Goal: Information Seeking & Learning: Check status

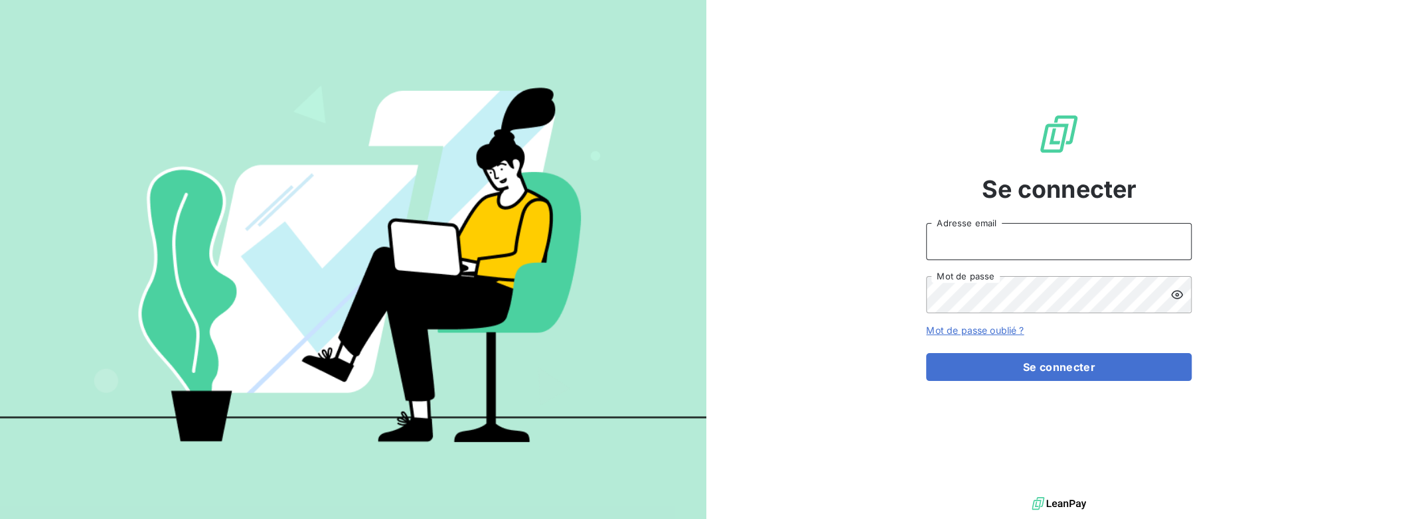
type input "[PERSON_NAME][EMAIL_ADDRESS][DOMAIN_NAME]"
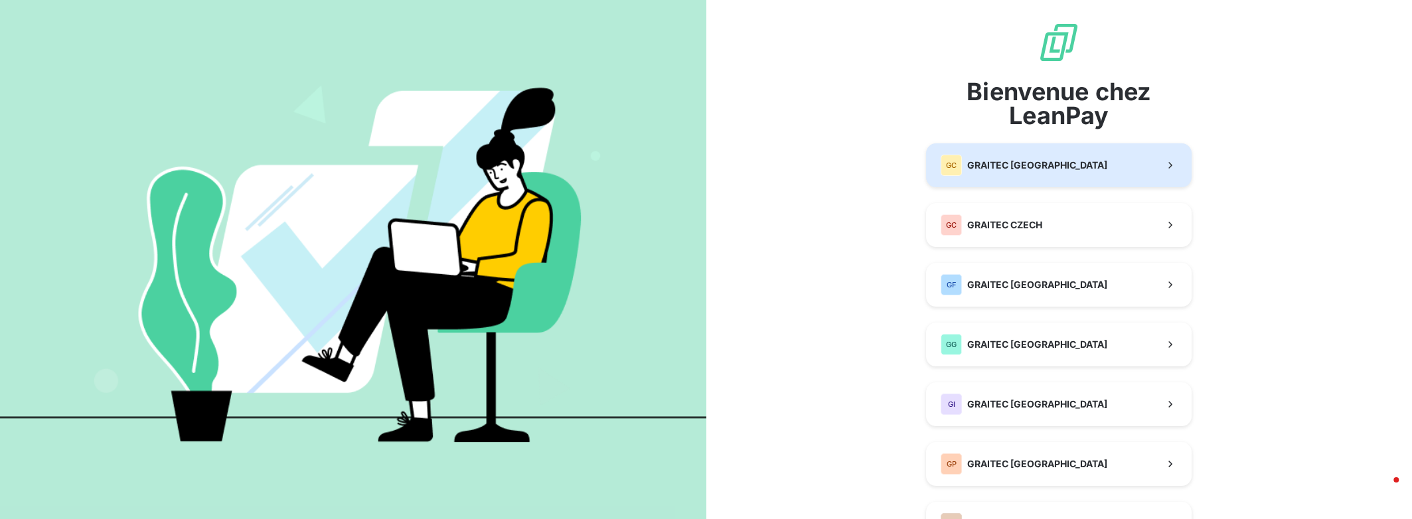
click at [1005, 170] on span "GRAITEC [GEOGRAPHIC_DATA]" at bounding box center [1037, 165] width 140 height 13
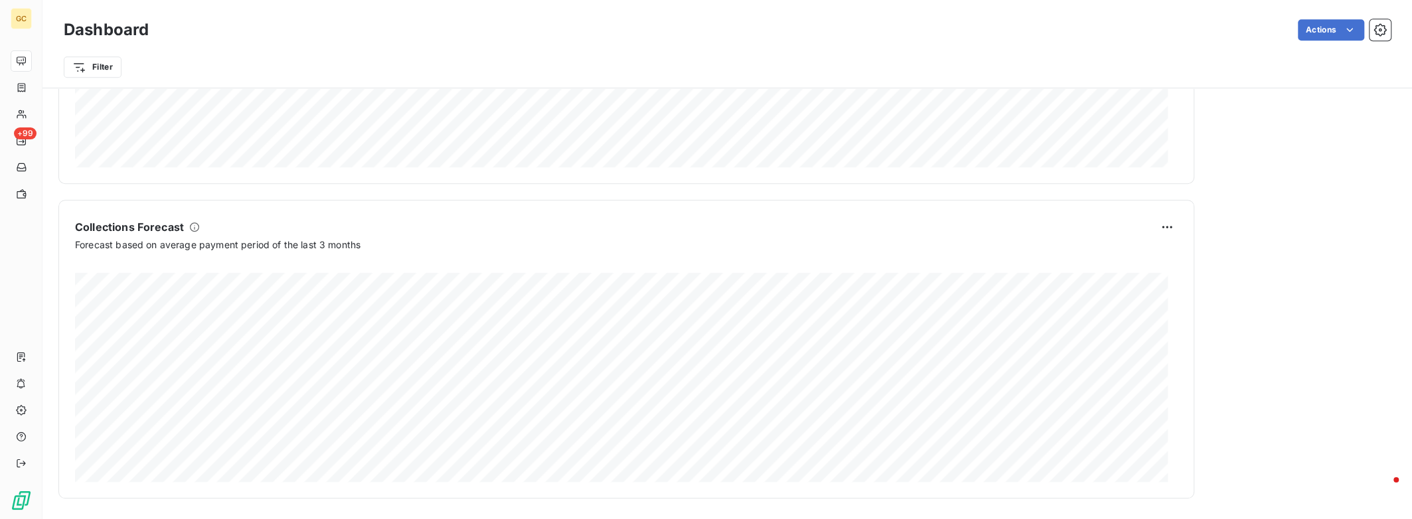
scroll to position [420, 0]
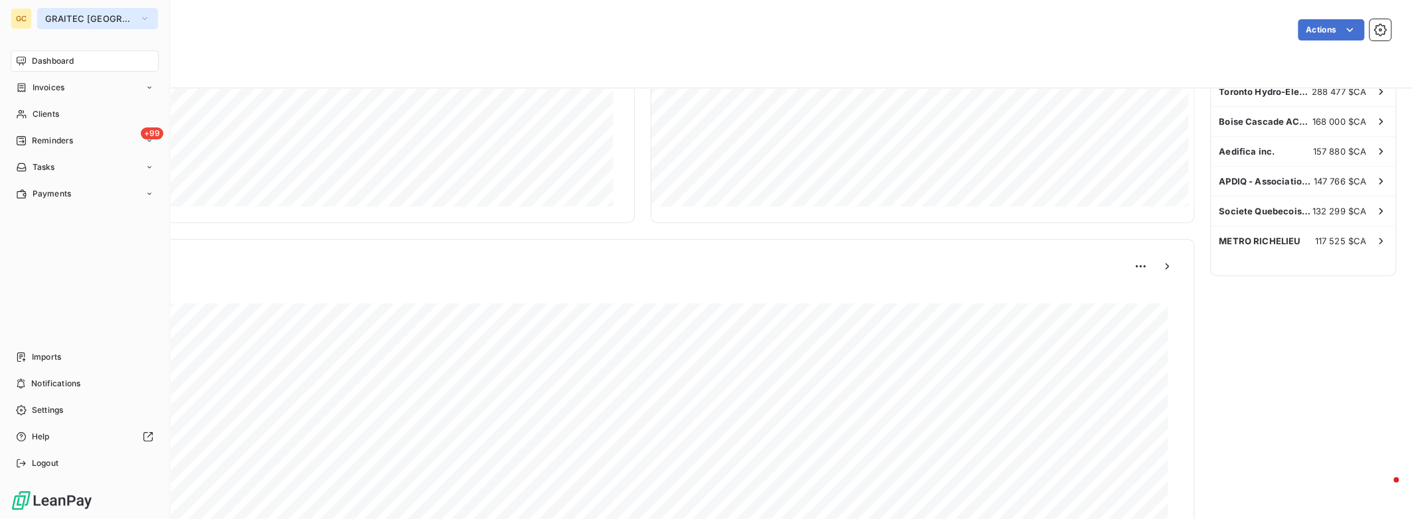
click at [139, 17] on icon "button" at bounding box center [144, 18] width 11 height 13
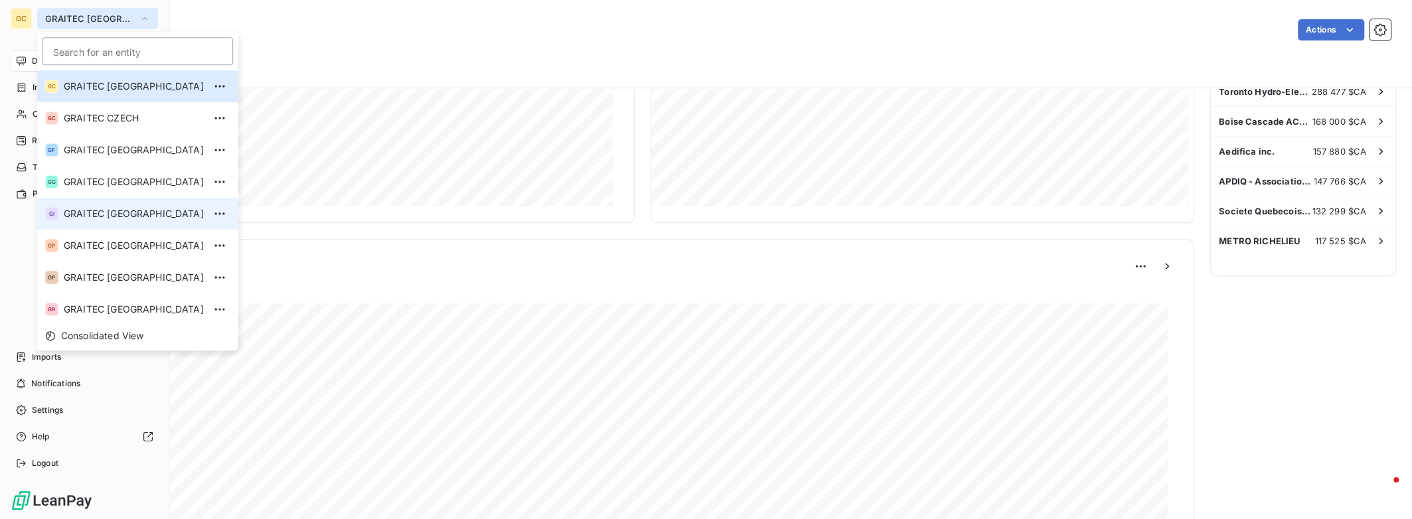
scroll to position [131, 0]
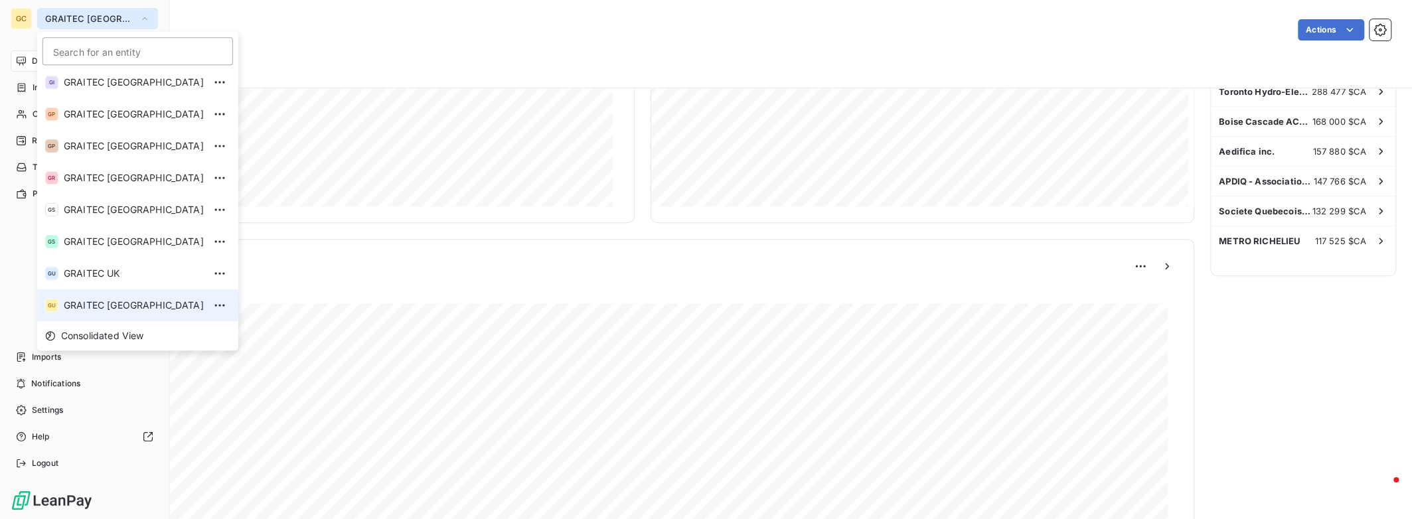
click at [107, 301] on span "GRAITEC [GEOGRAPHIC_DATA]" at bounding box center [134, 305] width 140 height 13
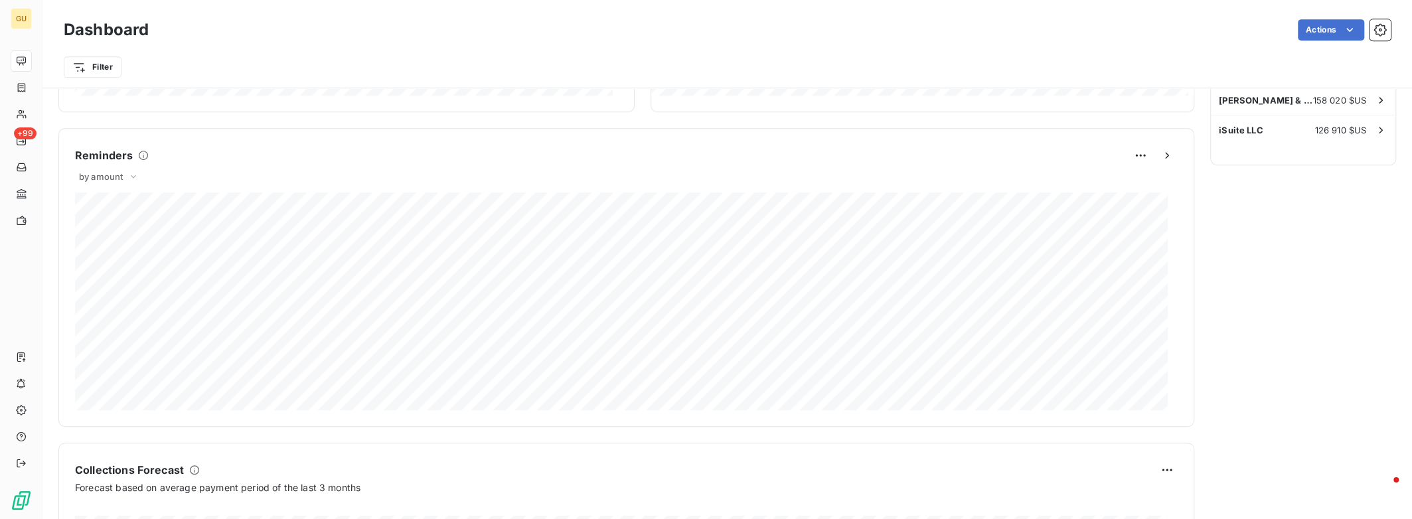
scroll to position [177, 0]
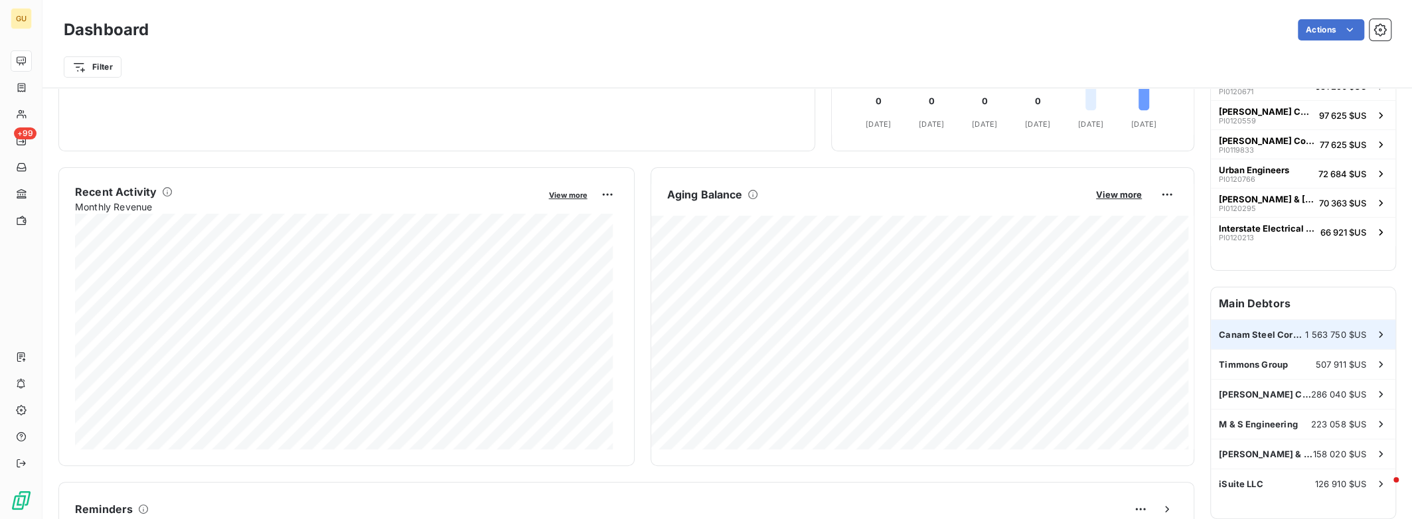
click at [1251, 340] on div "Canam Steel Corporation ([GEOGRAPHIC_DATA]) 1 563 750 $US" at bounding box center [1303, 334] width 185 height 29
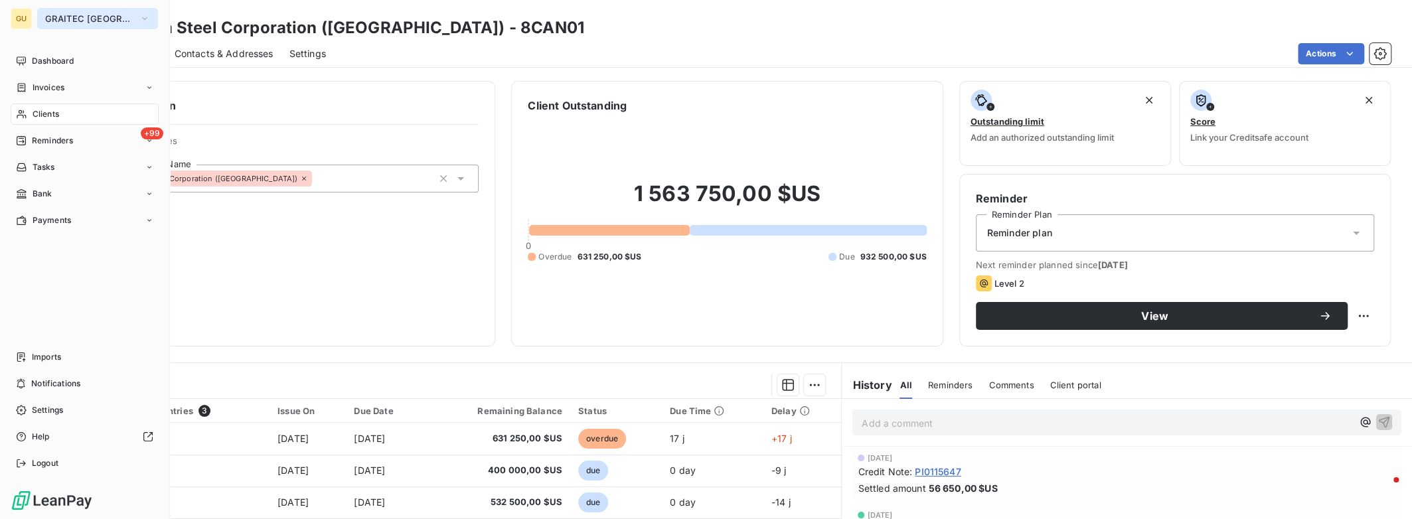
click at [55, 16] on span "GRAITEC [GEOGRAPHIC_DATA]" at bounding box center [89, 18] width 89 height 11
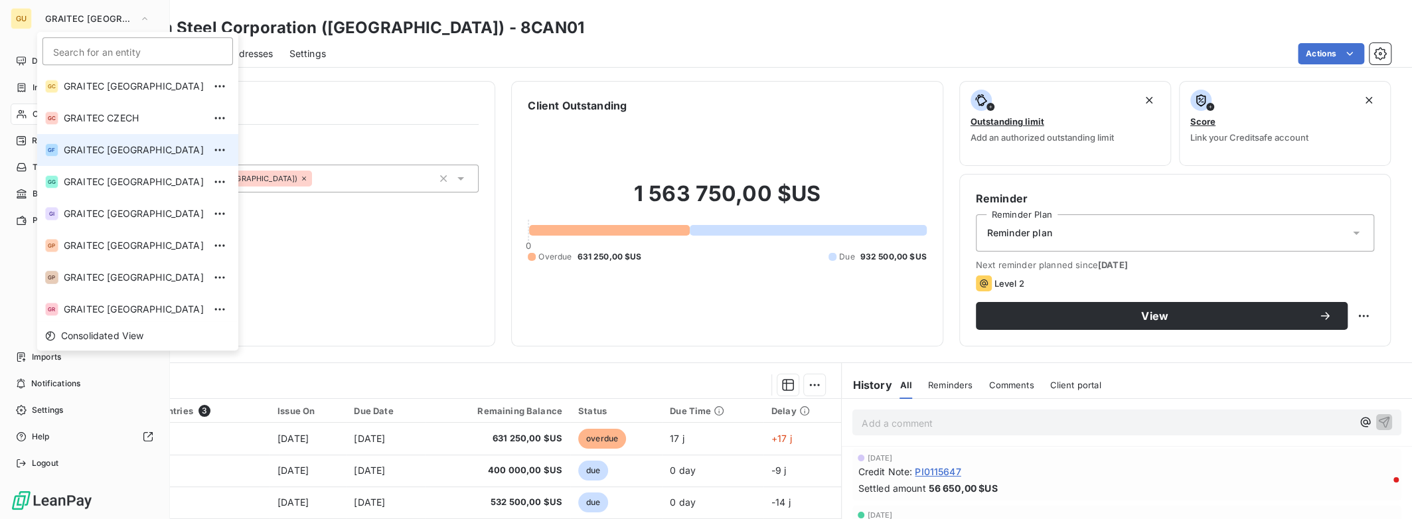
click at [125, 157] on li "GF GRAITEC [GEOGRAPHIC_DATA]" at bounding box center [137, 150] width 201 height 32
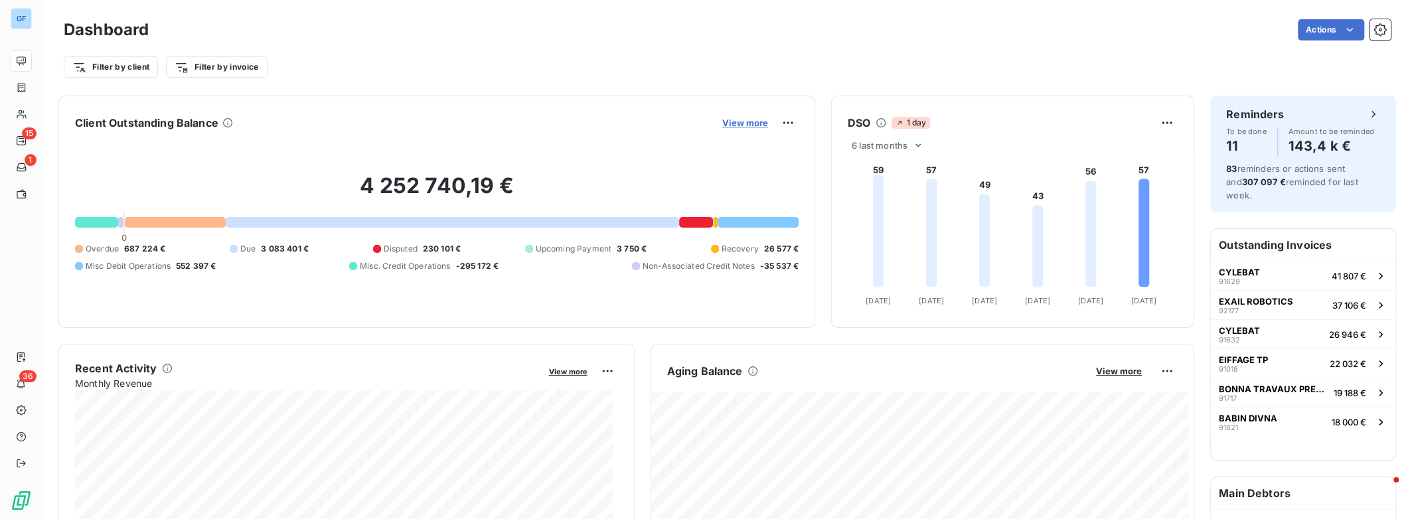
click at [747, 127] on span "View more" at bounding box center [745, 122] width 46 height 11
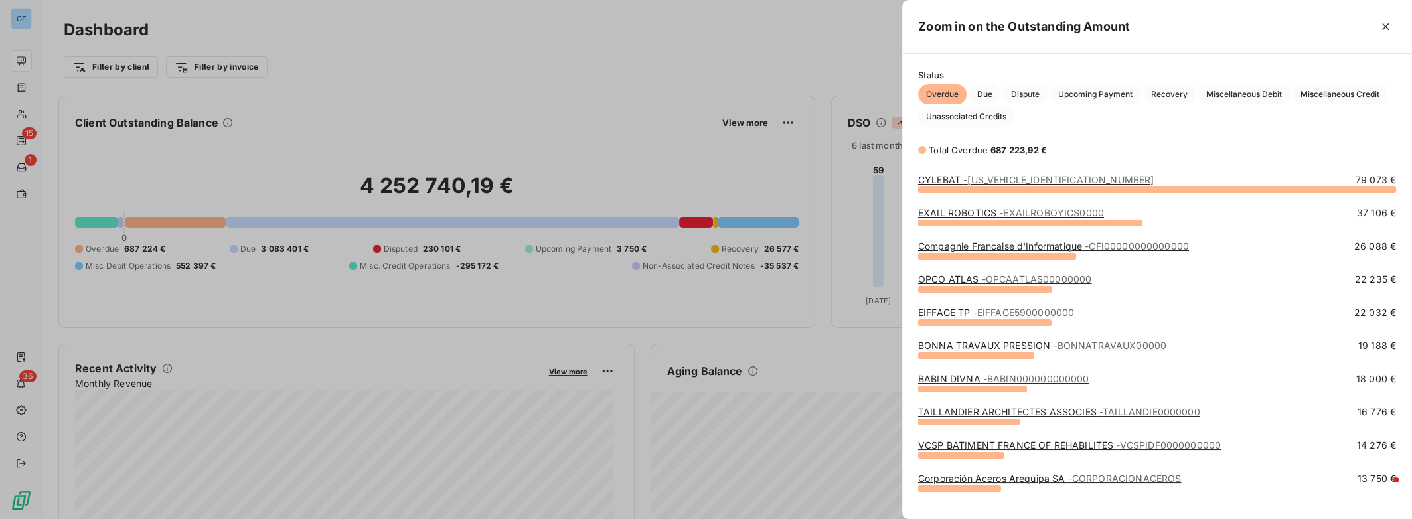
scroll to position [321, 499]
click at [1330, 98] on span "Miscellaneous Credit" at bounding box center [1339, 94] width 95 height 20
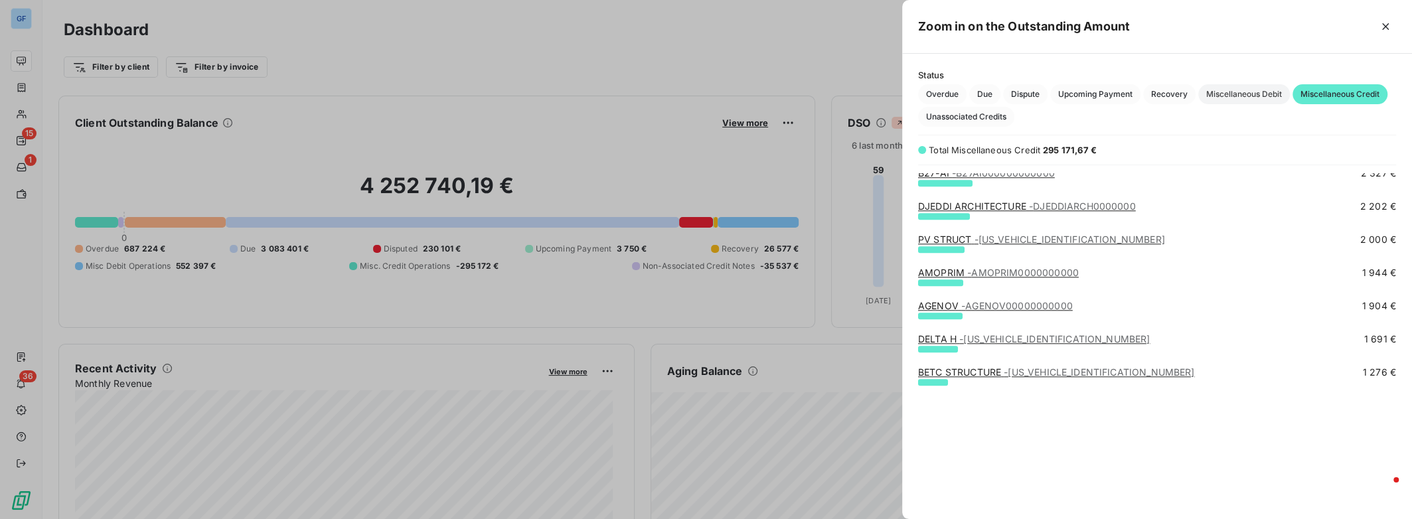
scroll to position [968, 0]
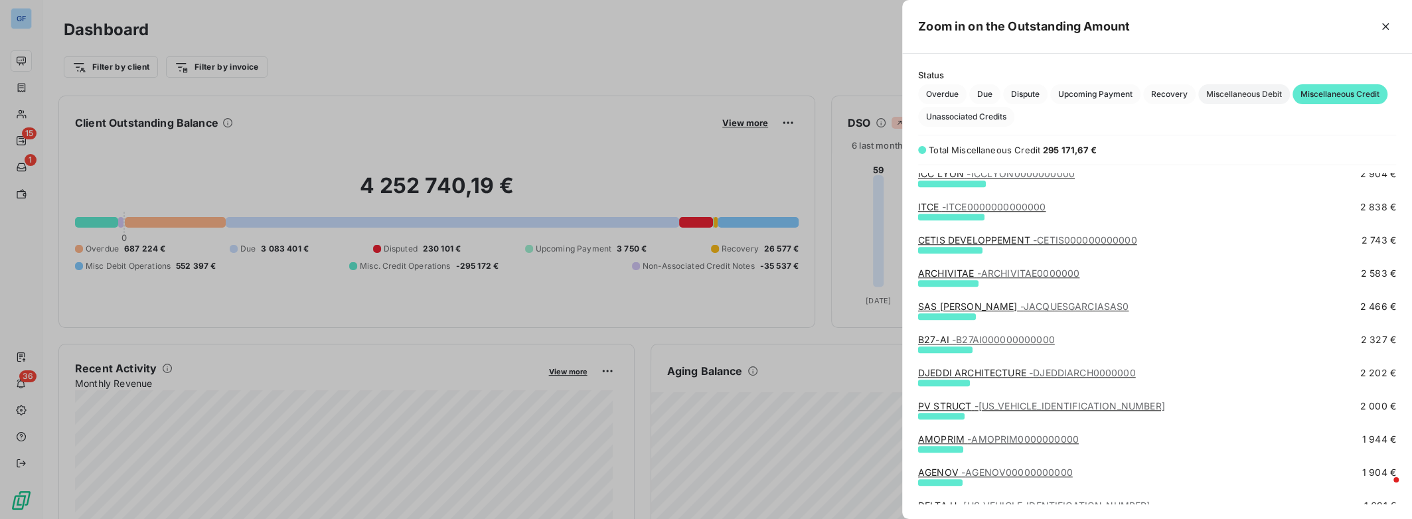
click at [1253, 97] on span "Miscellaneous Debit" at bounding box center [1244, 94] width 92 height 20
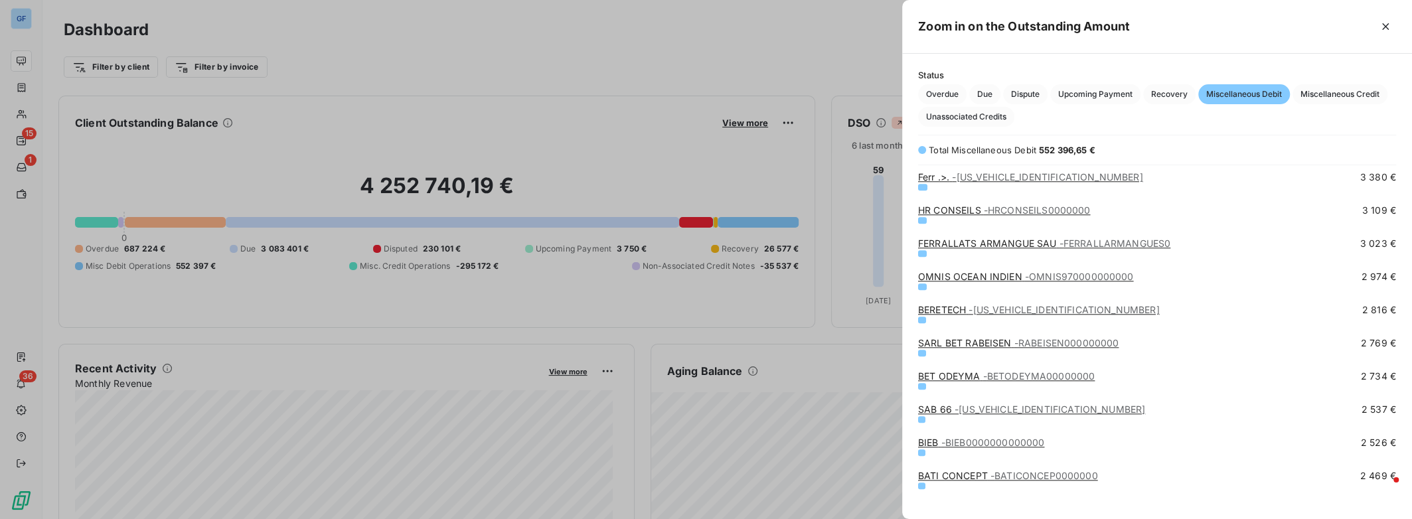
scroll to position [1057, 0]
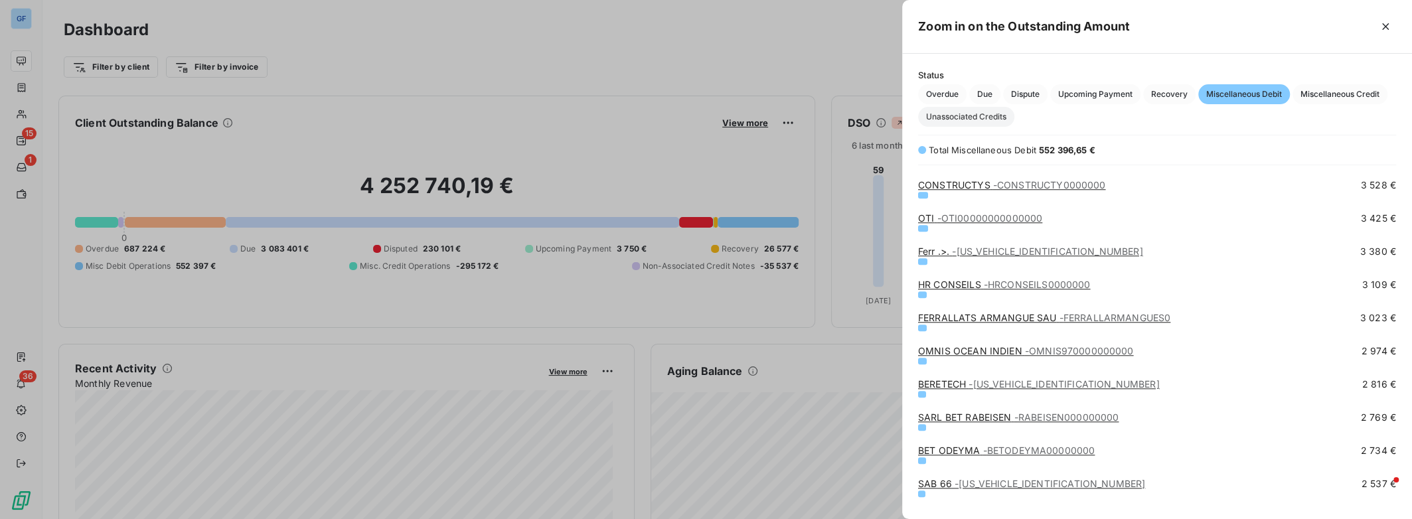
click at [980, 120] on span "Unassociated Credits" at bounding box center [966, 117] width 96 height 20
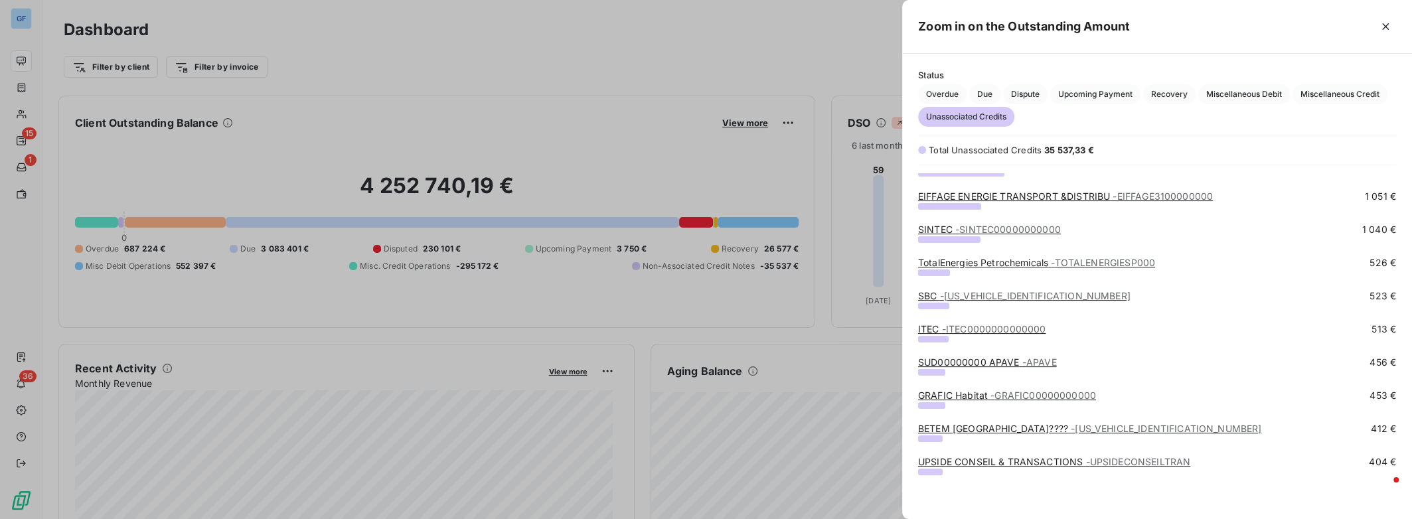
scroll to position [0, 0]
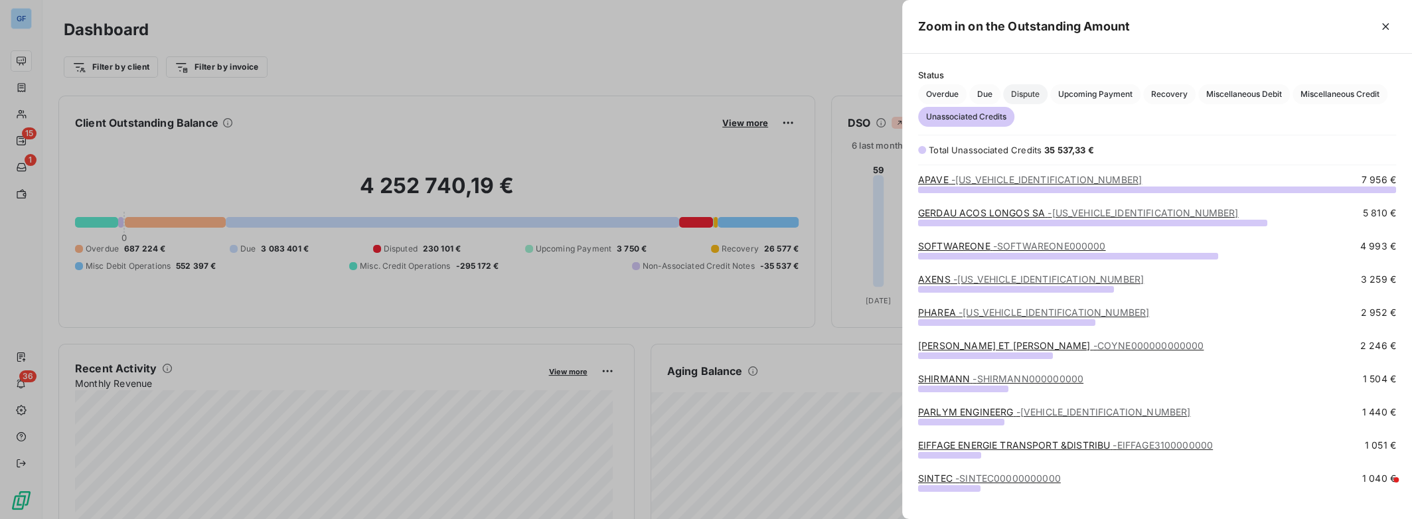
click at [1024, 95] on span "Dispute" at bounding box center [1025, 94] width 44 height 20
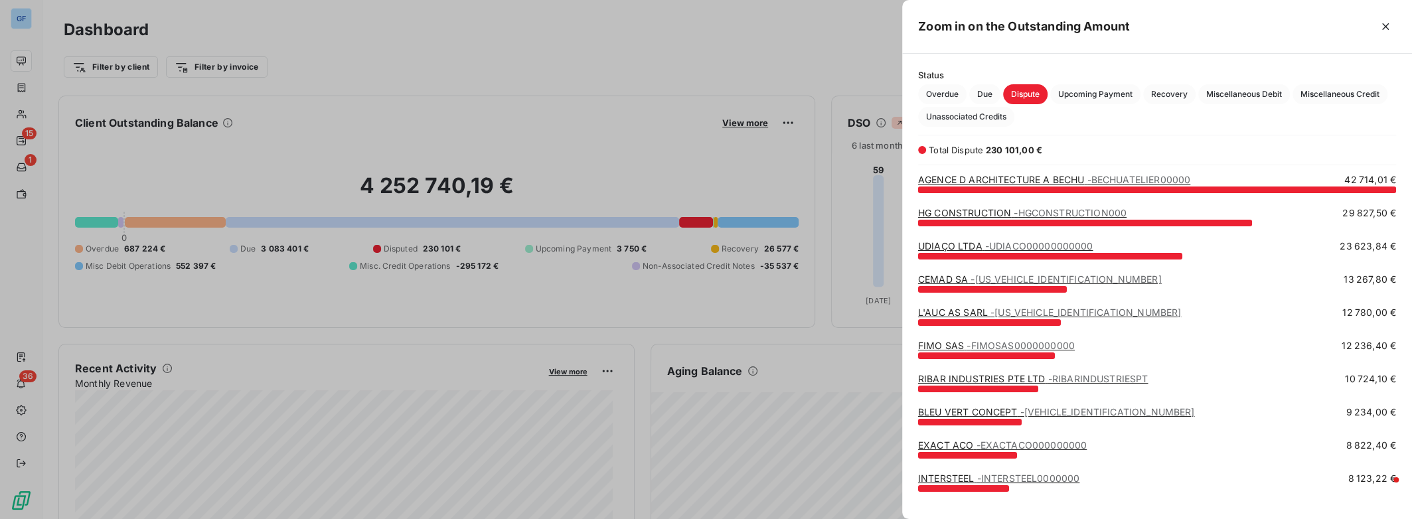
click at [279, 264] on div at bounding box center [706, 259] width 1412 height 519
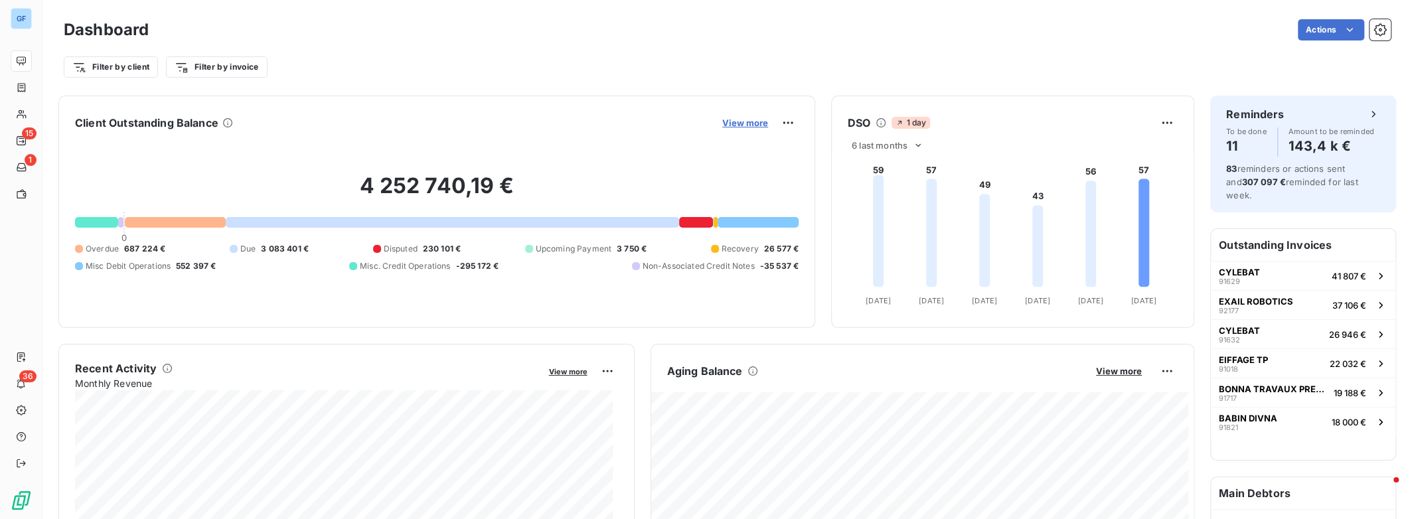
click at [751, 127] on span "View more" at bounding box center [745, 122] width 46 height 11
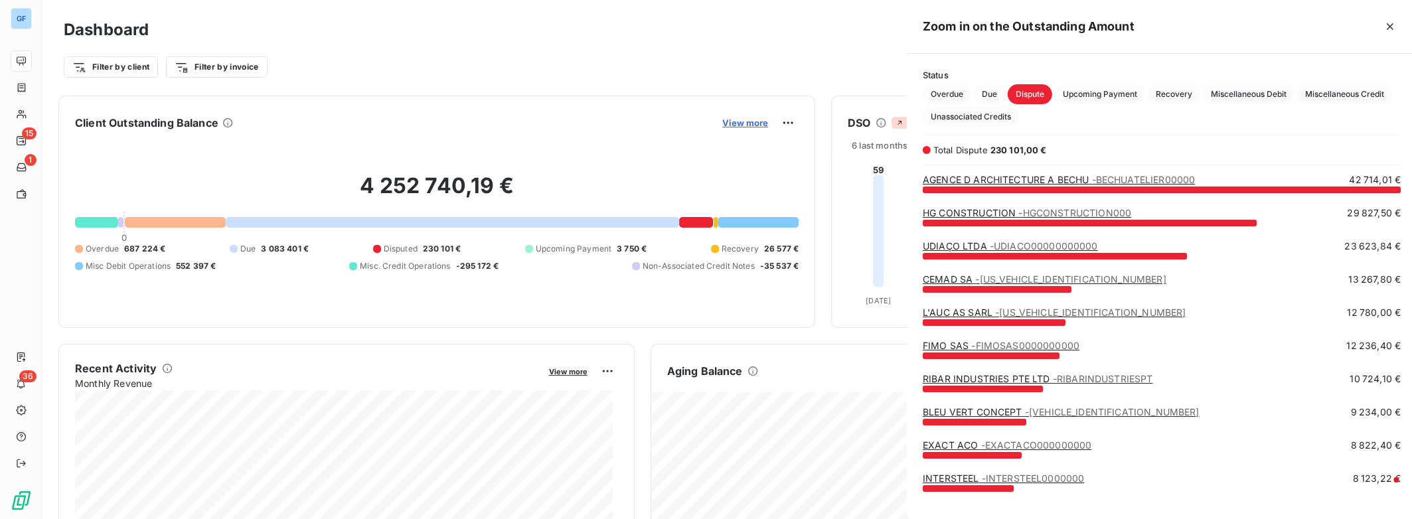
scroll to position [509, 499]
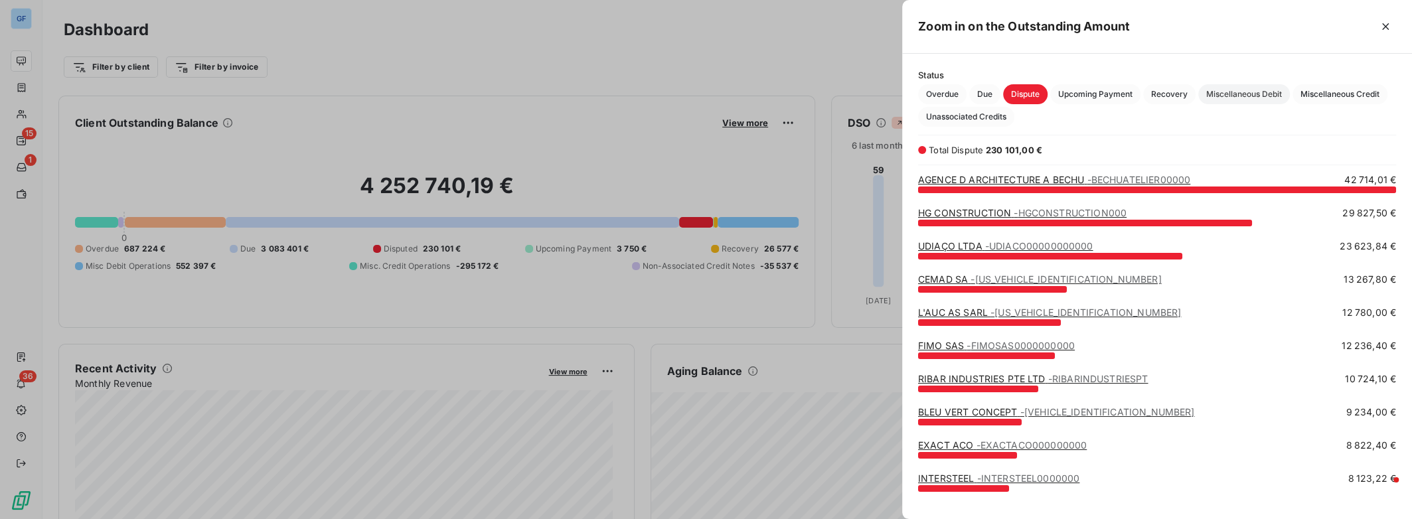
click at [1251, 99] on span "Miscellaneous Debit" at bounding box center [1244, 94] width 92 height 20
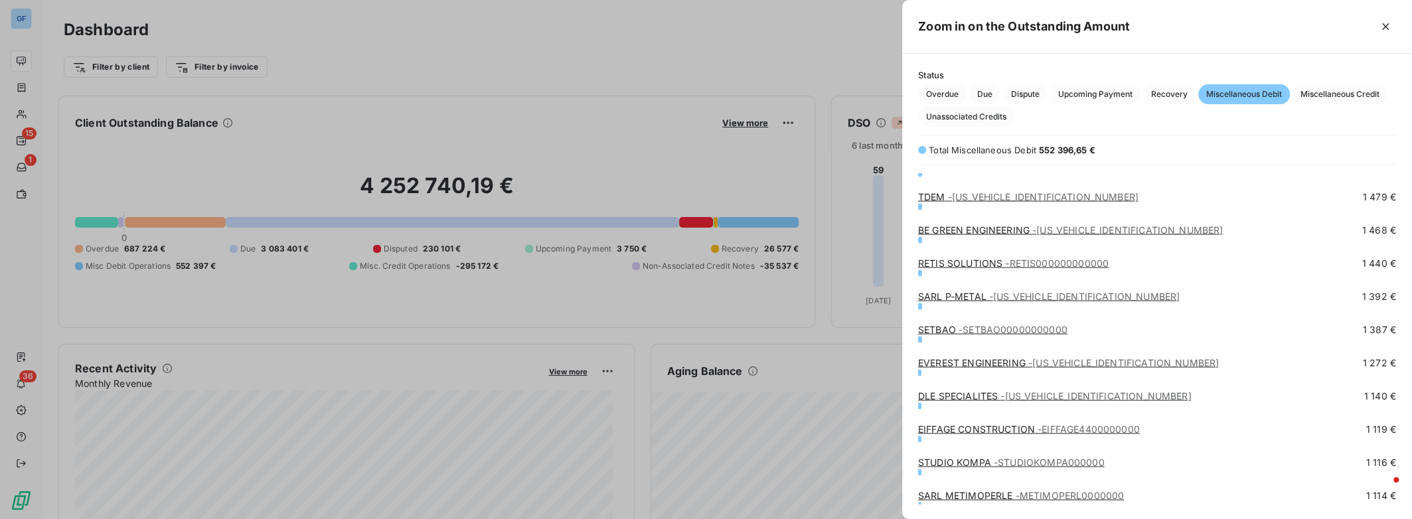
scroll to position [2478, 0]
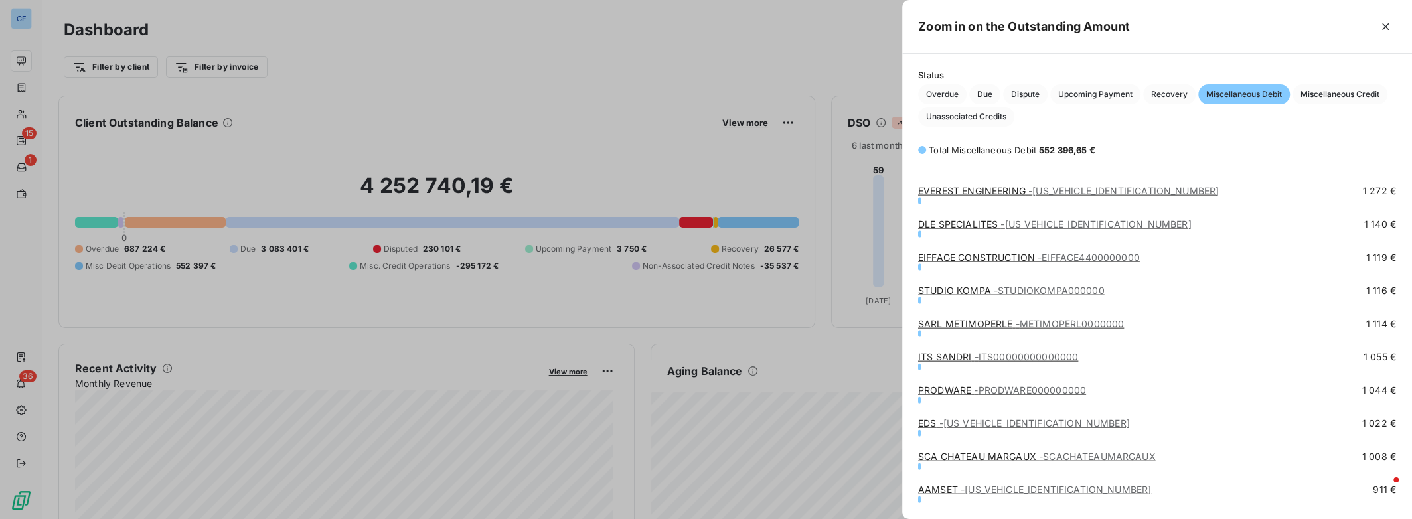
click at [680, 189] on div at bounding box center [706, 259] width 1412 height 519
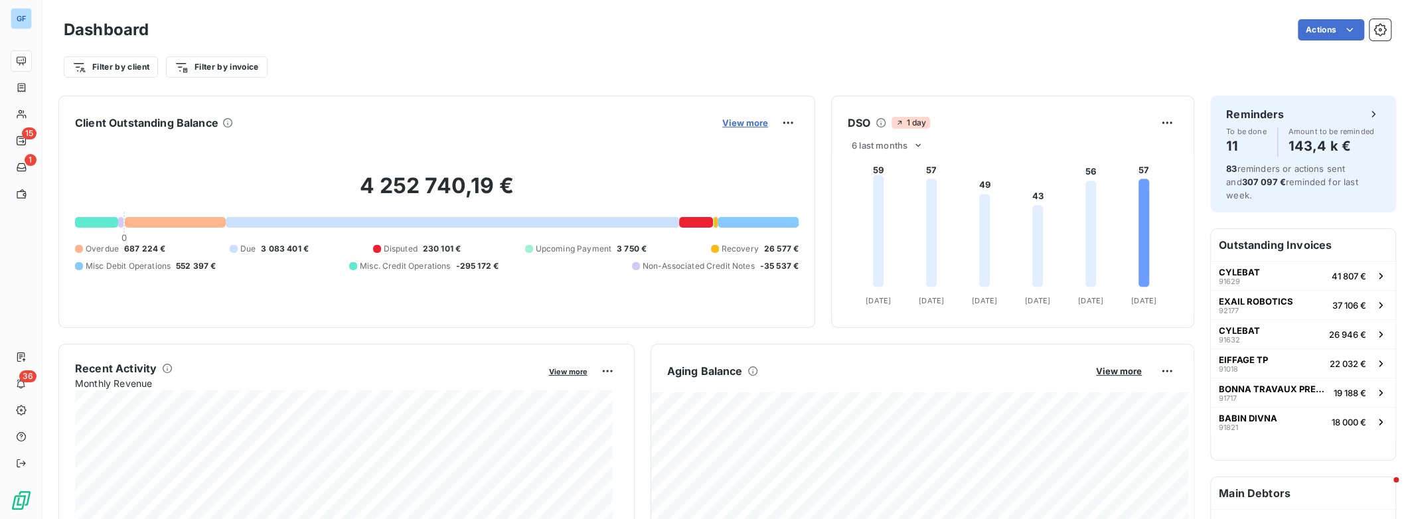
click at [744, 122] on span "View more" at bounding box center [745, 122] width 46 height 11
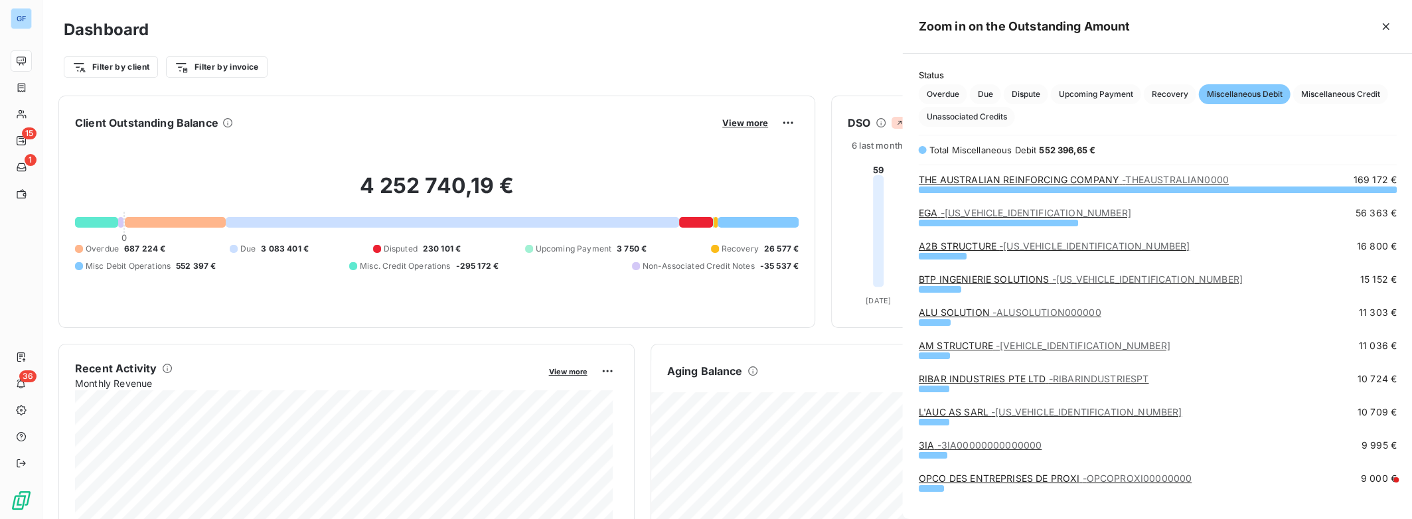
scroll to position [509, 499]
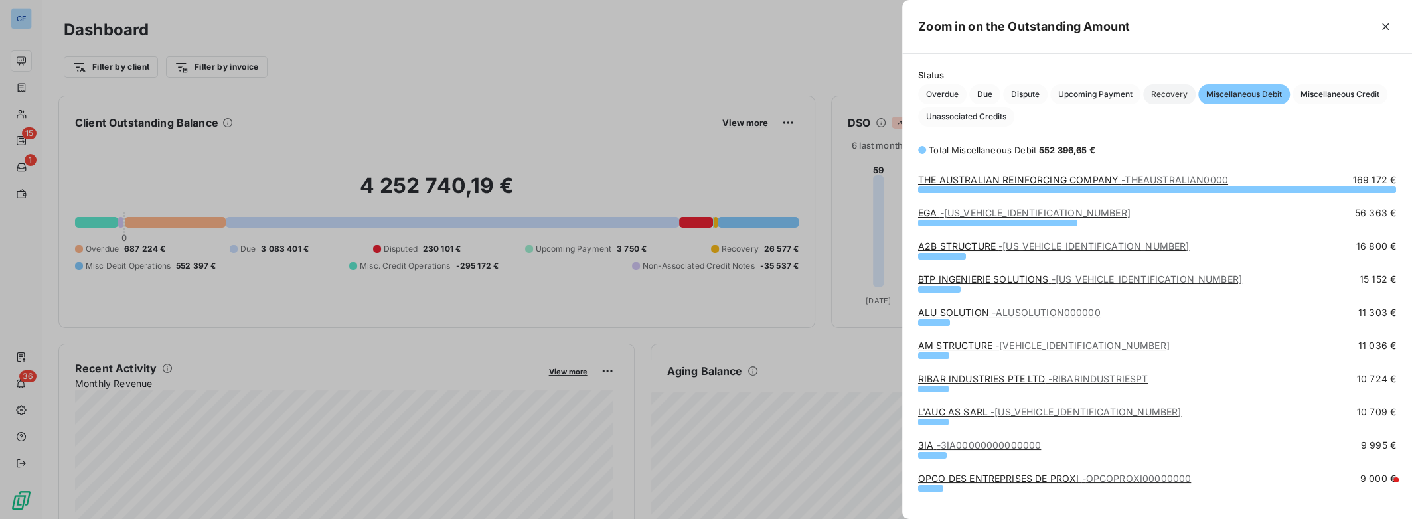
click at [1176, 98] on span "Recovery" at bounding box center [1169, 94] width 52 height 20
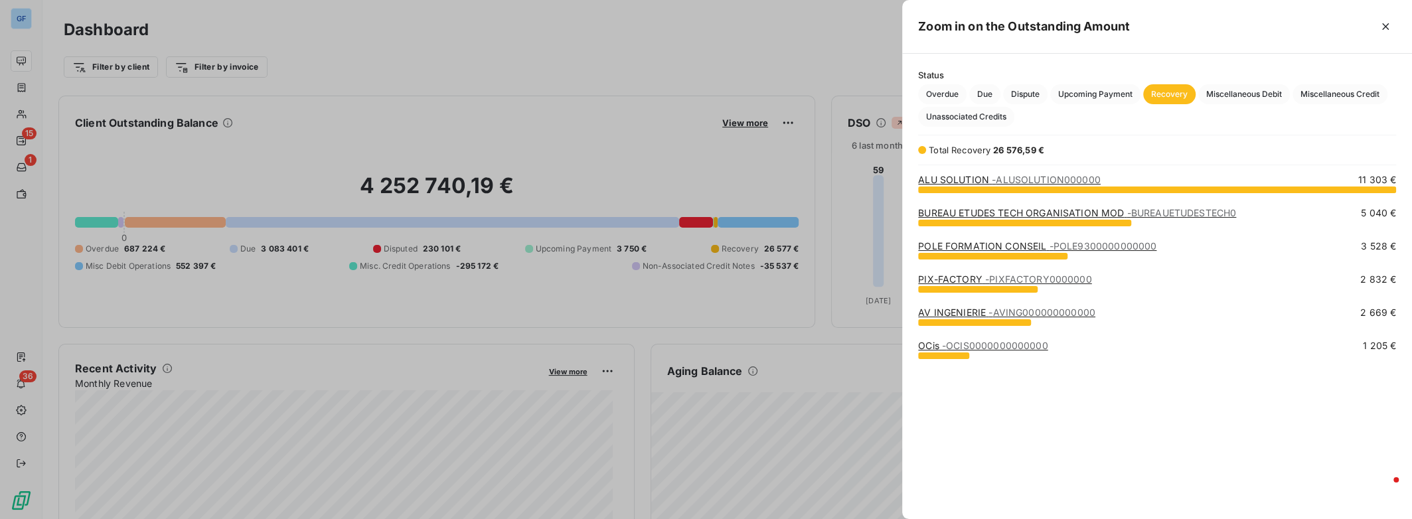
scroll to position [321, 499]
click at [1116, 95] on span "Upcoming Payment" at bounding box center [1095, 94] width 90 height 20
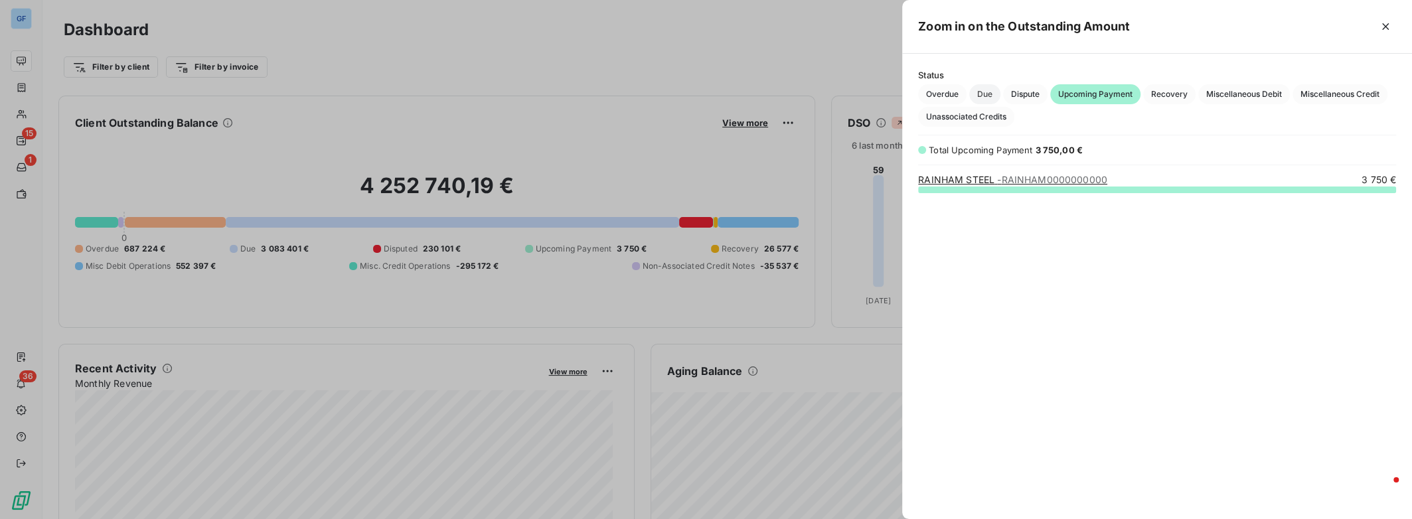
click at [980, 94] on span "Due" at bounding box center [984, 94] width 31 height 20
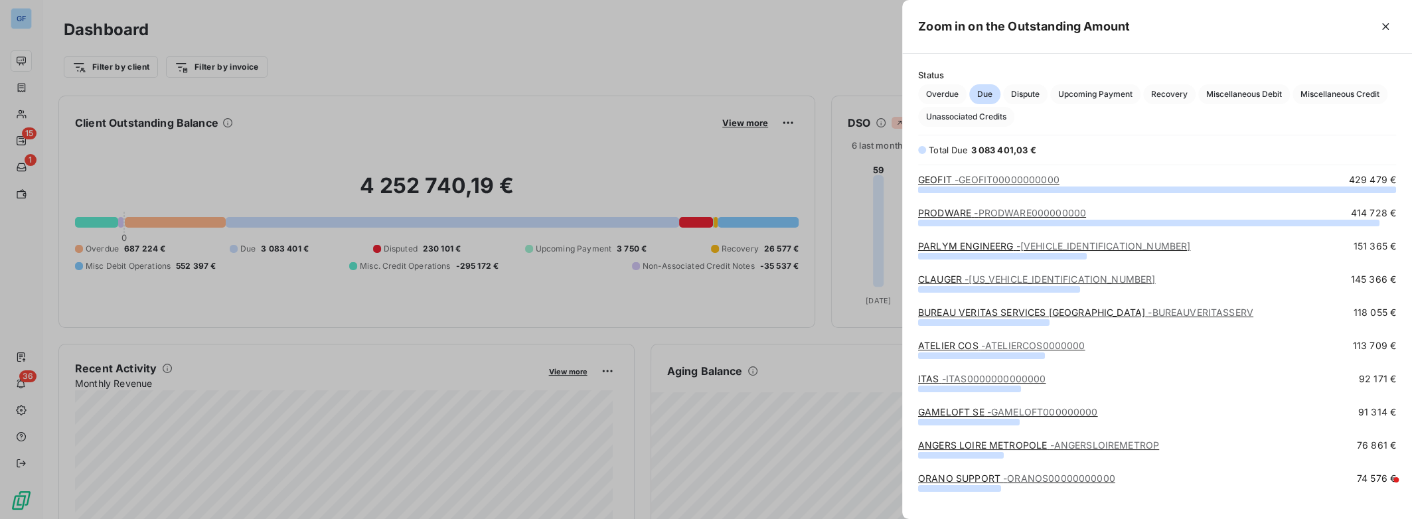
click at [1029, 179] on span "- GEOFIT00000000000" at bounding box center [1006, 179] width 105 height 11
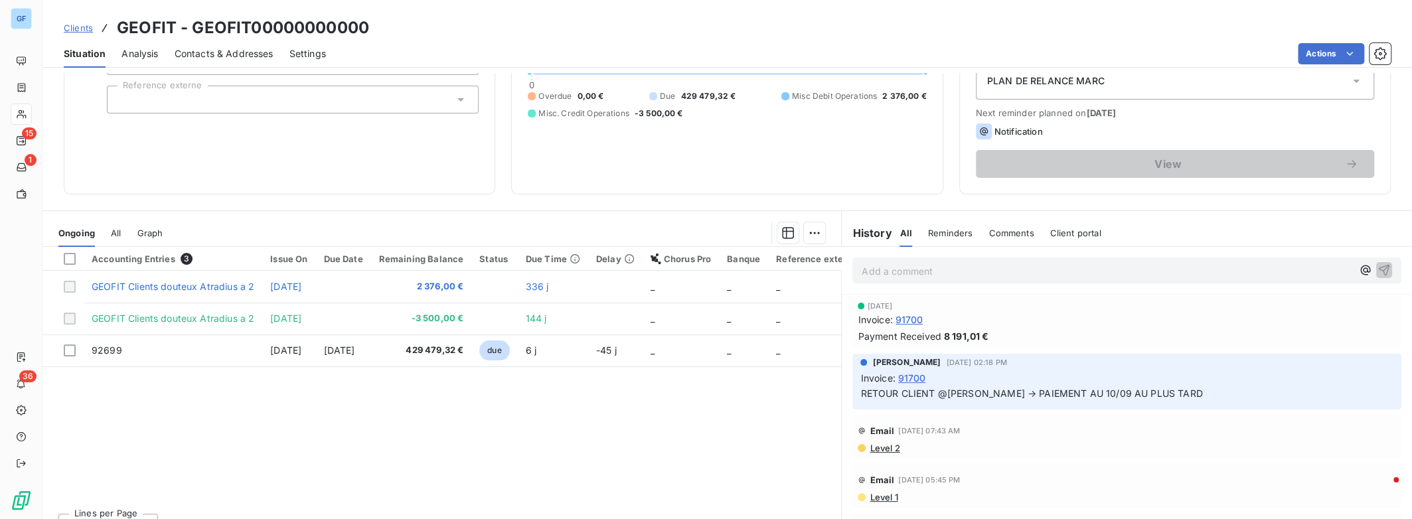
scroll to position [175, 0]
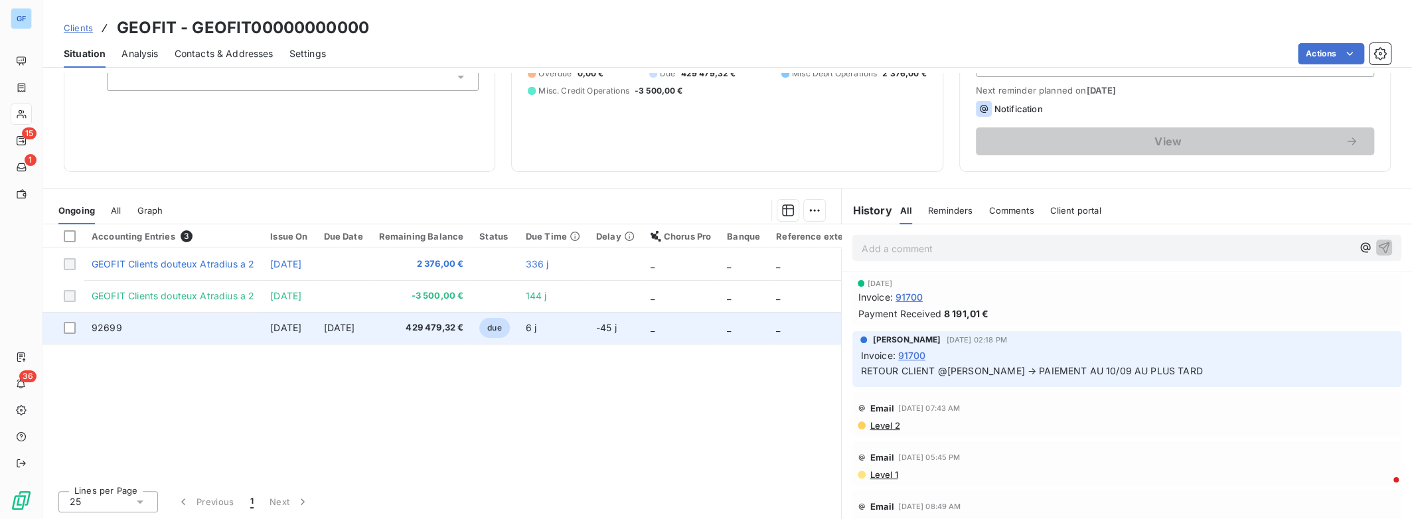
click at [354, 329] on span "[DATE]" at bounding box center [338, 327] width 31 height 11
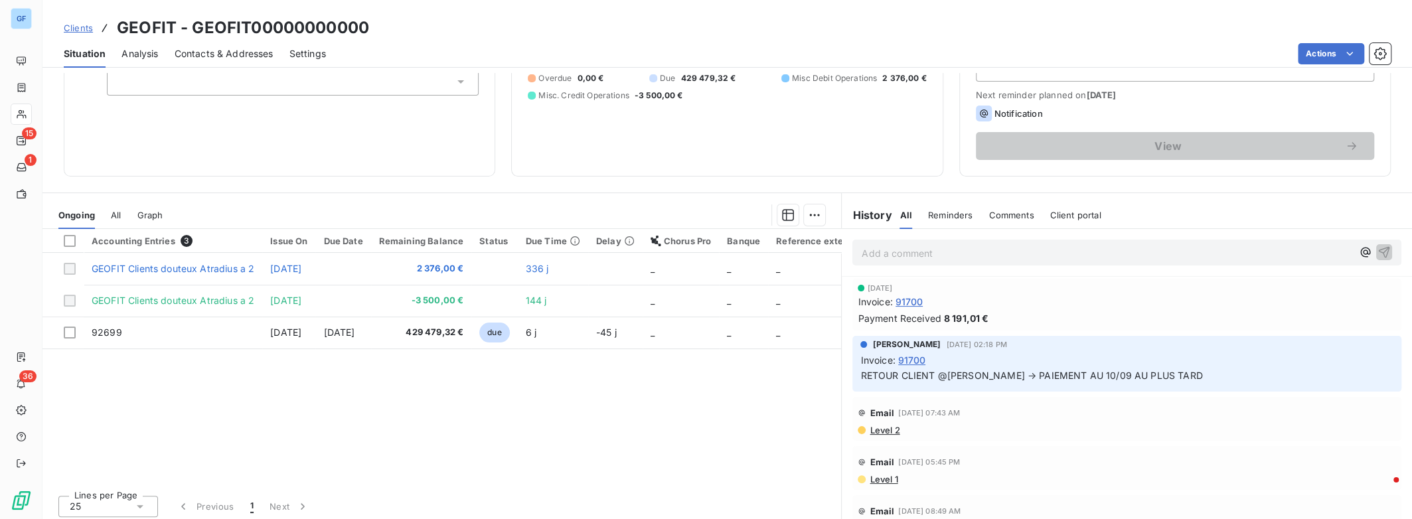
scroll to position [175, 0]
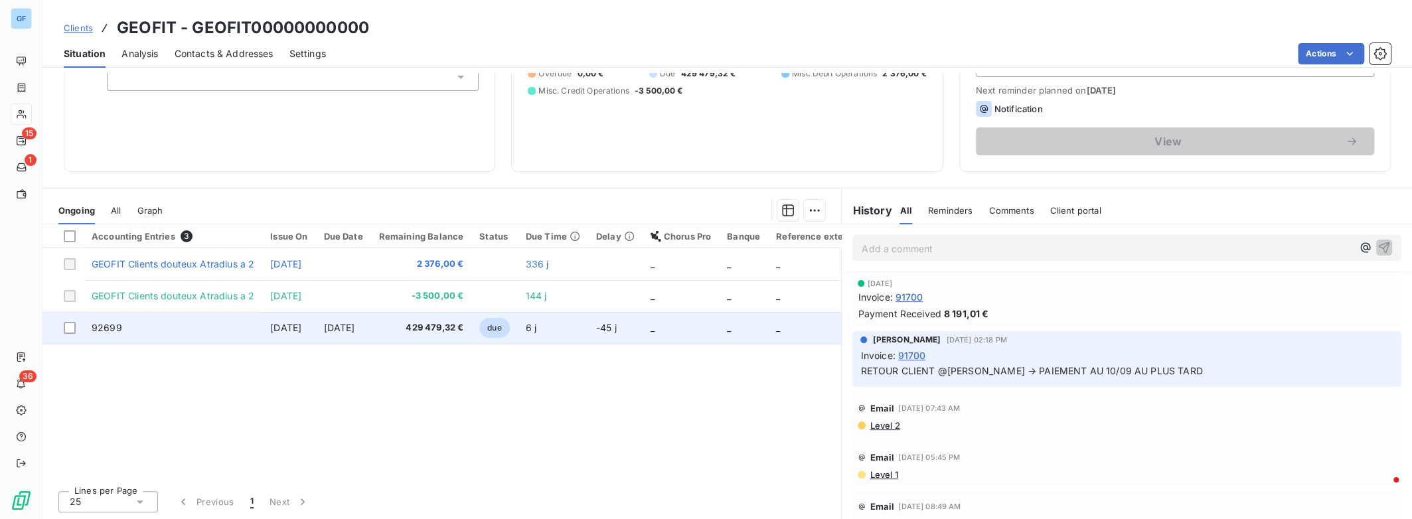
click at [354, 328] on span "[DATE]" at bounding box center [338, 327] width 31 height 11
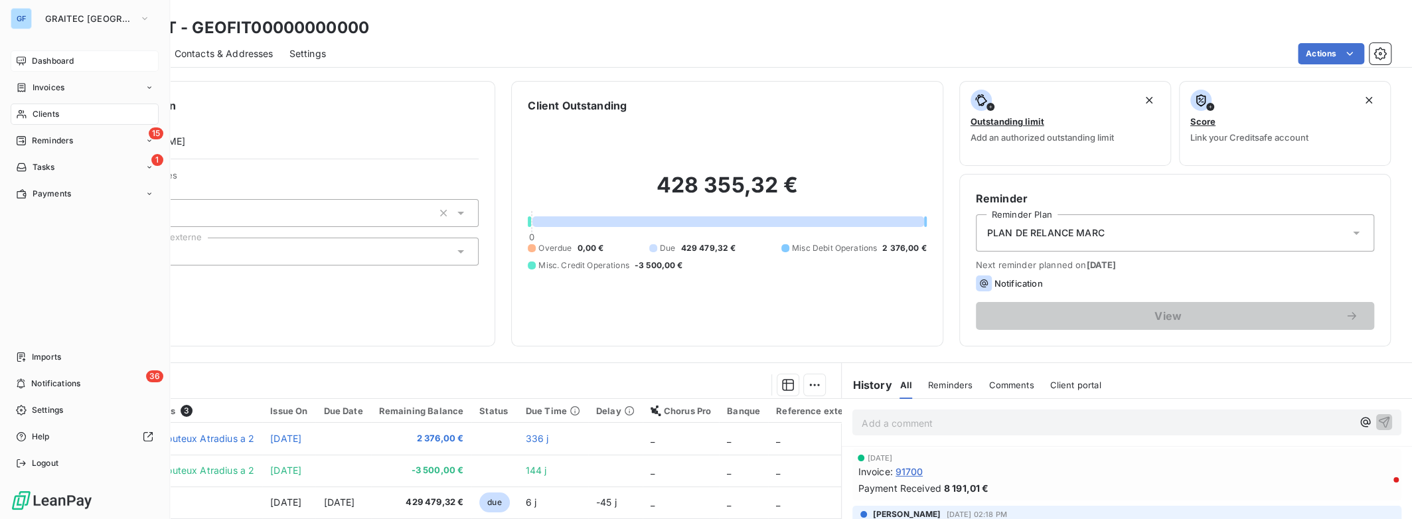
click at [42, 64] on span "Dashboard" at bounding box center [53, 61] width 42 height 12
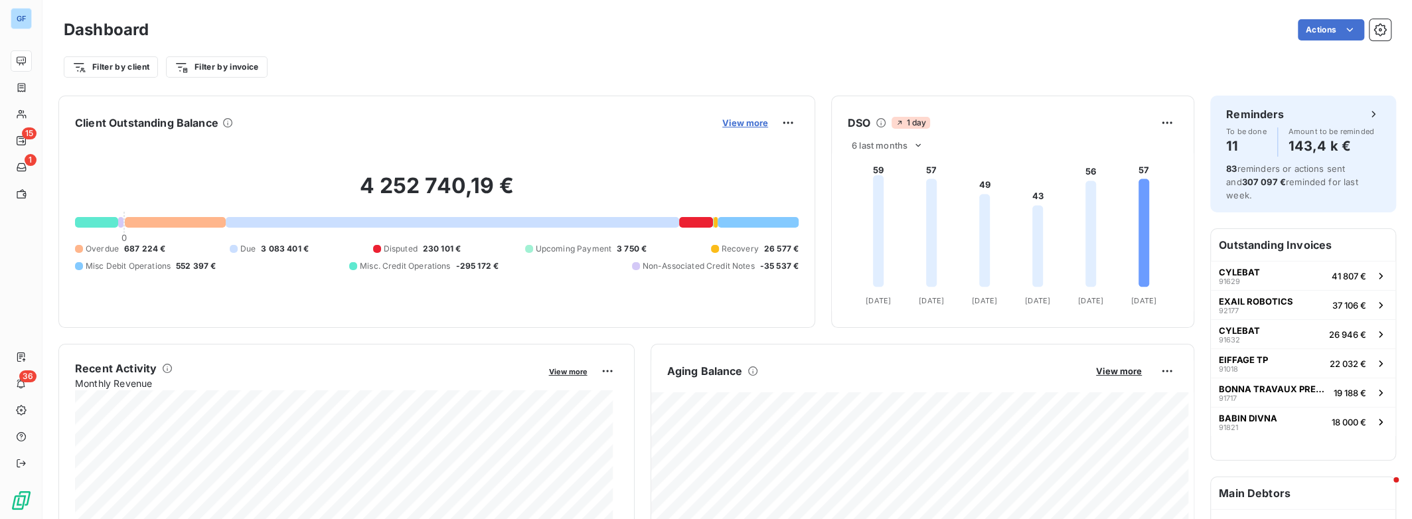
click at [741, 125] on span "View more" at bounding box center [745, 122] width 46 height 11
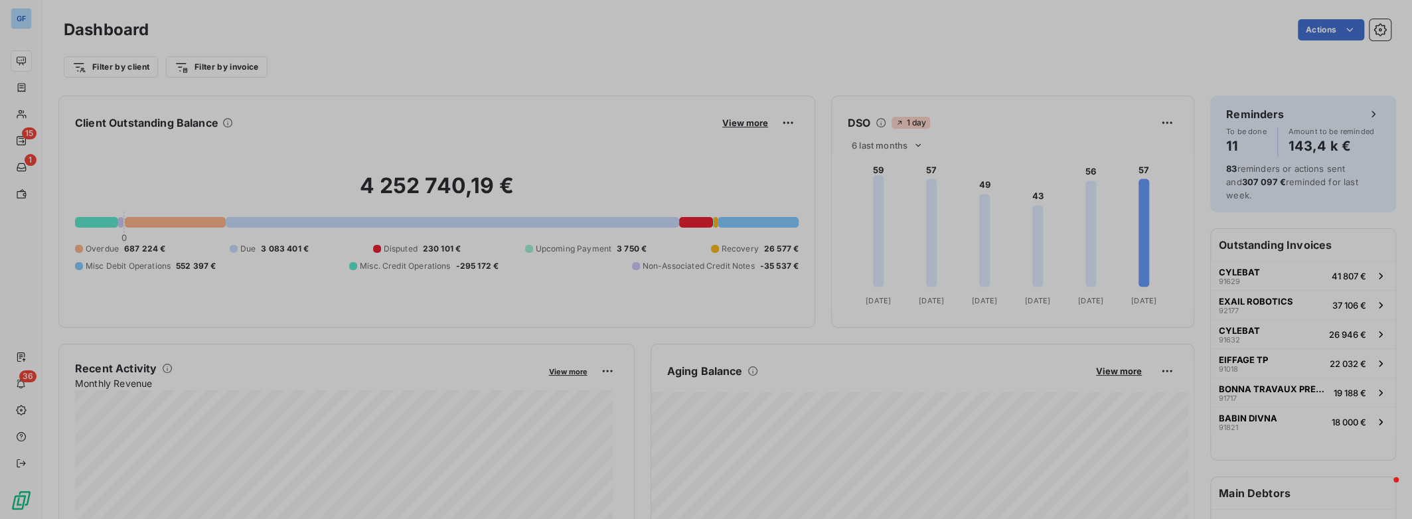
scroll to position [509, 499]
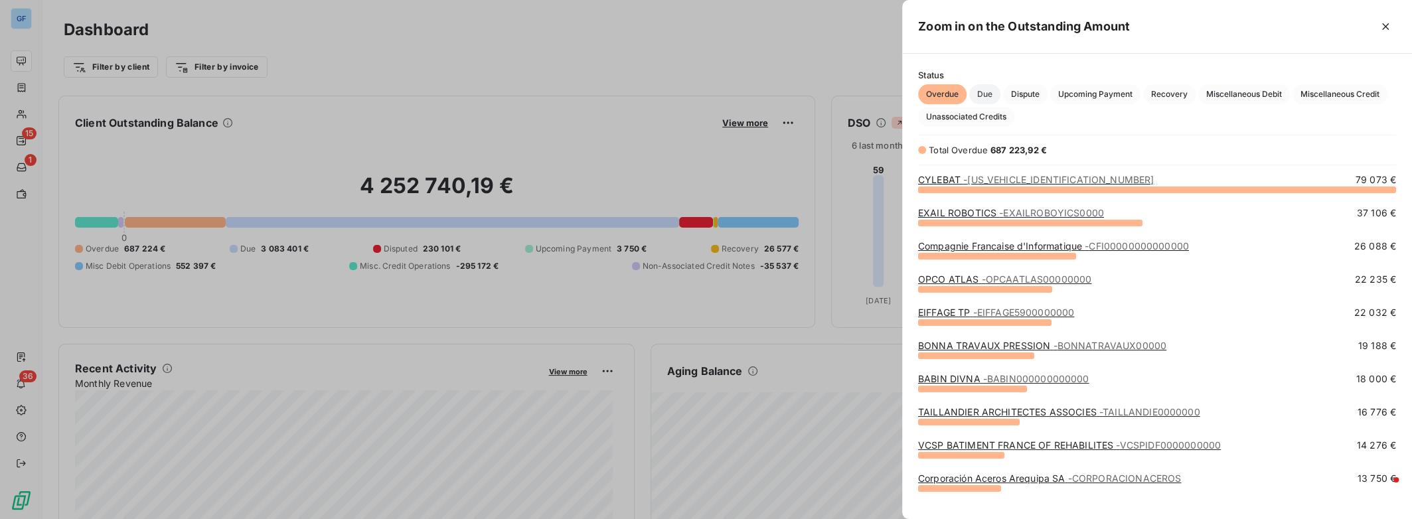
click at [986, 94] on span "Due" at bounding box center [984, 94] width 31 height 20
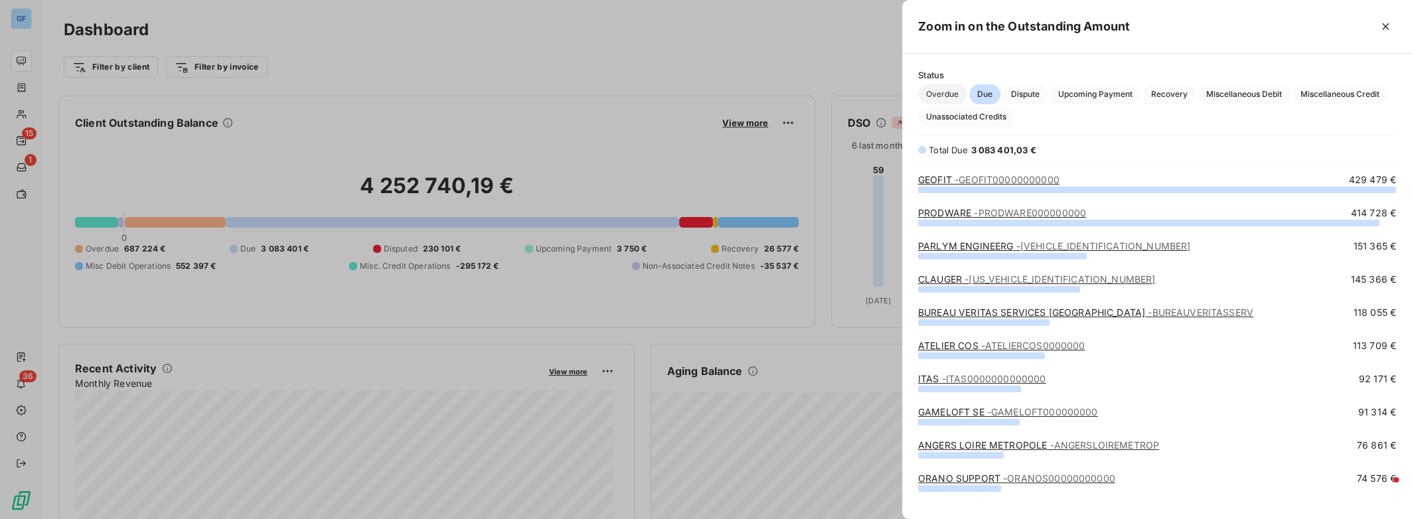
click at [939, 96] on span "Overdue" at bounding box center [942, 94] width 48 height 20
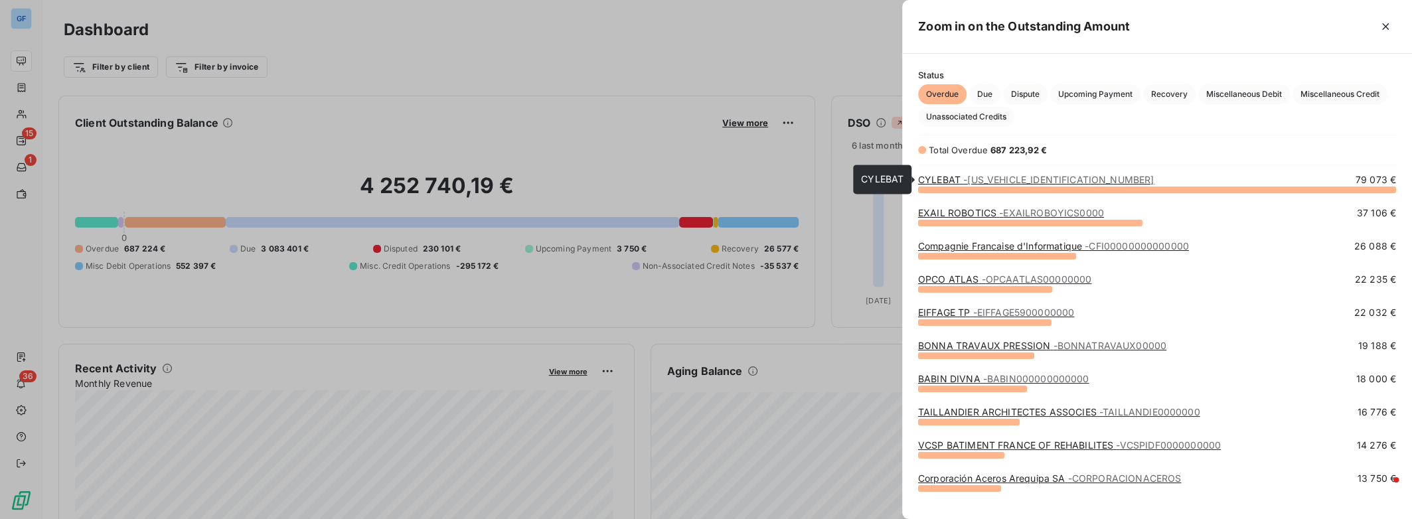
click at [1022, 180] on span "- [US_VEHICLE_IDENTIFICATION_NUMBER]" at bounding box center [1058, 179] width 190 height 11
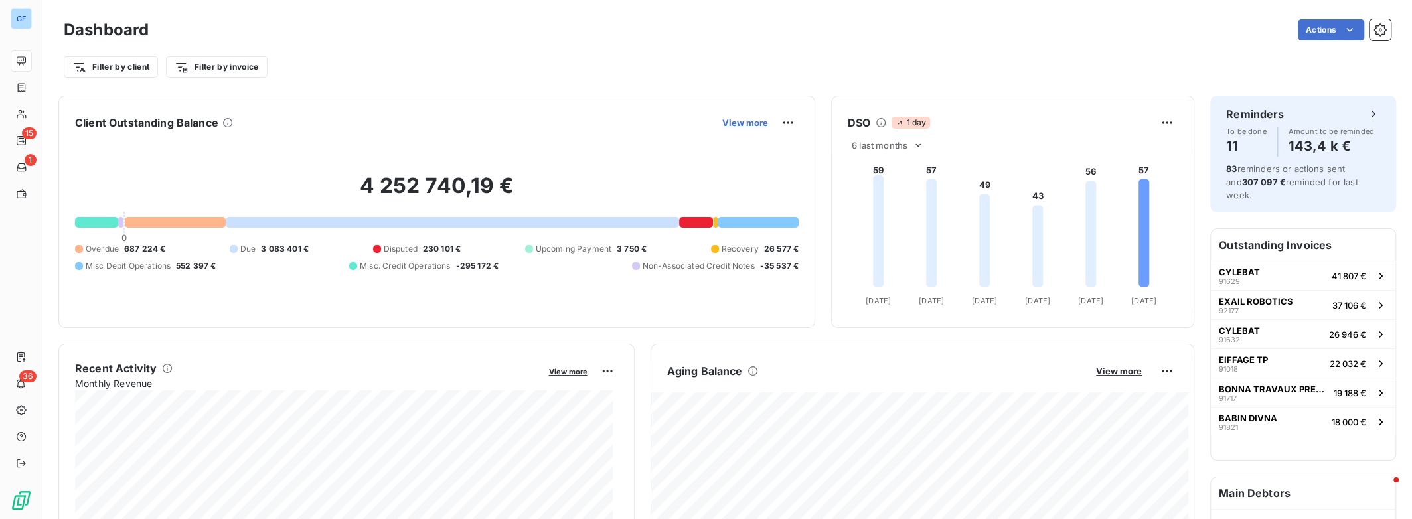
click at [751, 123] on span "View more" at bounding box center [745, 122] width 46 height 11
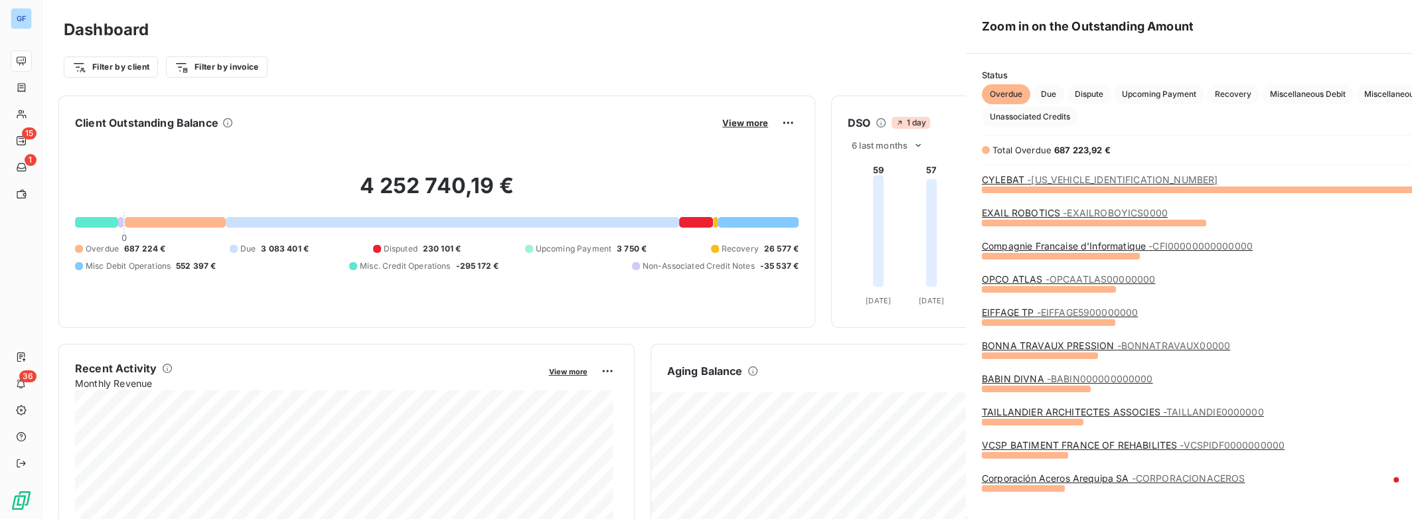
scroll to position [509, 499]
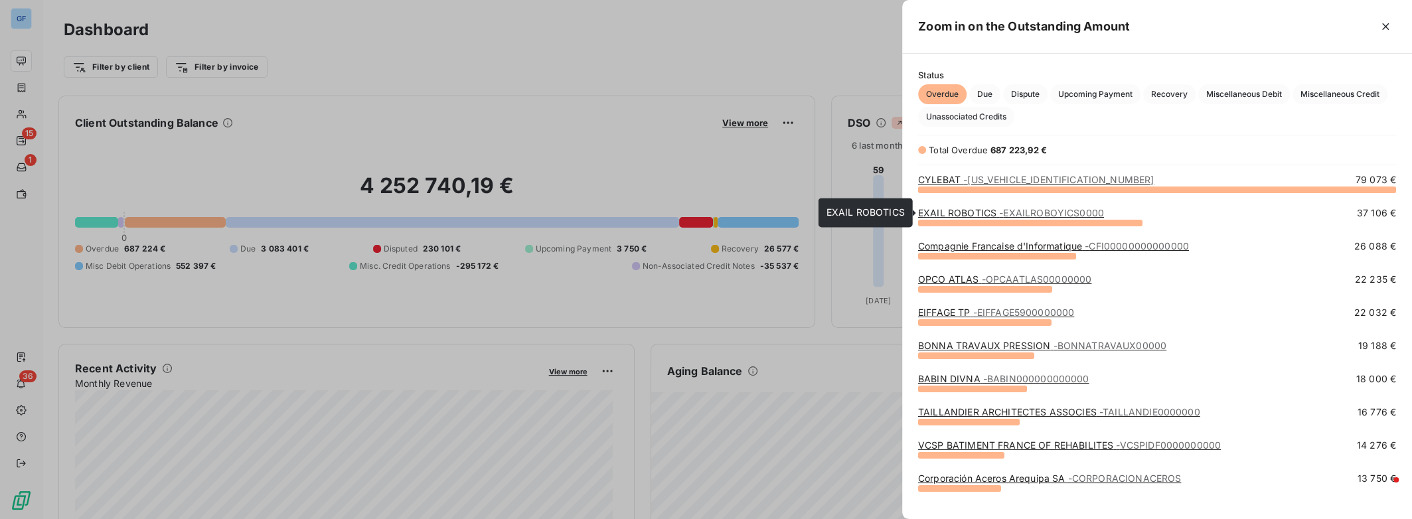
click at [996, 214] on link "EXAIL ROBOTICS - EXAILROBOYICS0000" at bounding box center [1011, 212] width 186 height 11
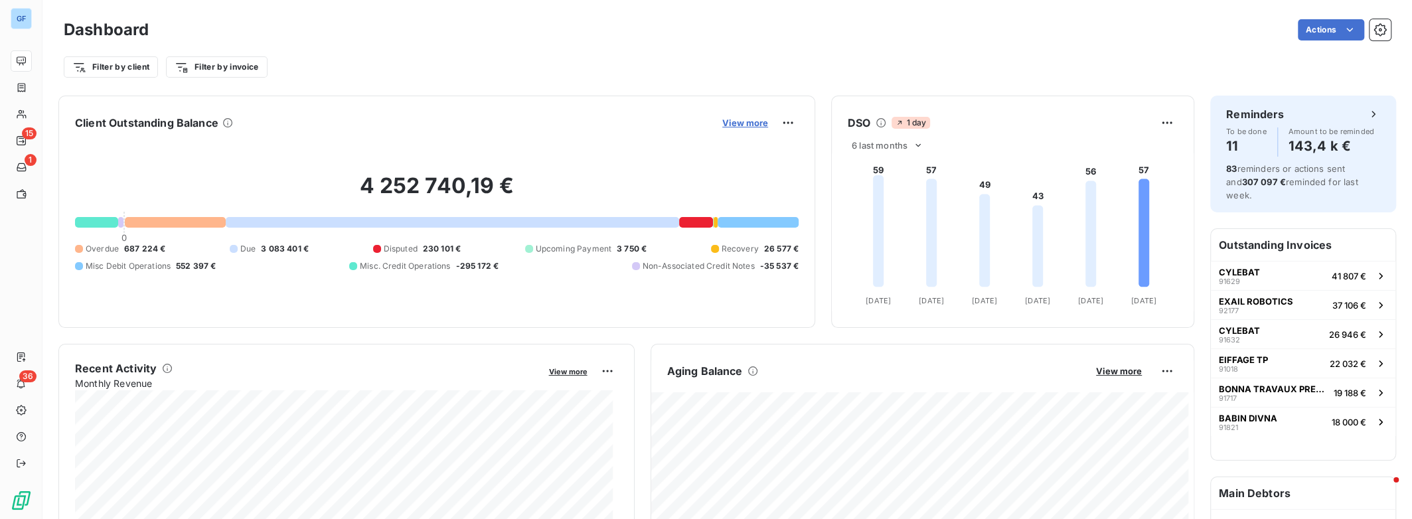
click at [740, 117] on span "View more" at bounding box center [745, 122] width 46 height 11
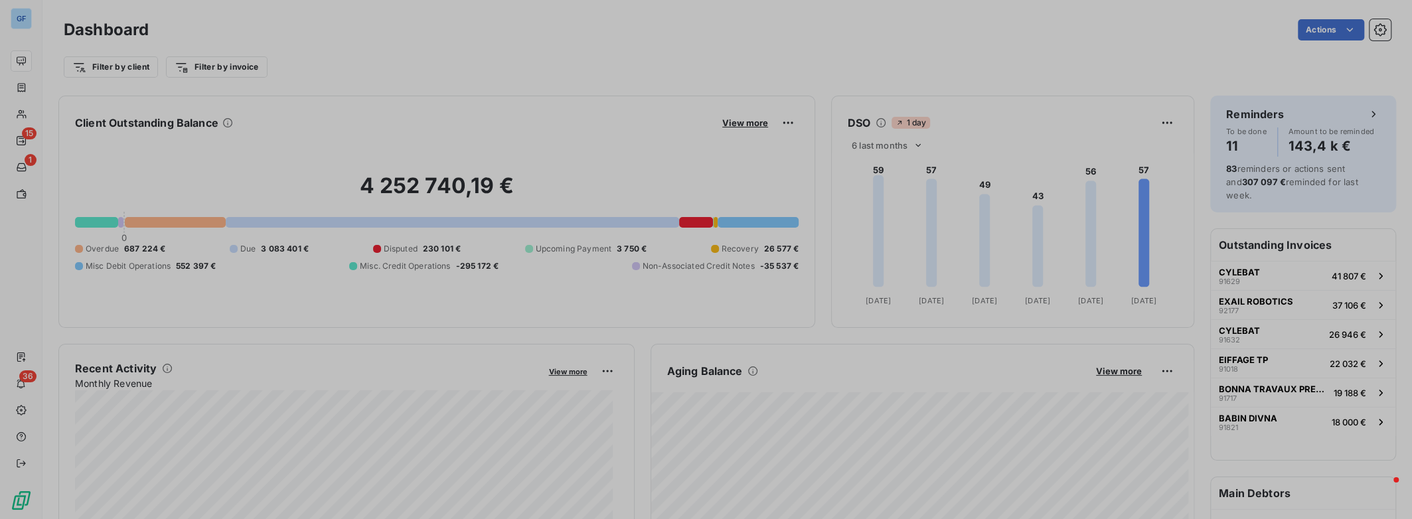
scroll to position [509, 499]
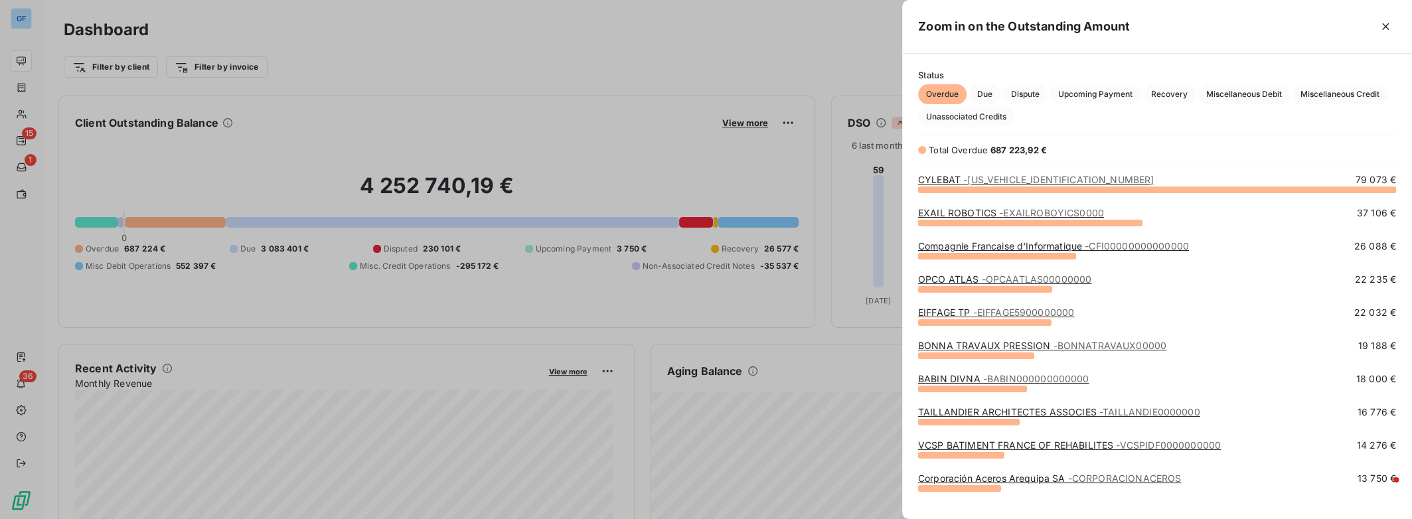
click at [1048, 246] on link "Compagnie Francaise d'Informatique - CFI00000000000000" at bounding box center [1053, 245] width 271 height 11
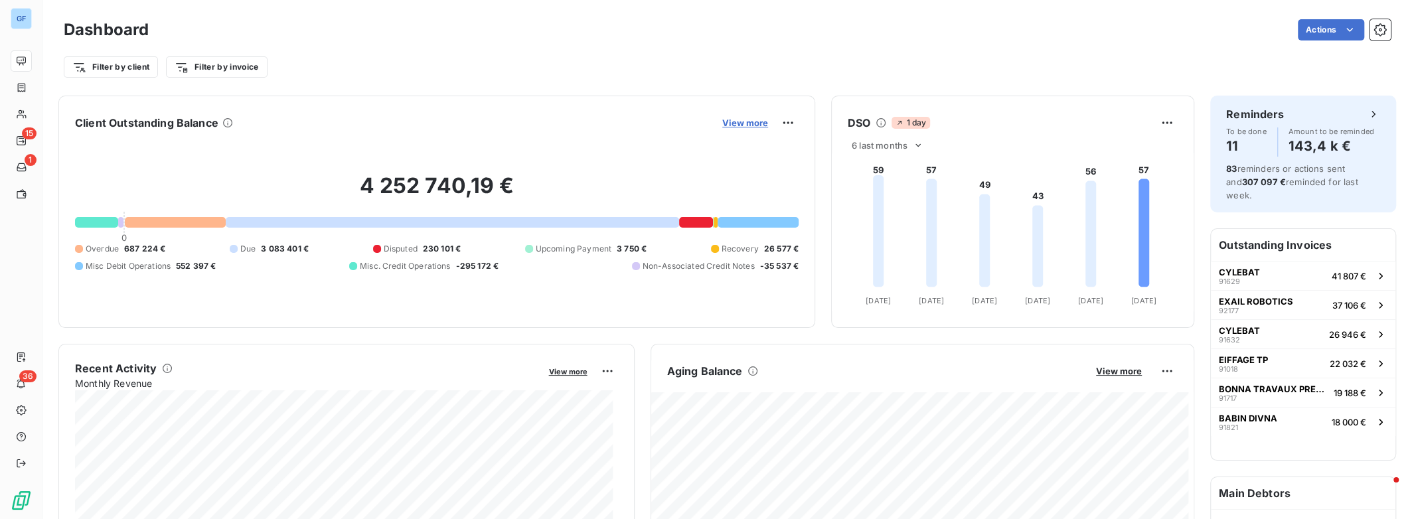
click at [737, 120] on span "View more" at bounding box center [745, 122] width 46 height 11
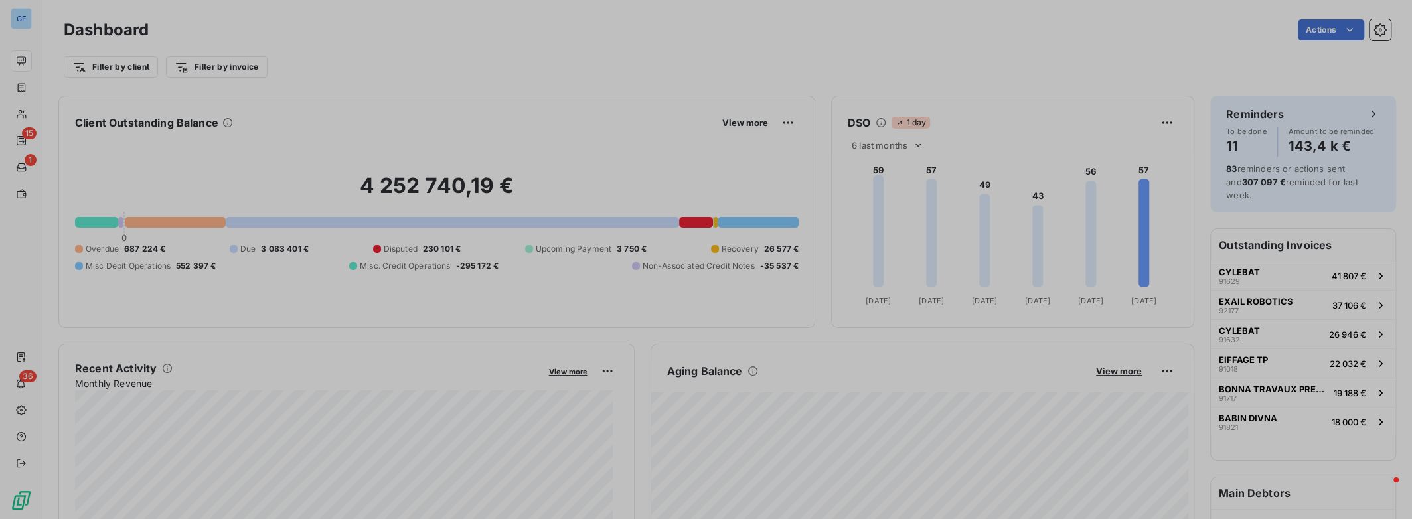
scroll to position [10, 10]
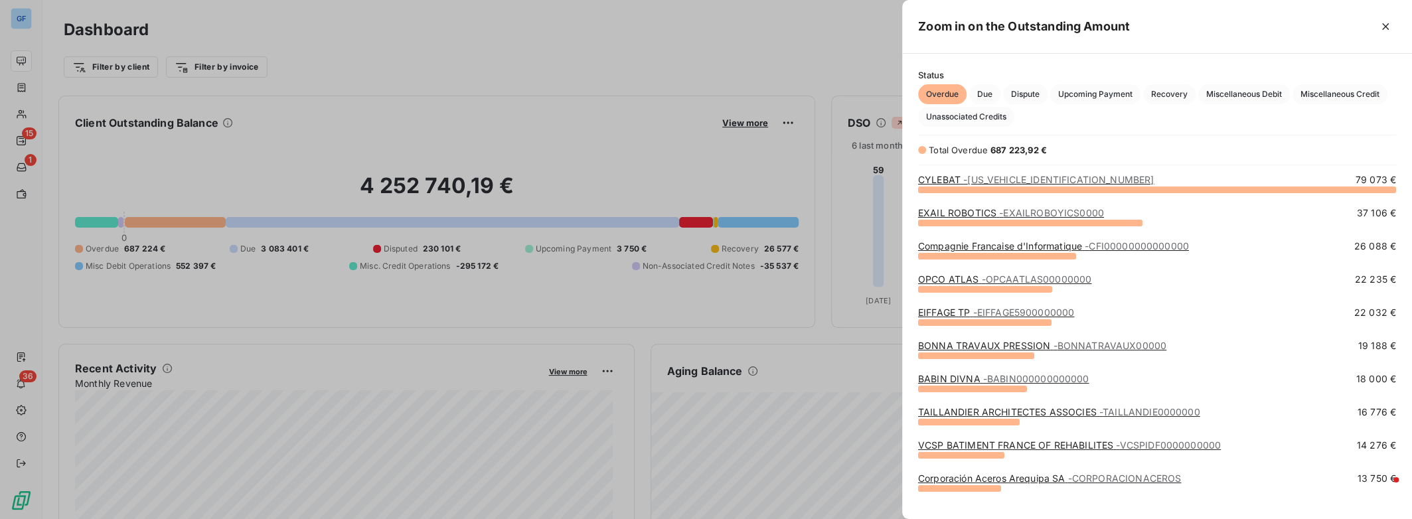
click at [970, 279] on link "OPCO ATLAS - OPCAATLAS00000000" at bounding box center [1004, 278] width 173 height 11
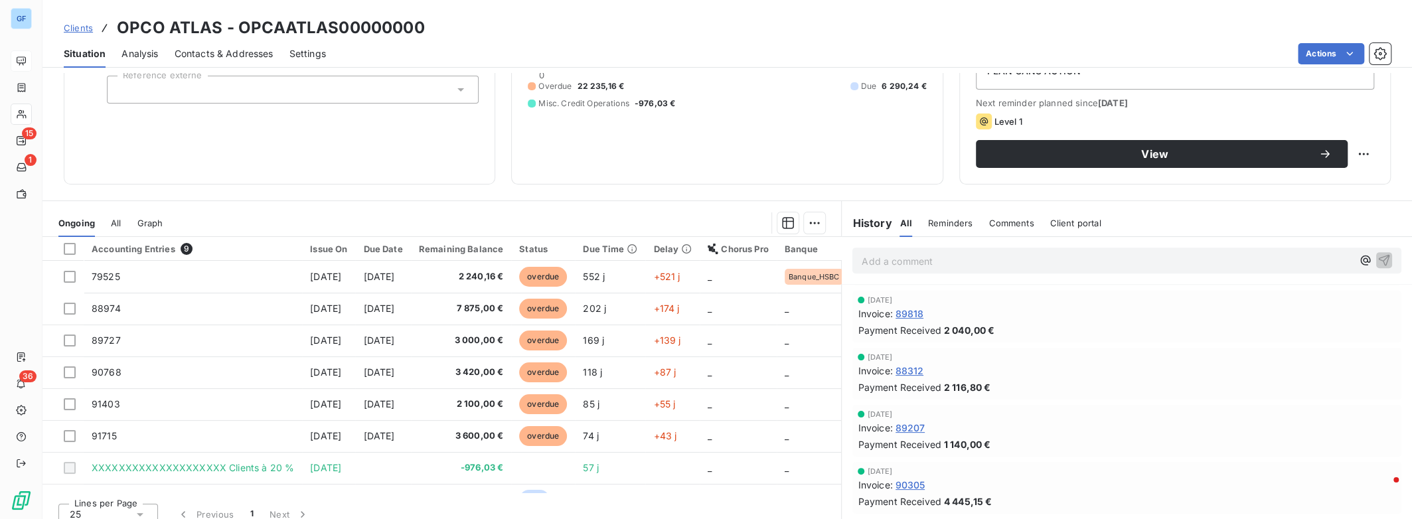
scroll to position [175, 0]
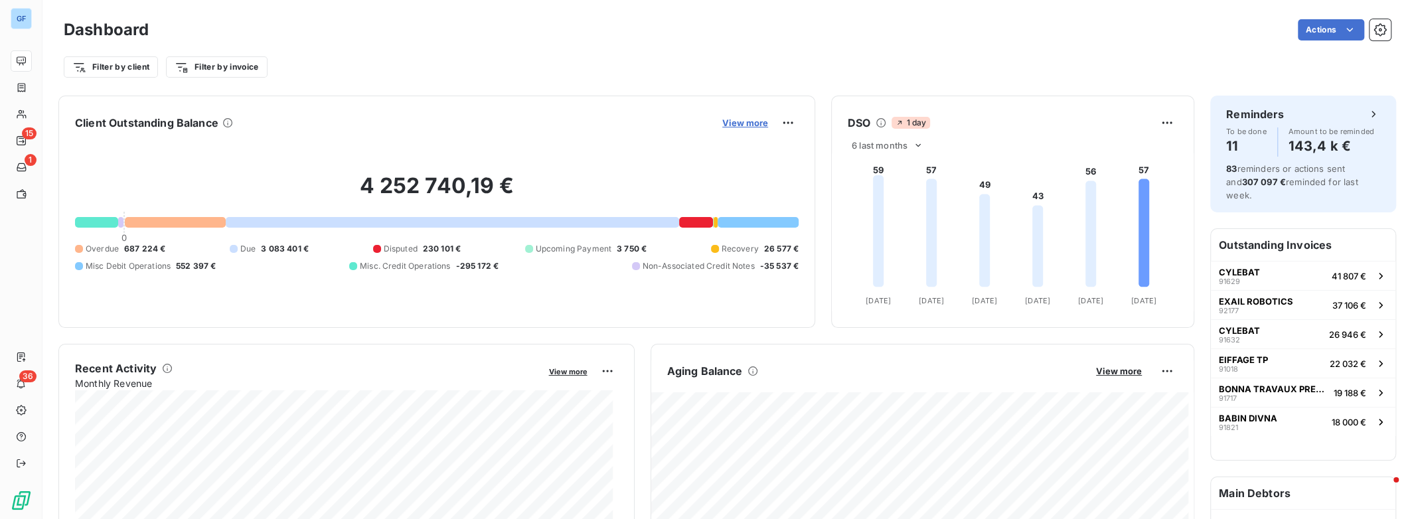
click at [739, 123] on span "View more" at bounding box center [745, 122] width 46 height 11
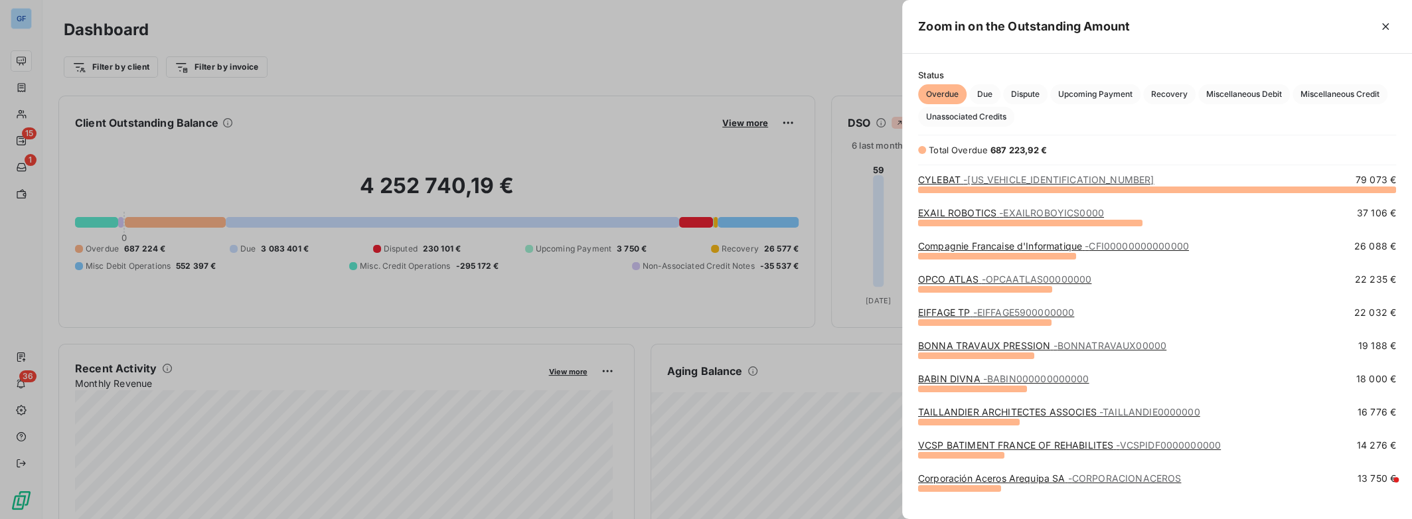
scroll to position [177, 0]
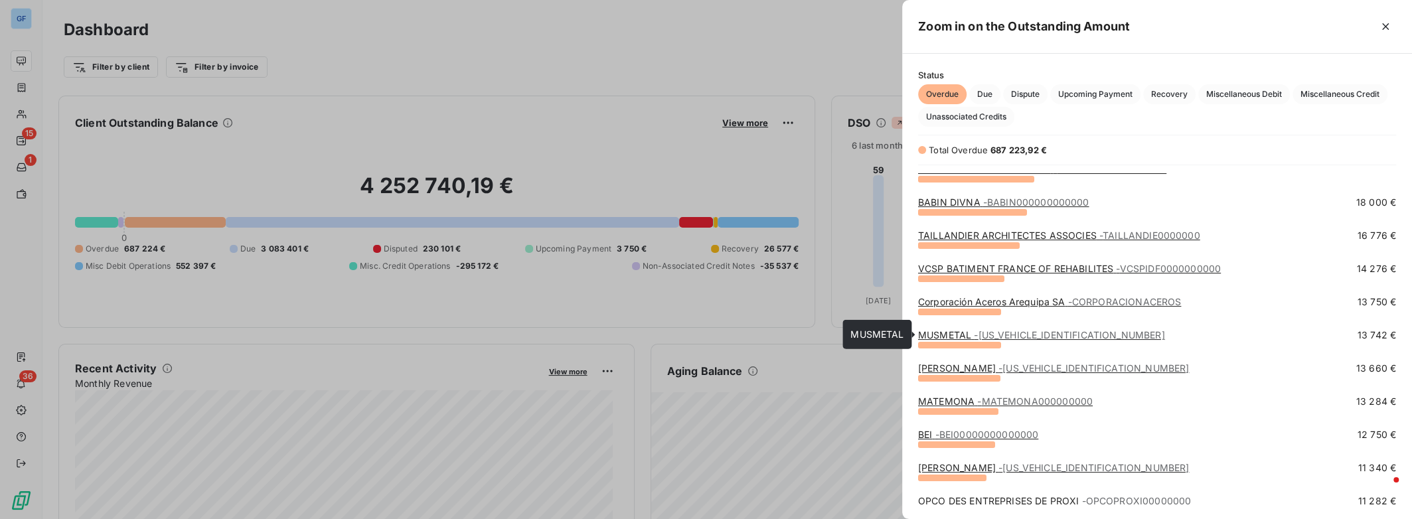
click at [938, 335] on link "MUSMETAL - [US_VEHICLE_IDENTIFICATION_NUMBER]" at bounding box center [1041, 334] width 247 height 11
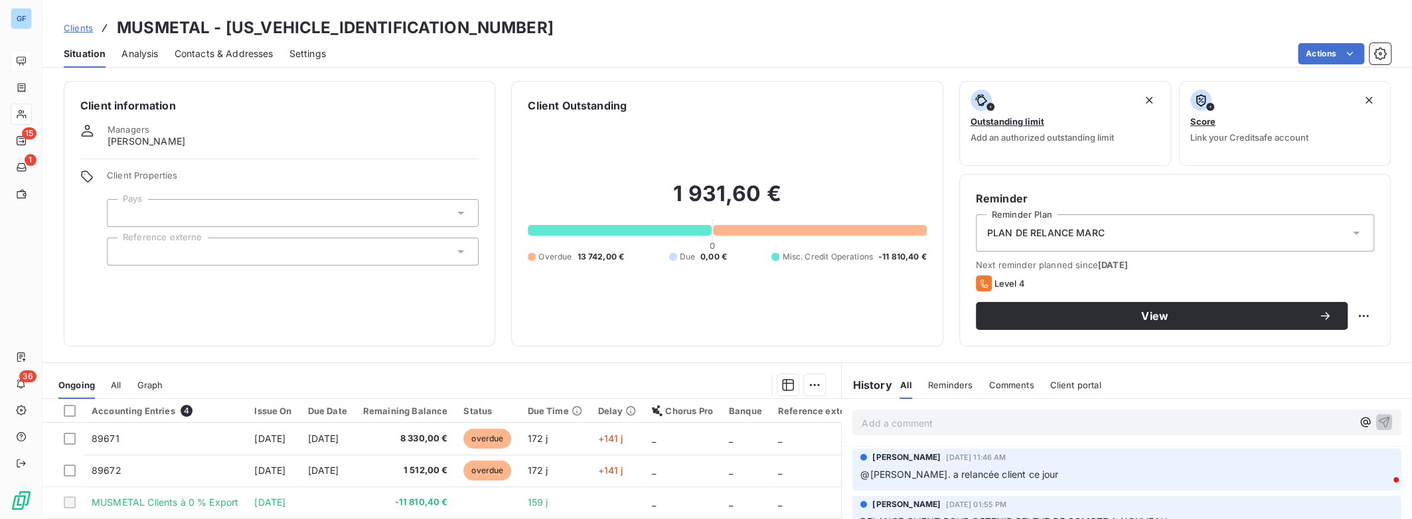
scroll to position [175, 0]
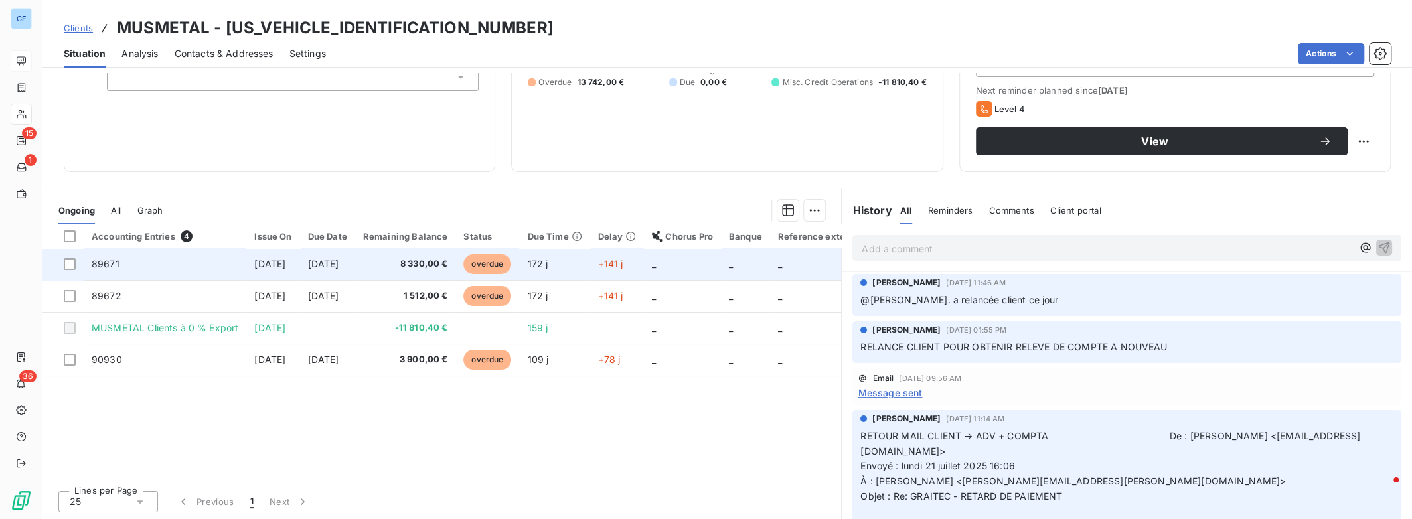
click at [284, 265] on span "[DATE]" at bounding box center [269, 263] width 31 height 11
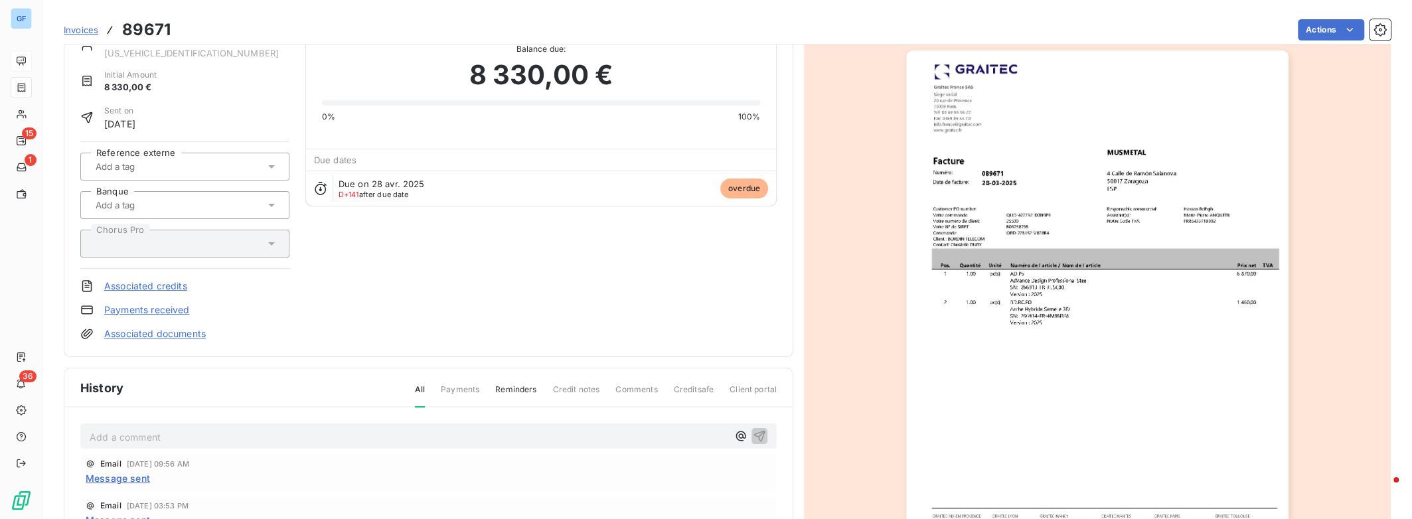
scroll to position [214, 0]
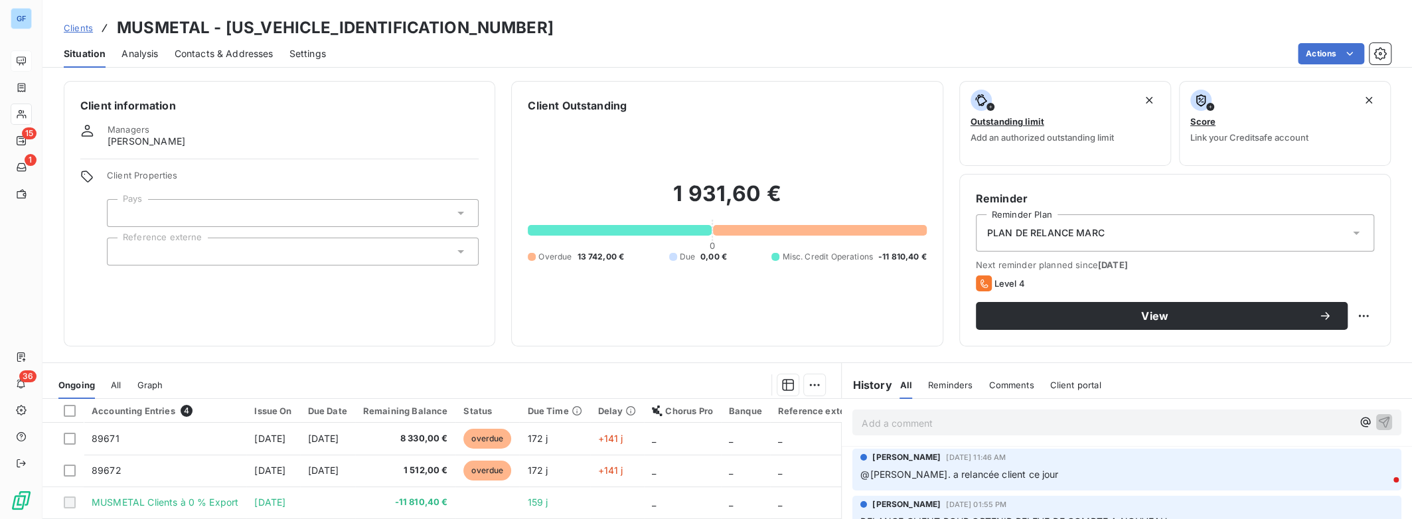
scroll to position [175, 0]
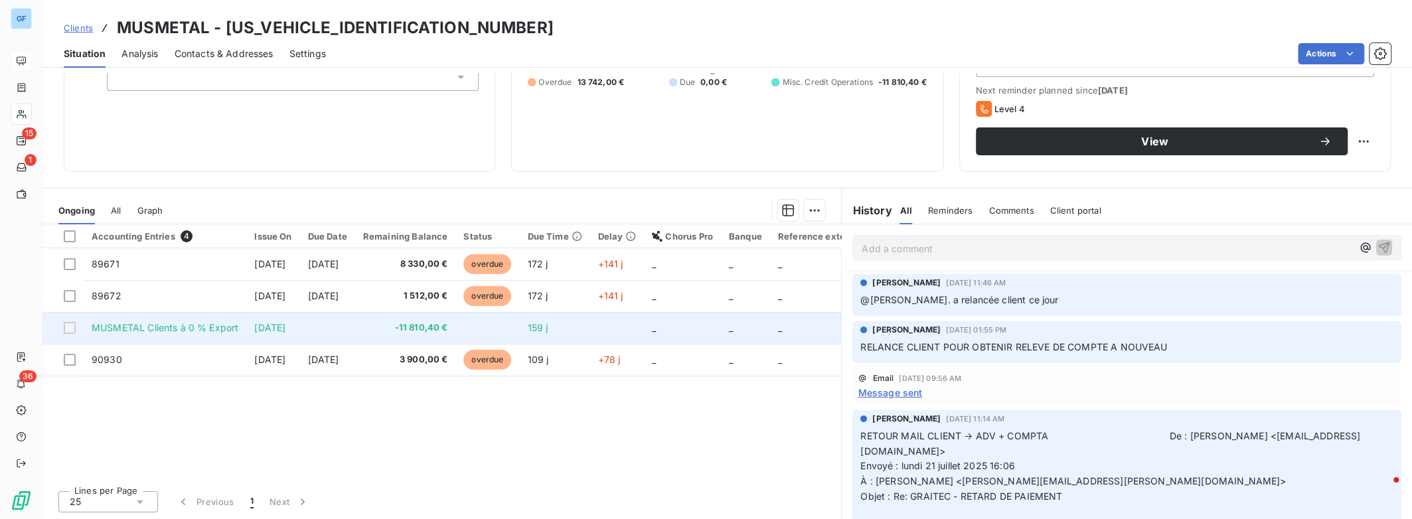
click at [200, 332] on span "MUSMETAL Clients à 0 % Export" at bounding box center [165, 327] width 147 height 11
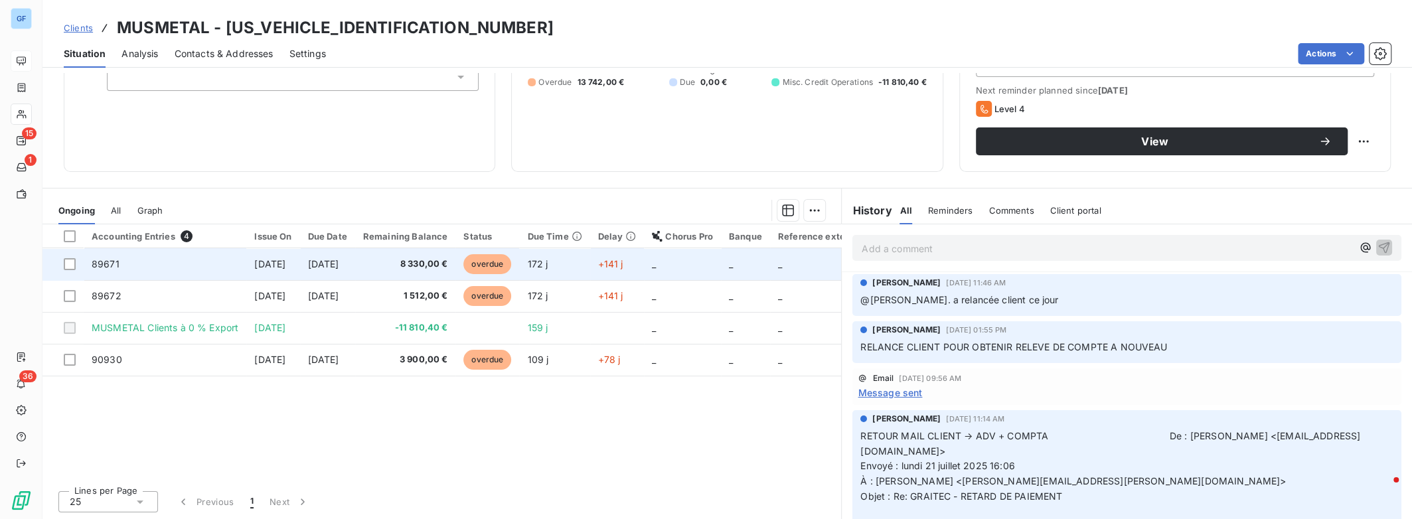
click at [448, 259] on span "8 330,00 €" at bounding box center [405, 264] width 85 height 13
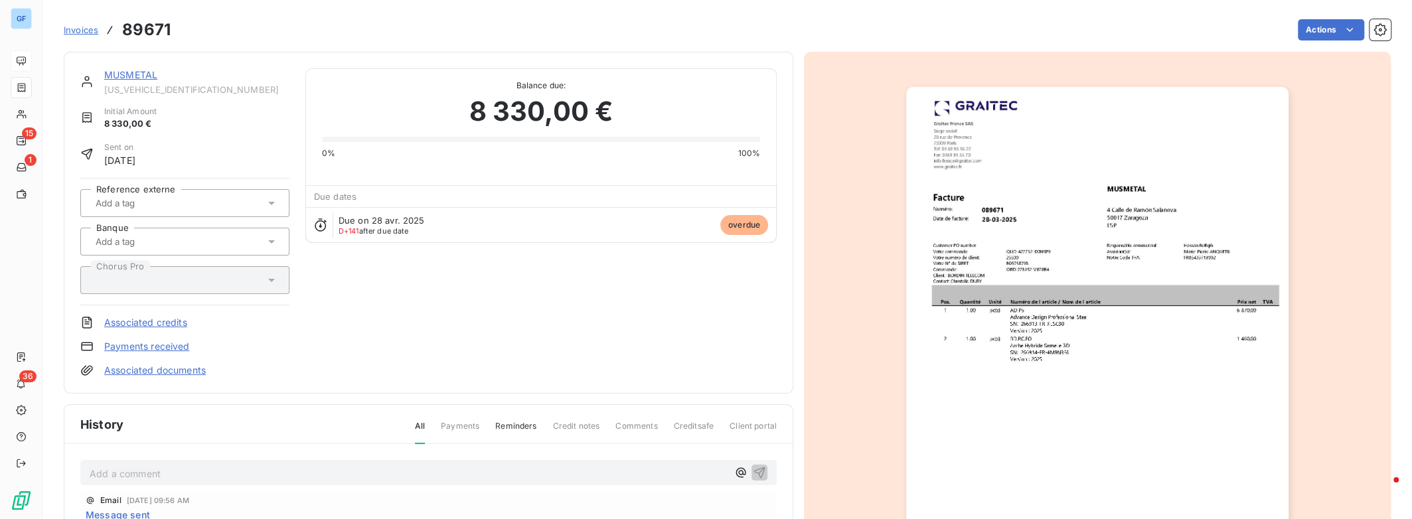
click at [646, 243] on div "MUSMETAL [US_VEHICLE_IDENTIFICATION_NUMBER] Initial Amount 8 330,00 € Sent on […" at bounding box center [428, 222] width 696 height 309
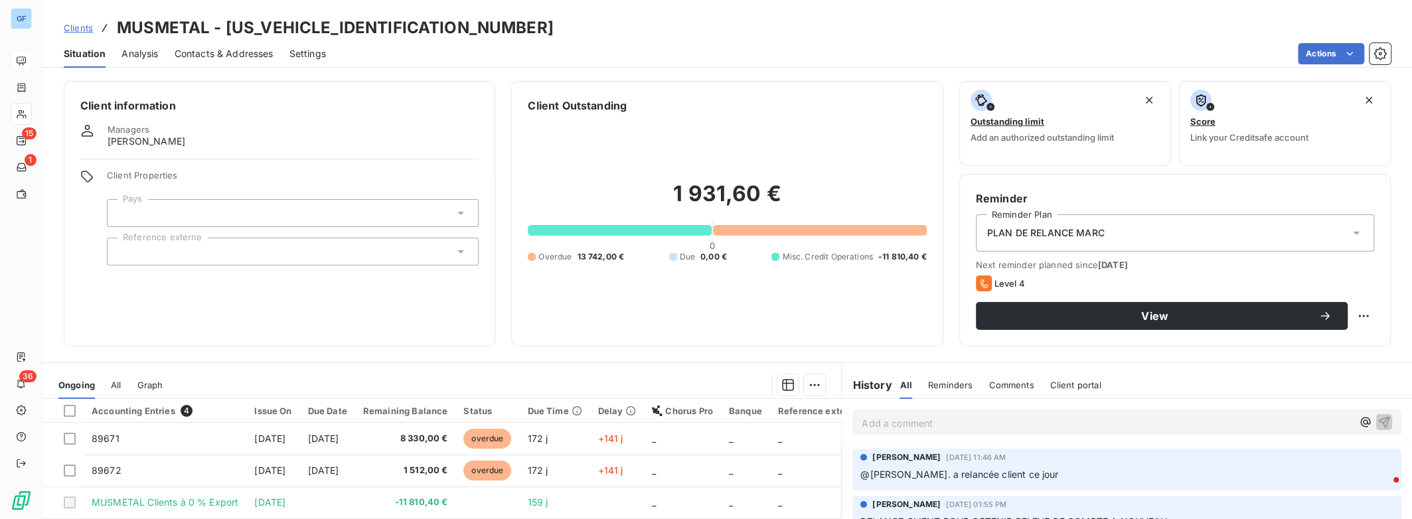
scroll to position [175, 0]
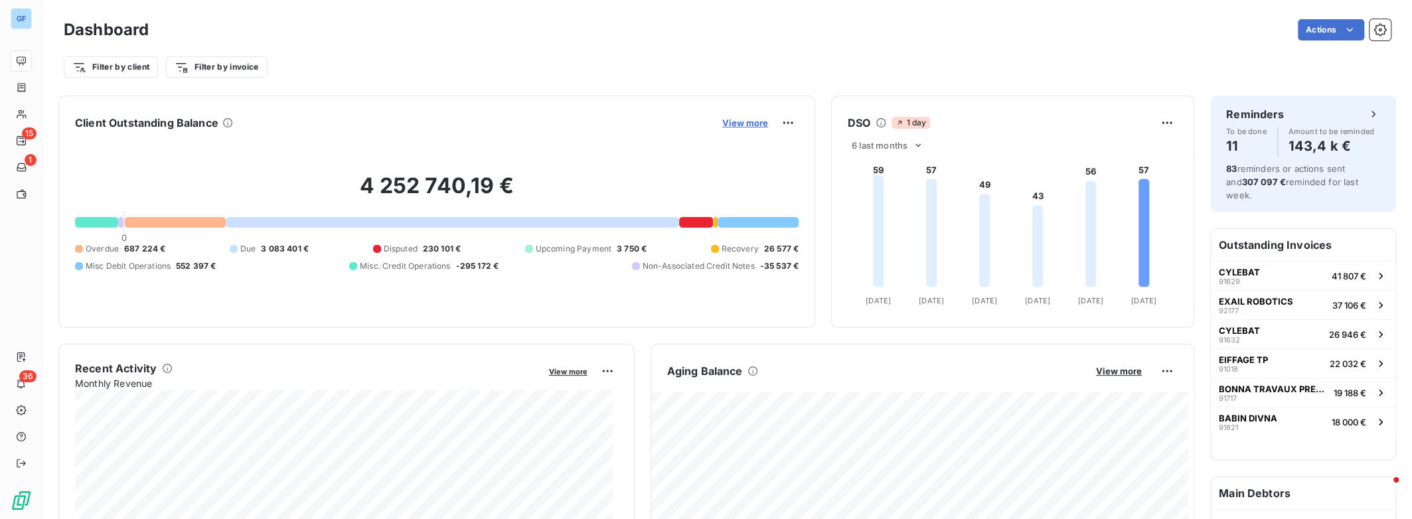
click at [742, 126] on span "View more" at bounding box center [745, 122] width 46 height 11
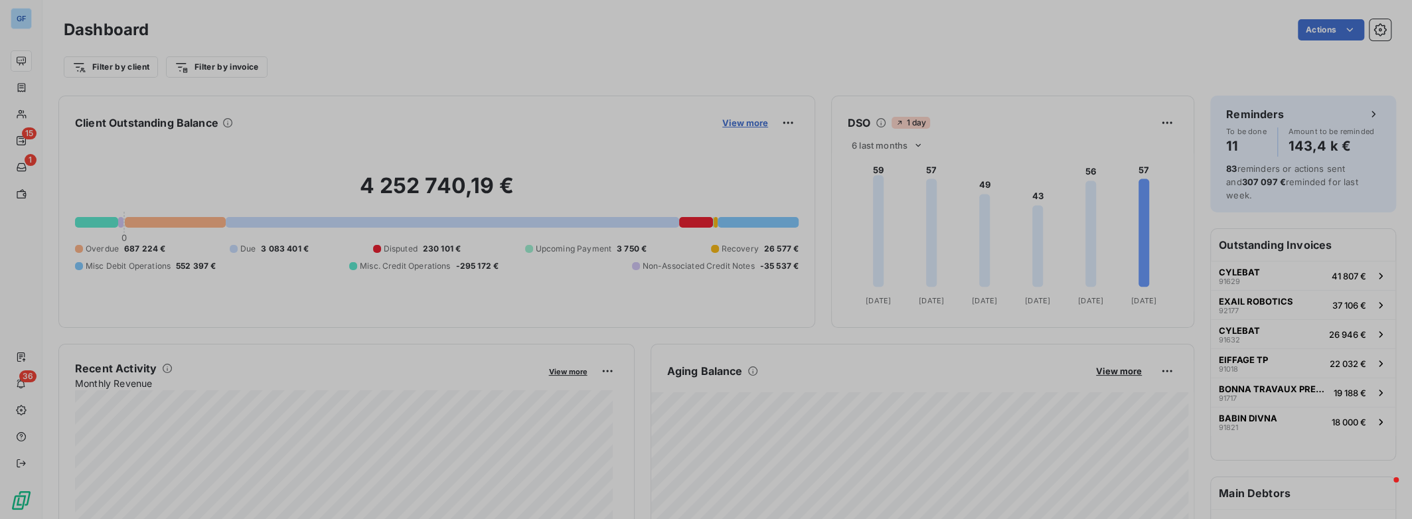
scroll to position [10, 10]
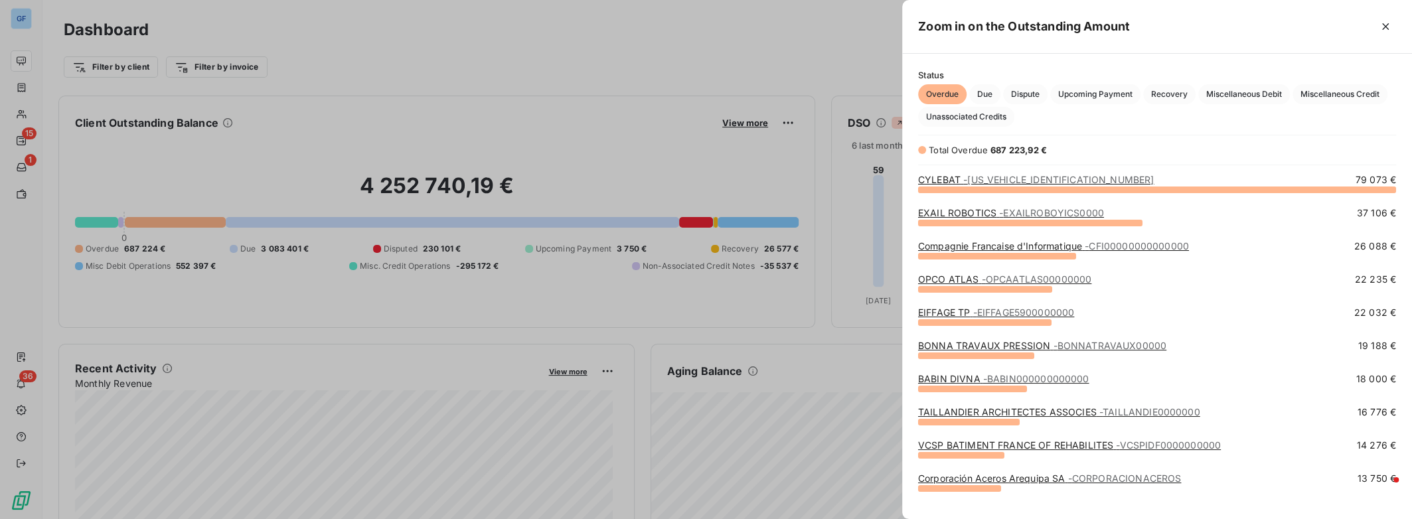
click at [980, 380] on link "[PERSON_NAME] - BABIN000000000000" at bounding box center [1003, 378] width 171 height 11
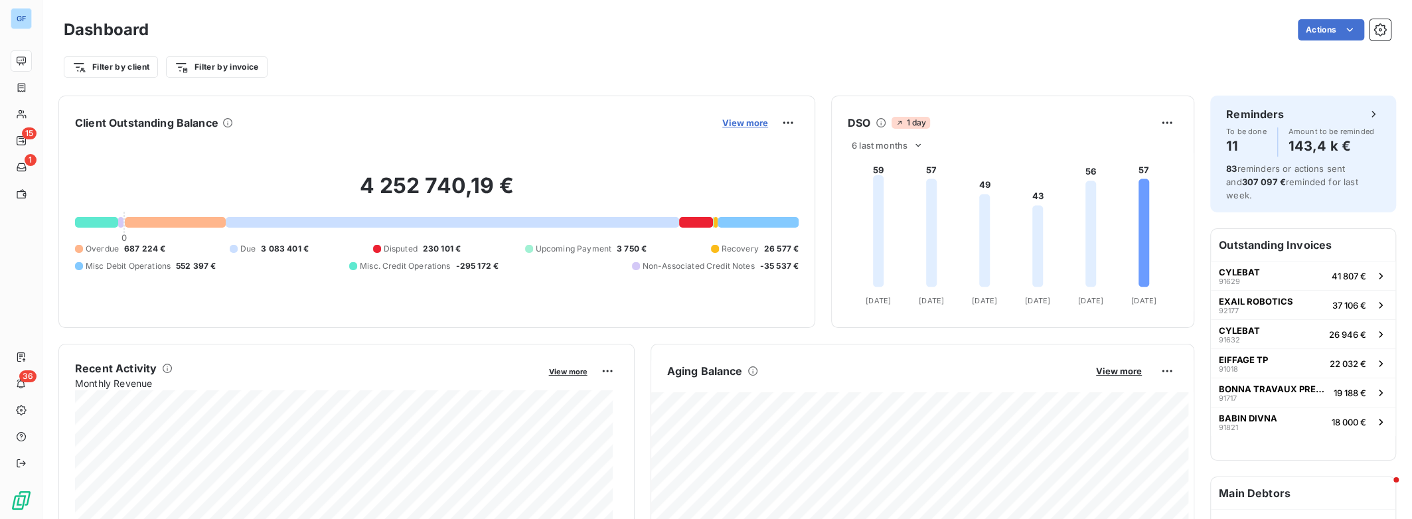
click at [745, 127] on span "View more" at bounding box center [745, 122] width 46 height 11
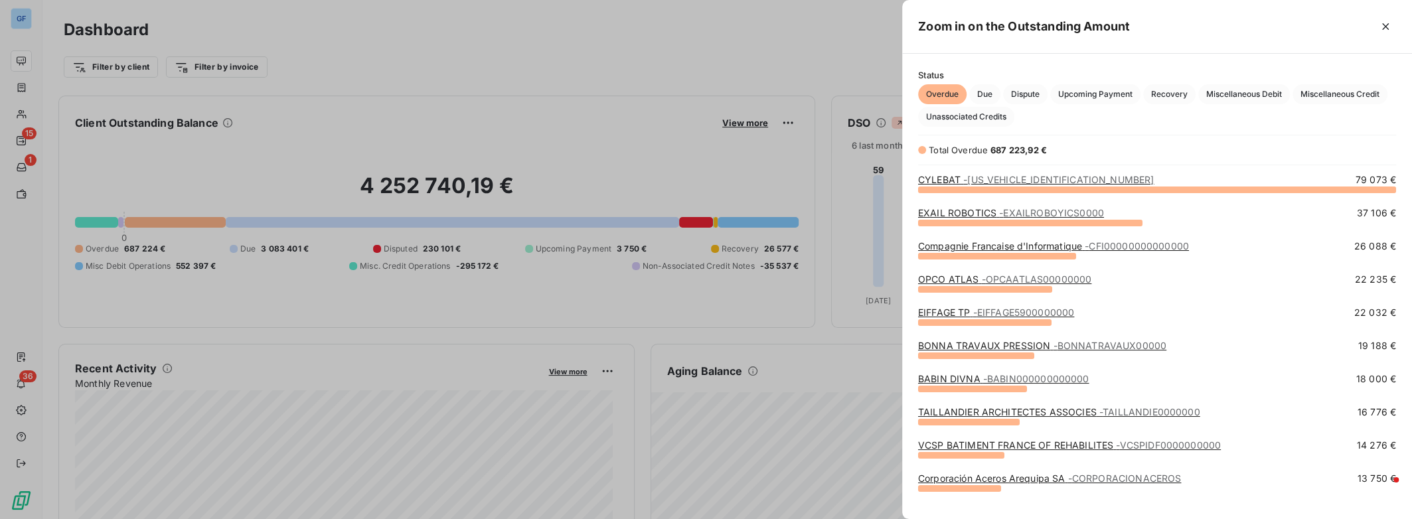
scroll to position [177, 0]
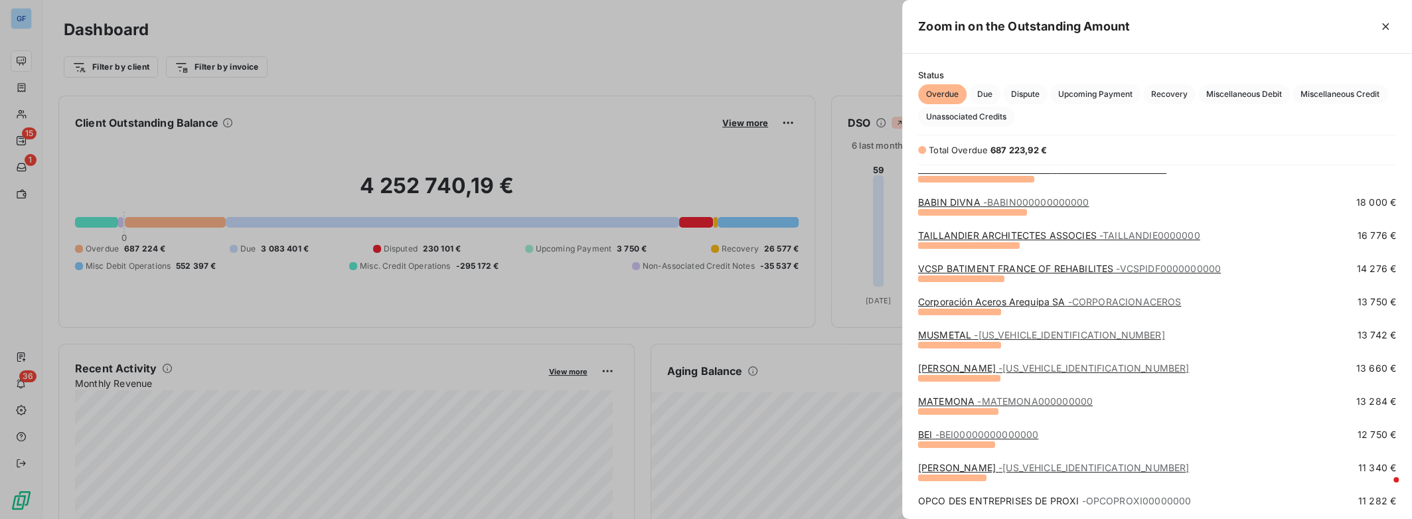
click at [941, 400] on link "MATEMONA - MATEMONA000000000" at bounding box center [1005, 401] width 175 height 11
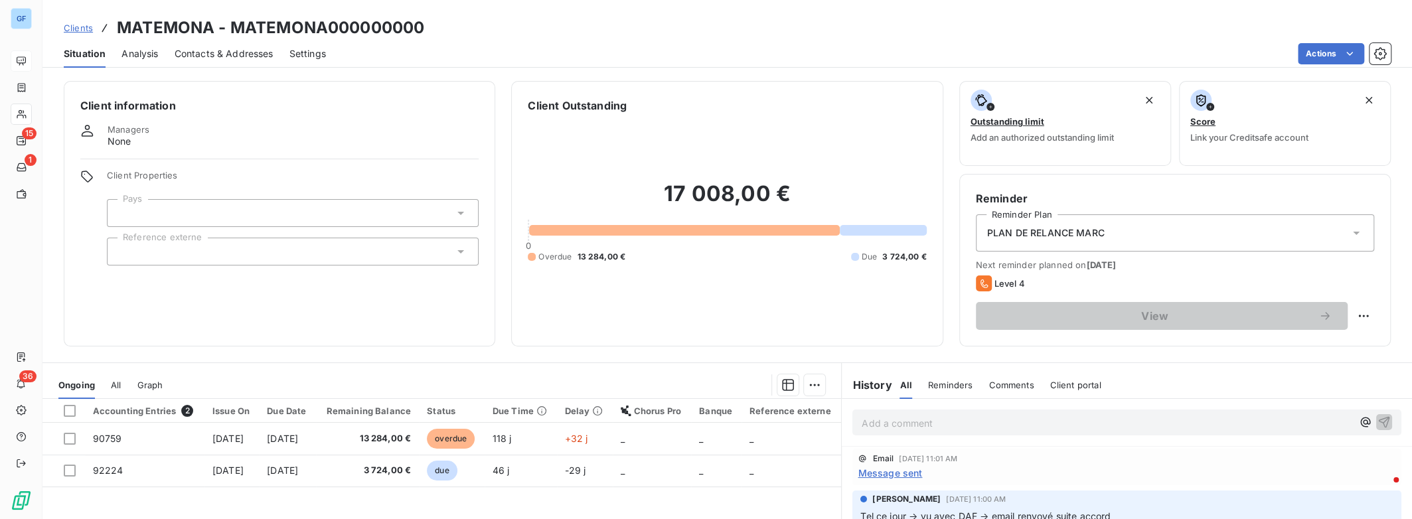
scroll to position [175, 0]
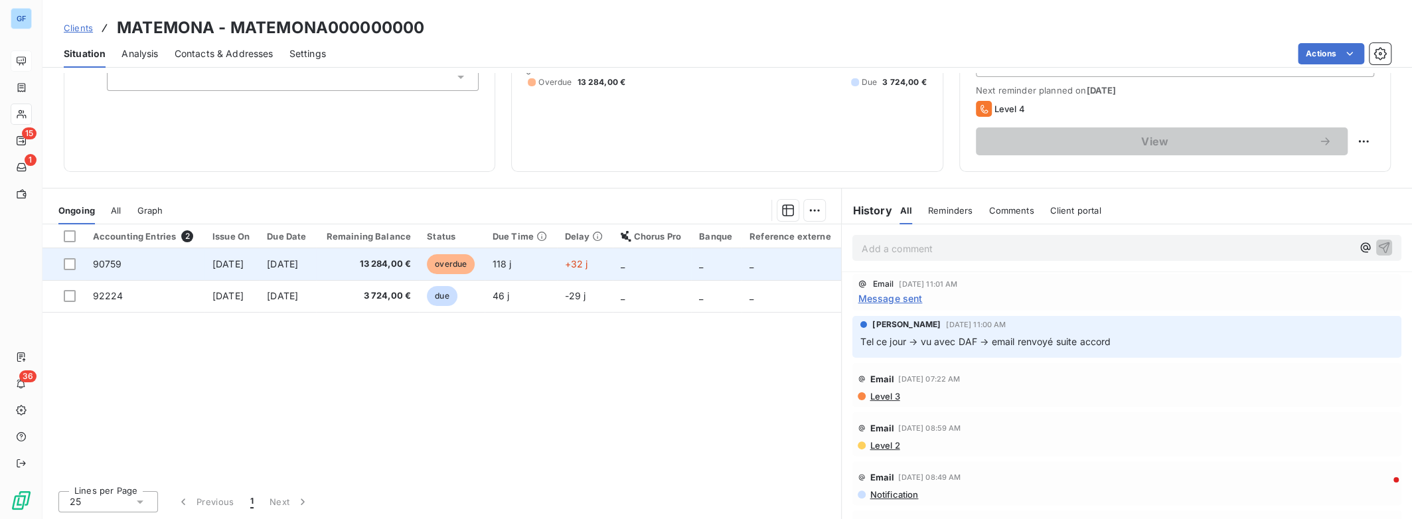
click at [298, 266] on span "[DATE]" at bounding box center [282, 263] width 31 height 11
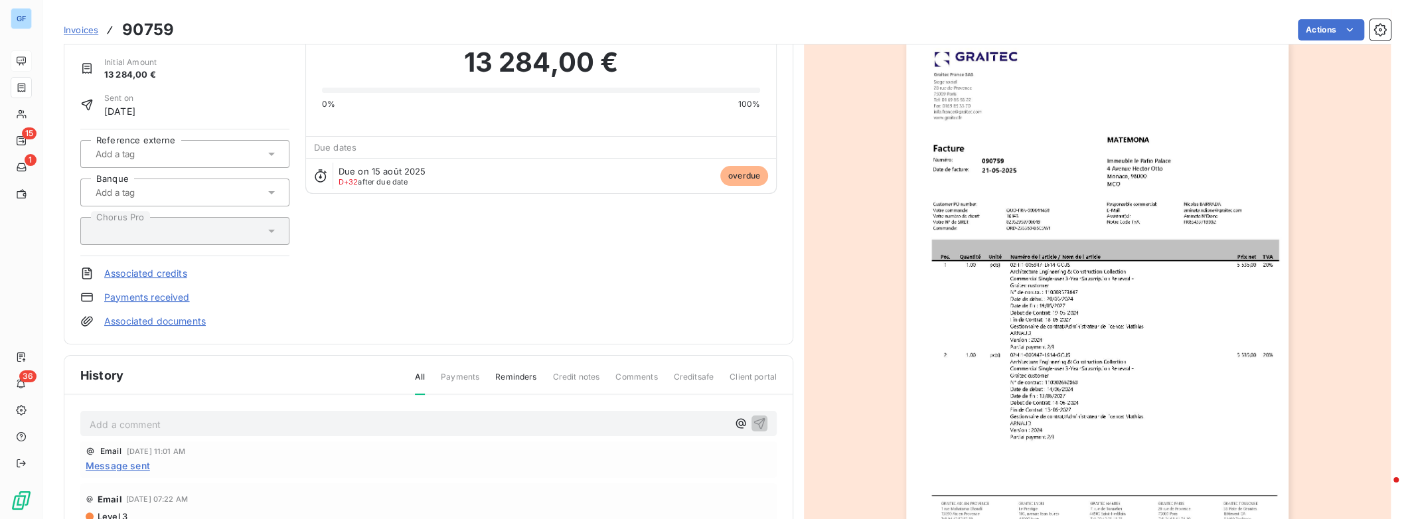
scroll to position [37, 0]
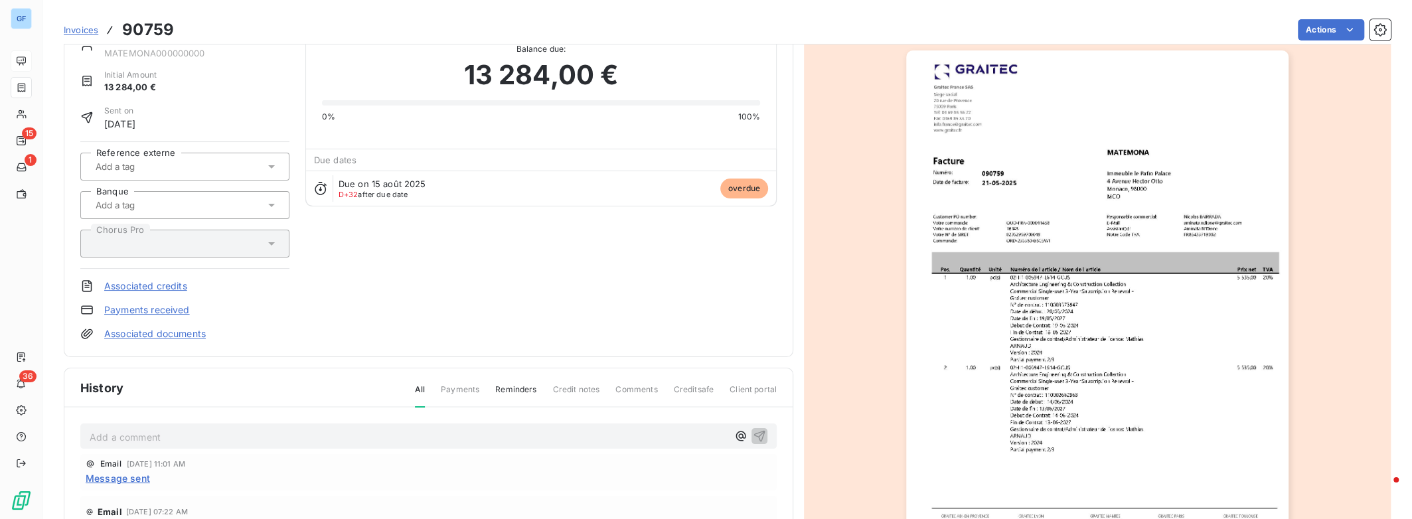
click at [1147, 397] on img "button" at bounding box center [1097, 320] width 382 height 540
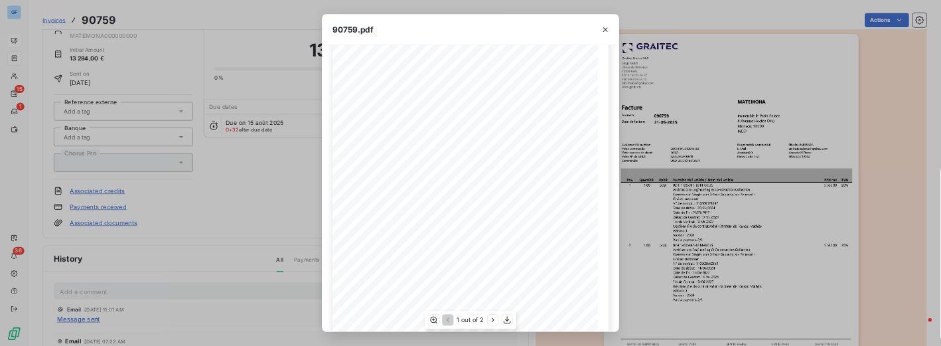
scroll to position [163, 0]
click at [809, 60] on div "90759.pdf" at bounding box center [706, 44] width 446 height 46
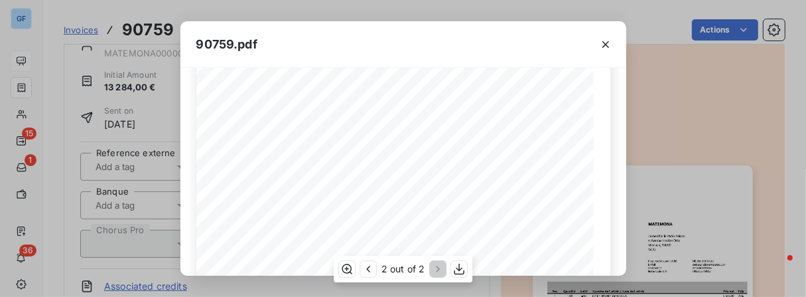
scroll to position [0, 0]
click at [370, 271] on icon "button" at bounding box center [368, 269] width 4 height 7
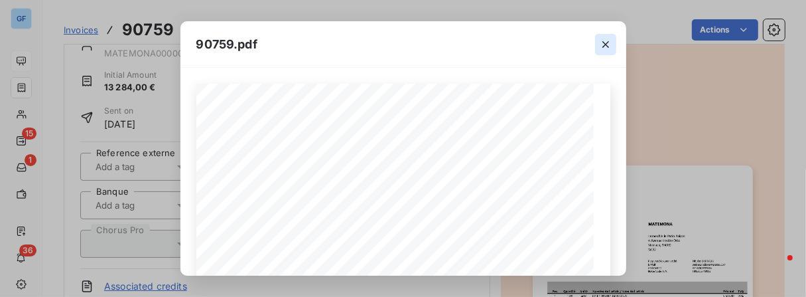
click at [605, 44] on icon "button" at bounding box center [606, 44] width 7 height 7
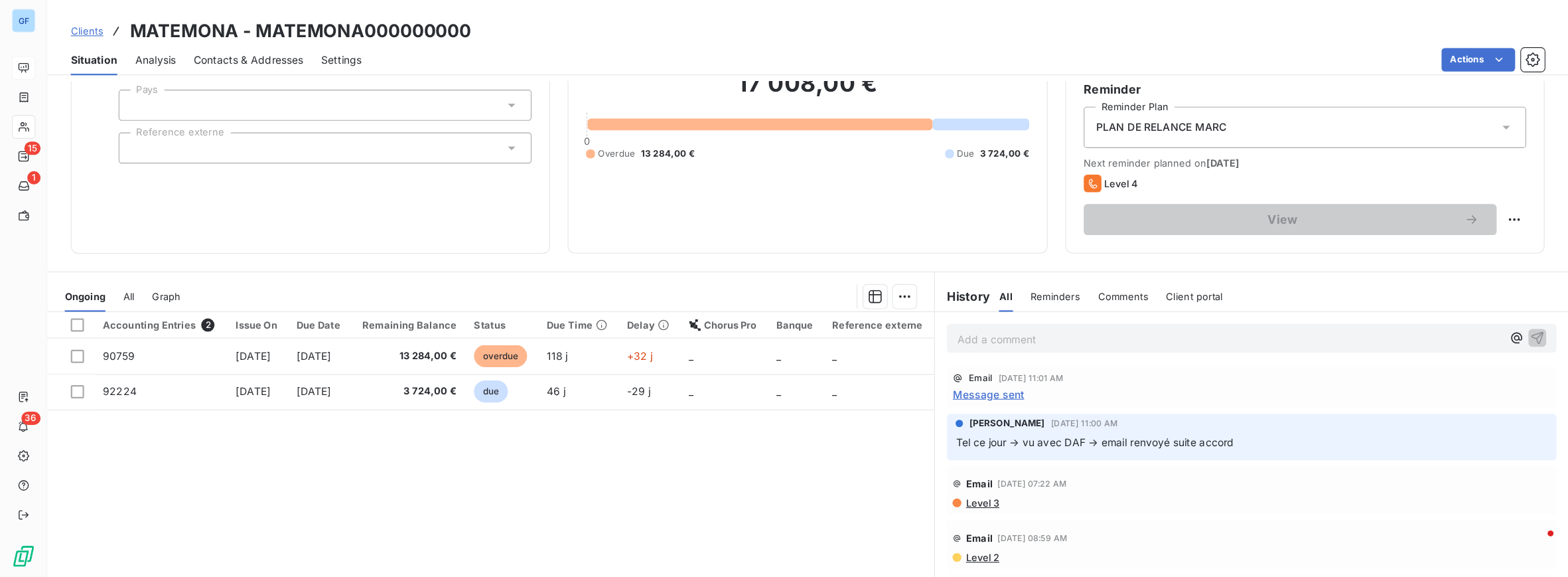
scroll to position [117, 0]
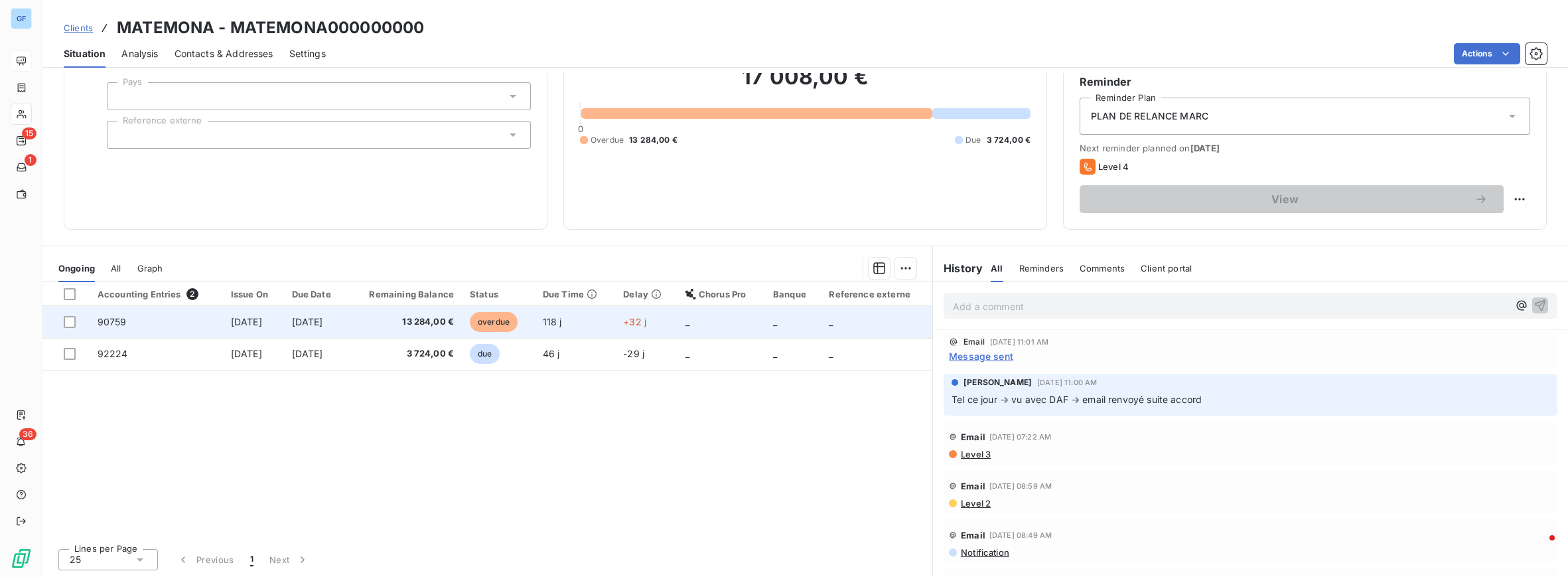
click at [323, 325] on span "[DATE]" at bounding box center [307, 321] width 31 height 11
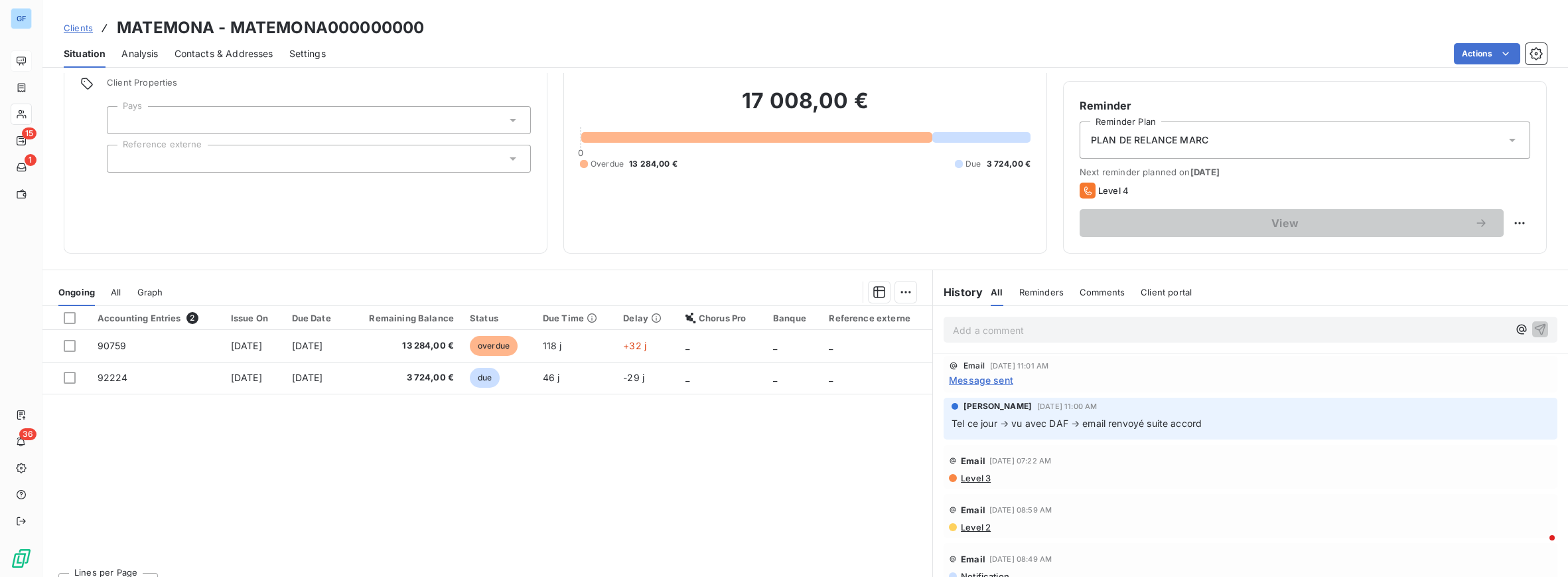
scroll to position [116, 0]
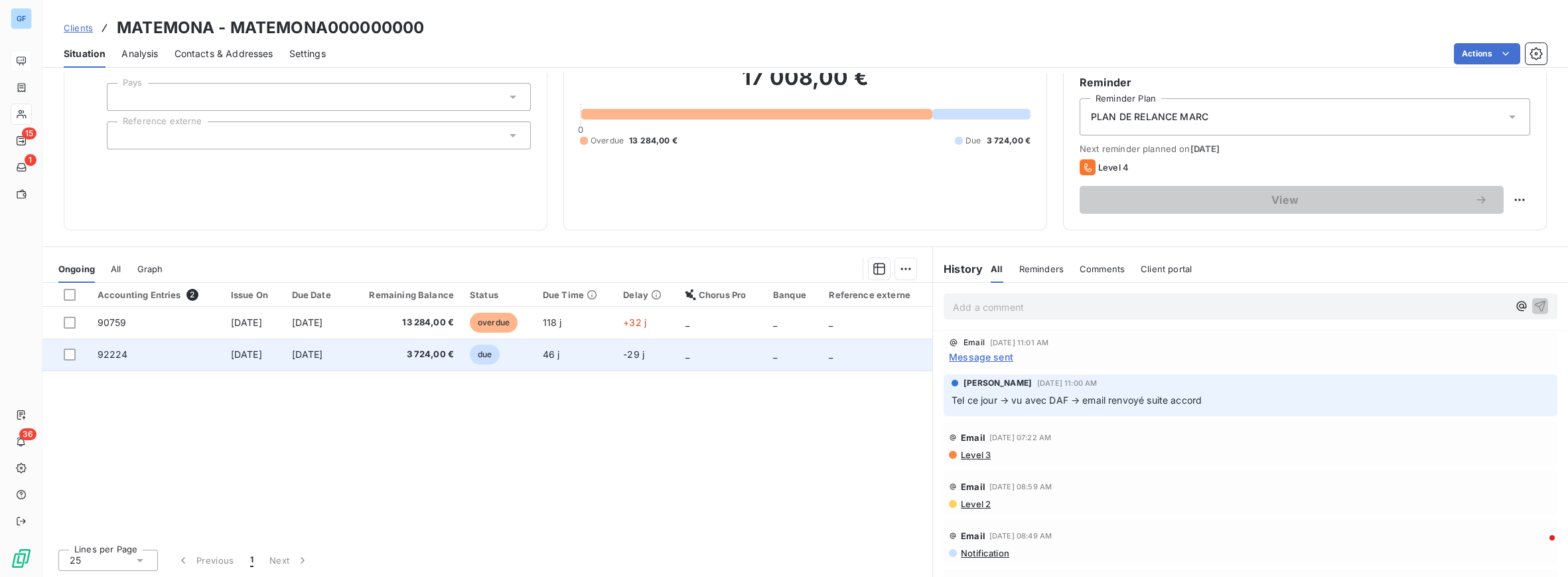
click at [320, 354] on span "[DATE]" at bounding box center [307, 353] width 31 height 11
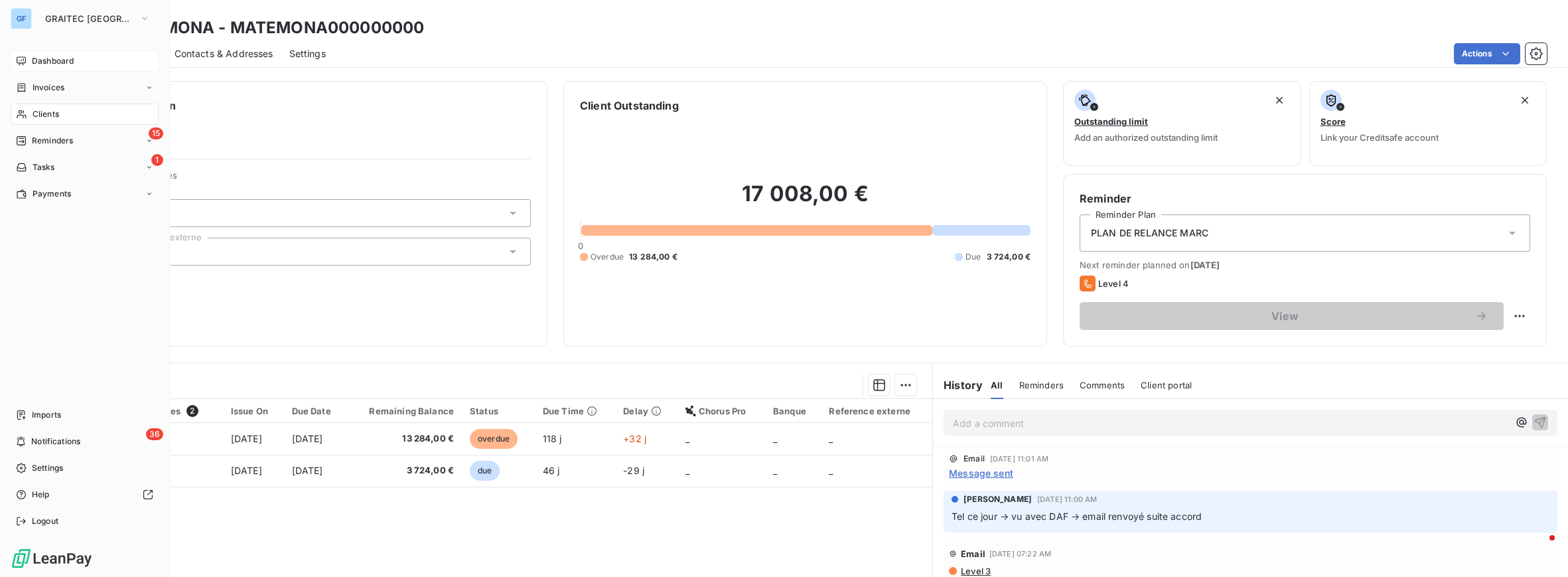
click at [66, 66] on span "Dashboard" at bounding box center [53, 61] width 42 height 12
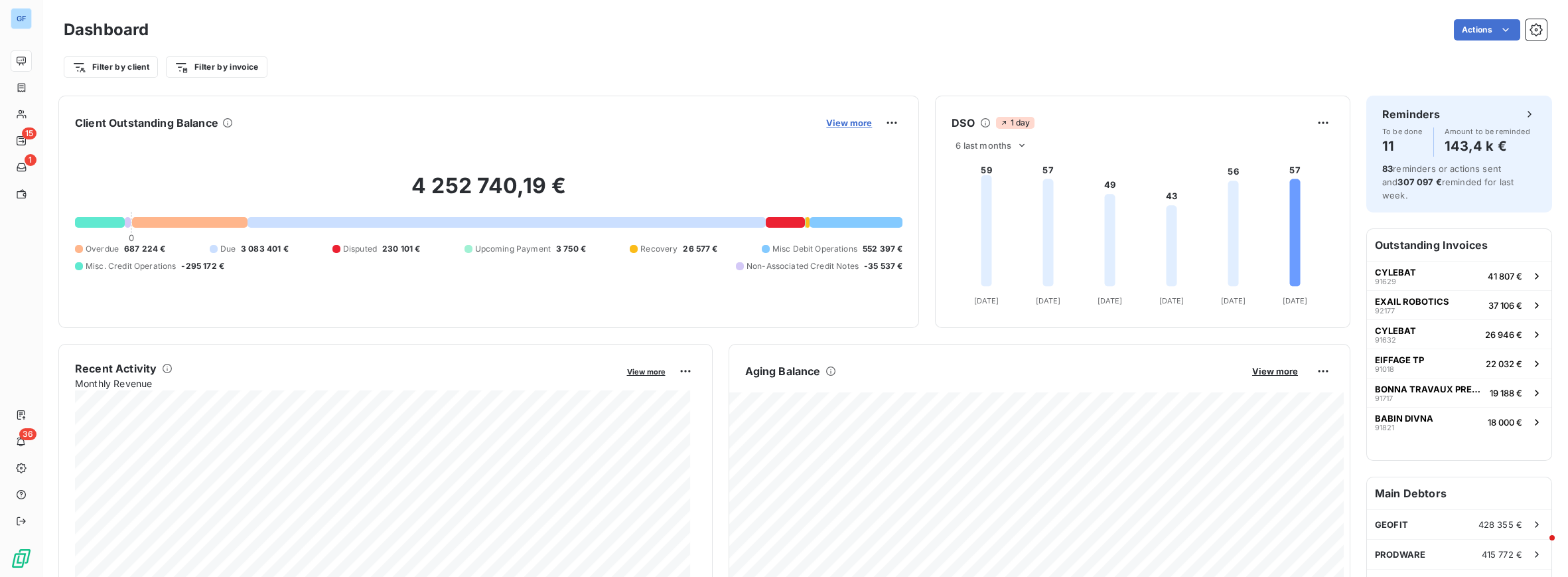
click at [852, 125] on span "View more" at bounding box center [849, 122] width 46 height 11
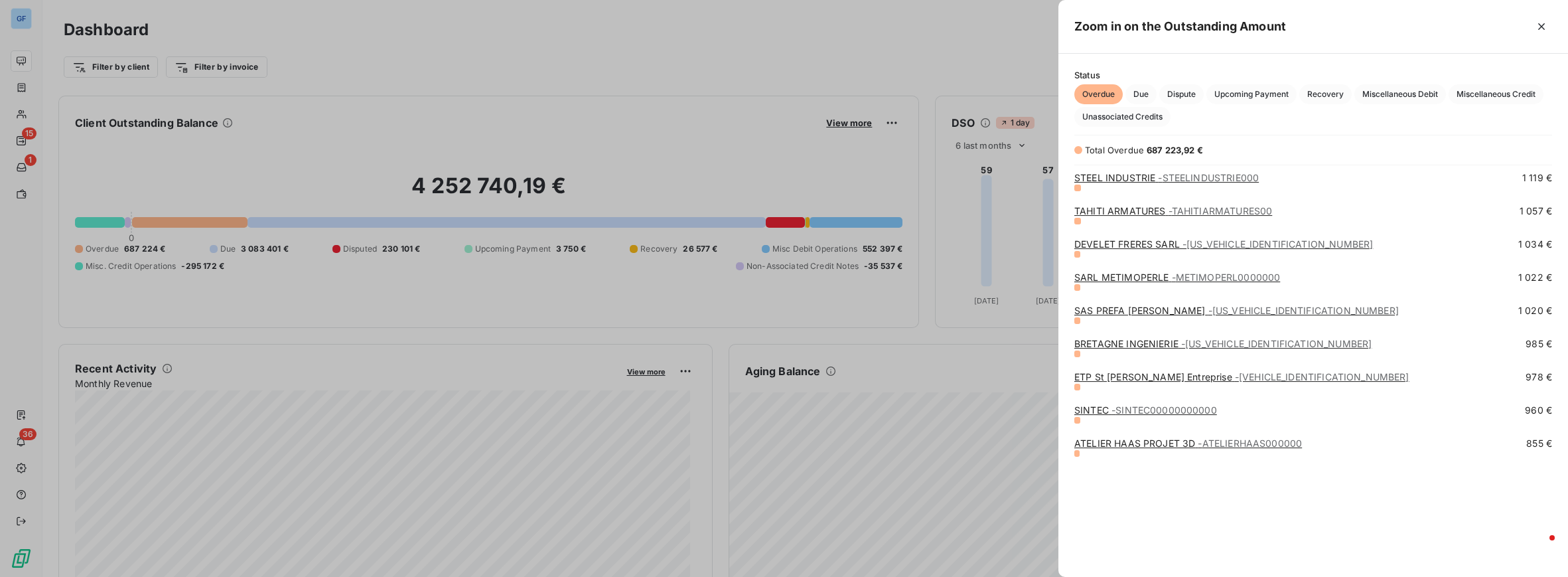
scroll to position [3854, 0]
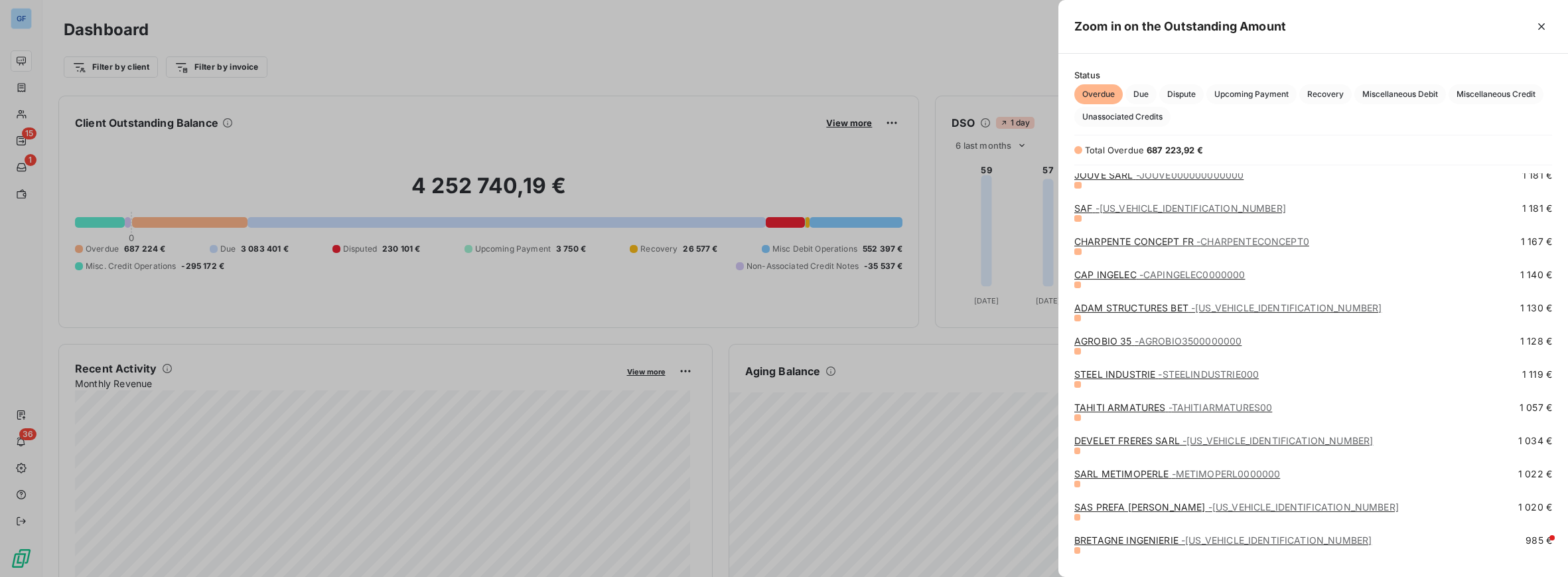
click at [1155, 342] on span "- AGROBIO3500000000" at bounding box center [1189, 340] width 108 height 11
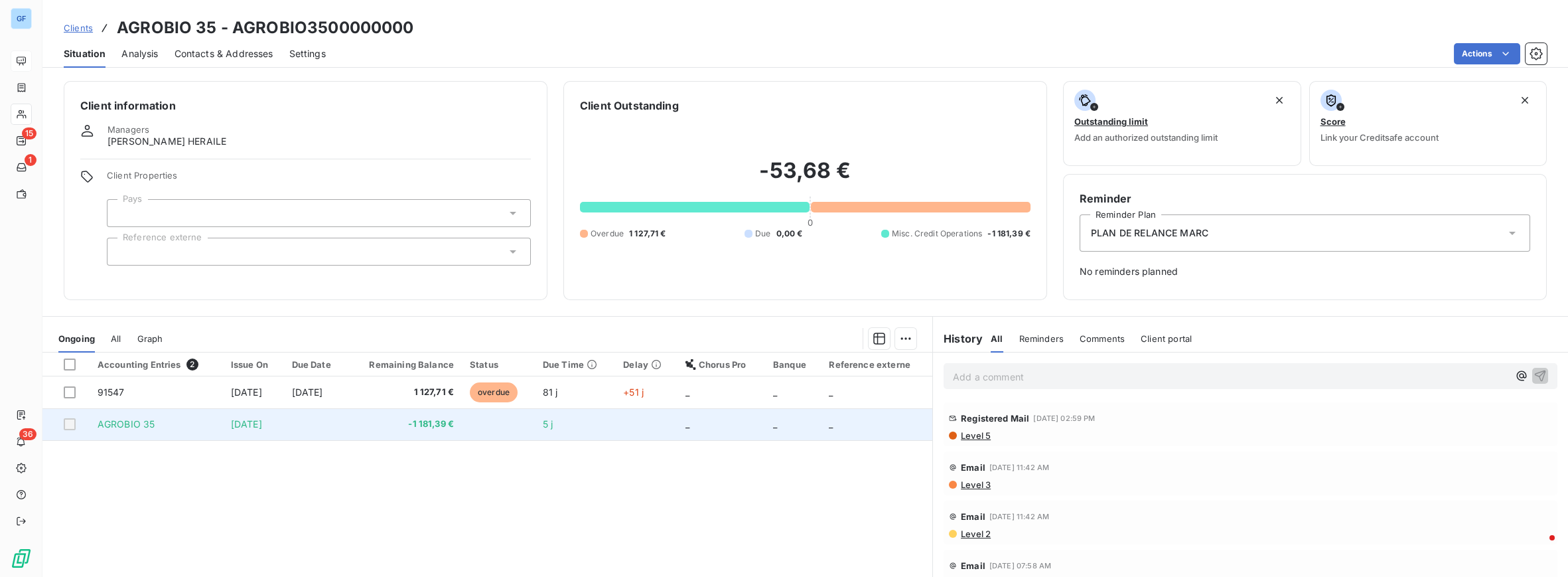
click at [451, 426] on span "-1 181,39 €" at bounding box center [404, 424] width 99 height 13
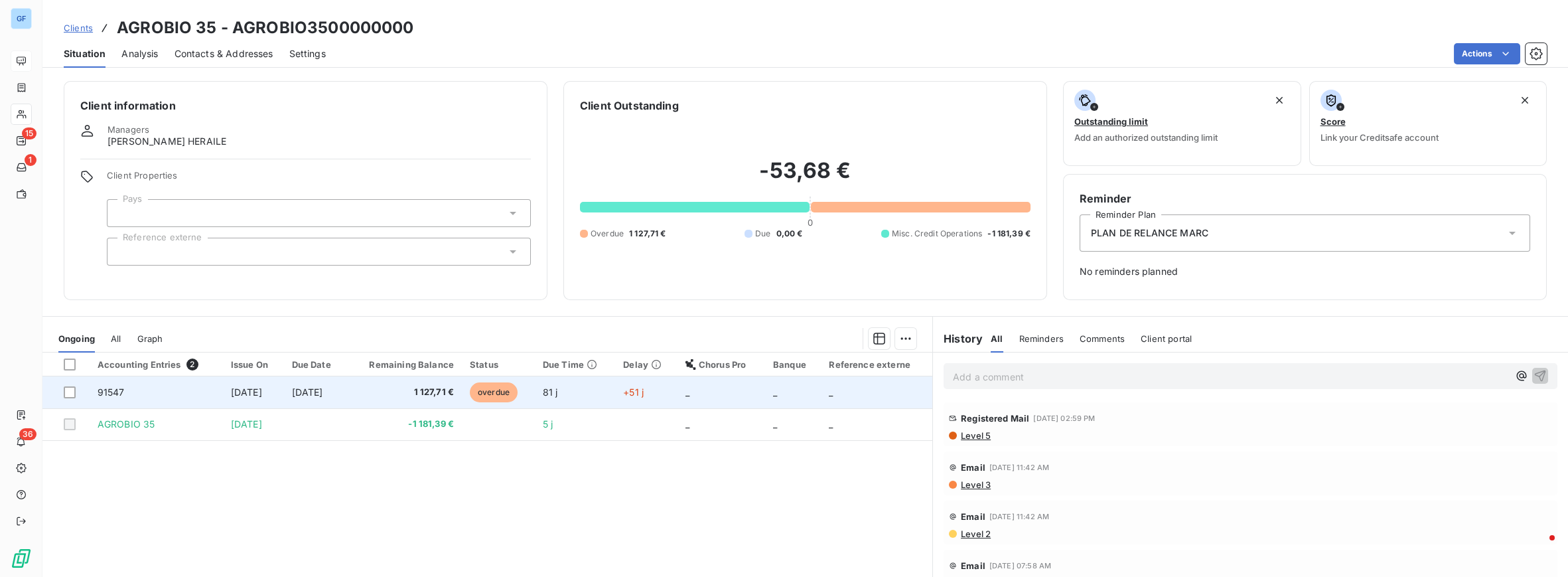
click at [454, 390] on span "1 127,71 €" at bounding box center [404, 392] width 99 height 13
click at [454, 393] on span "1 127,71 €" at bounding box center [404, 392] width 99 height 13
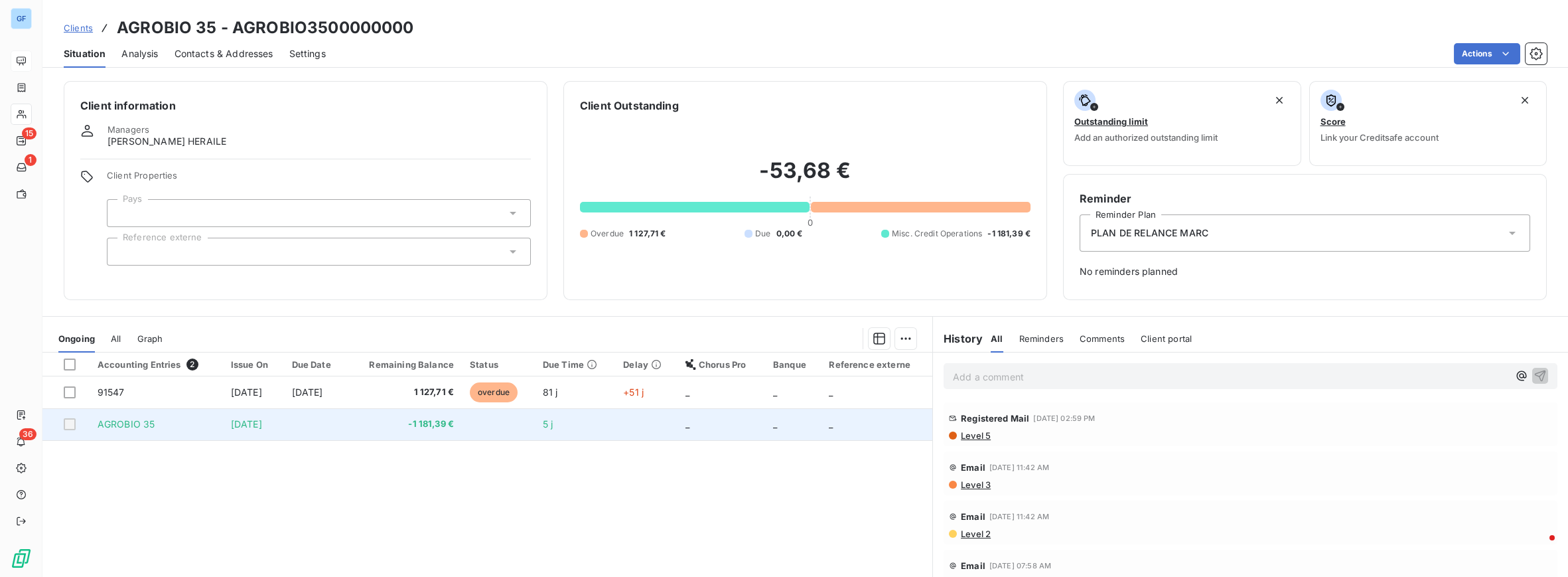
click at [454, 419] on span "-1 181,39 €" at bounding box center [404, 424] width 99 height 13
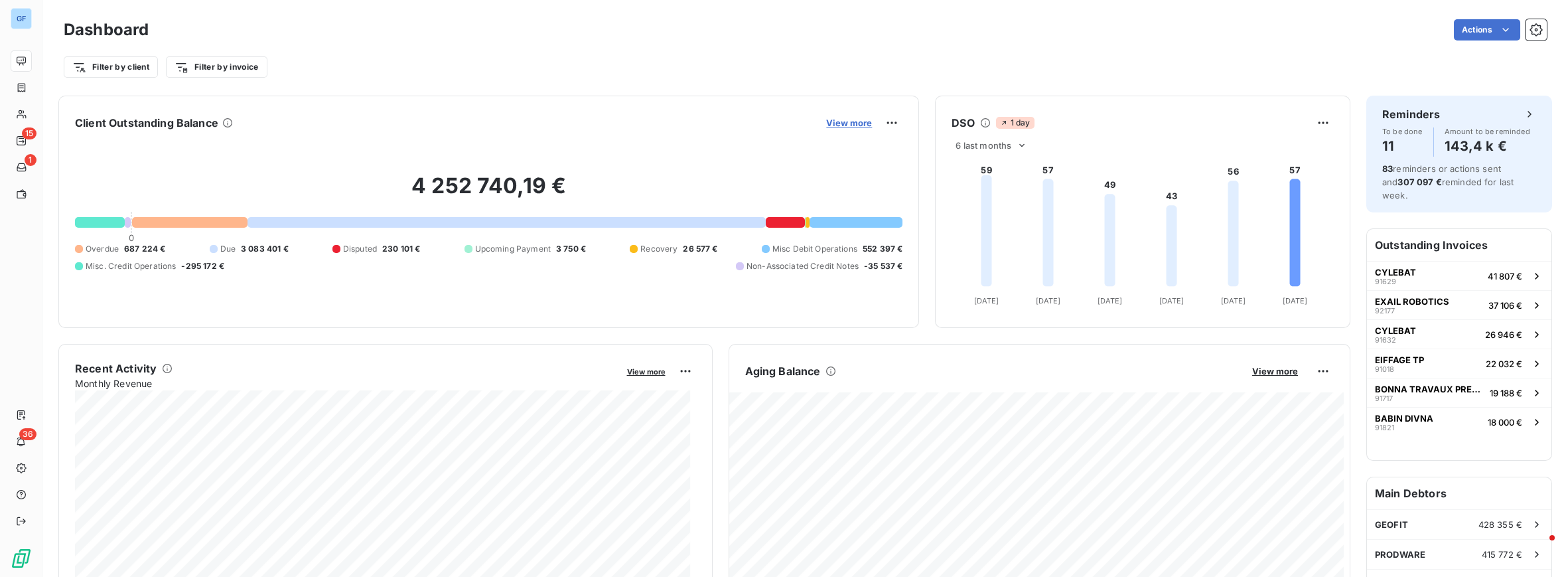
click at [826, 122] on span "View more" at bounding box center [849, 122] width 46 height 11
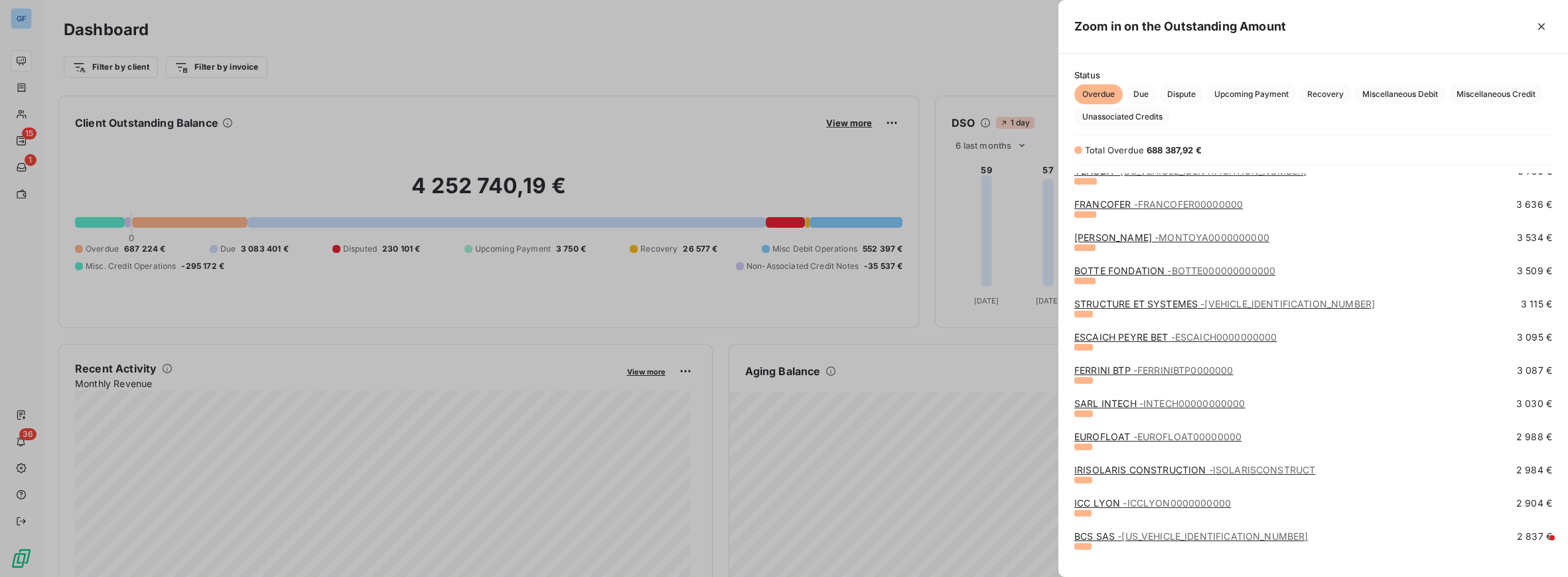
scroll to position [1527, 0]
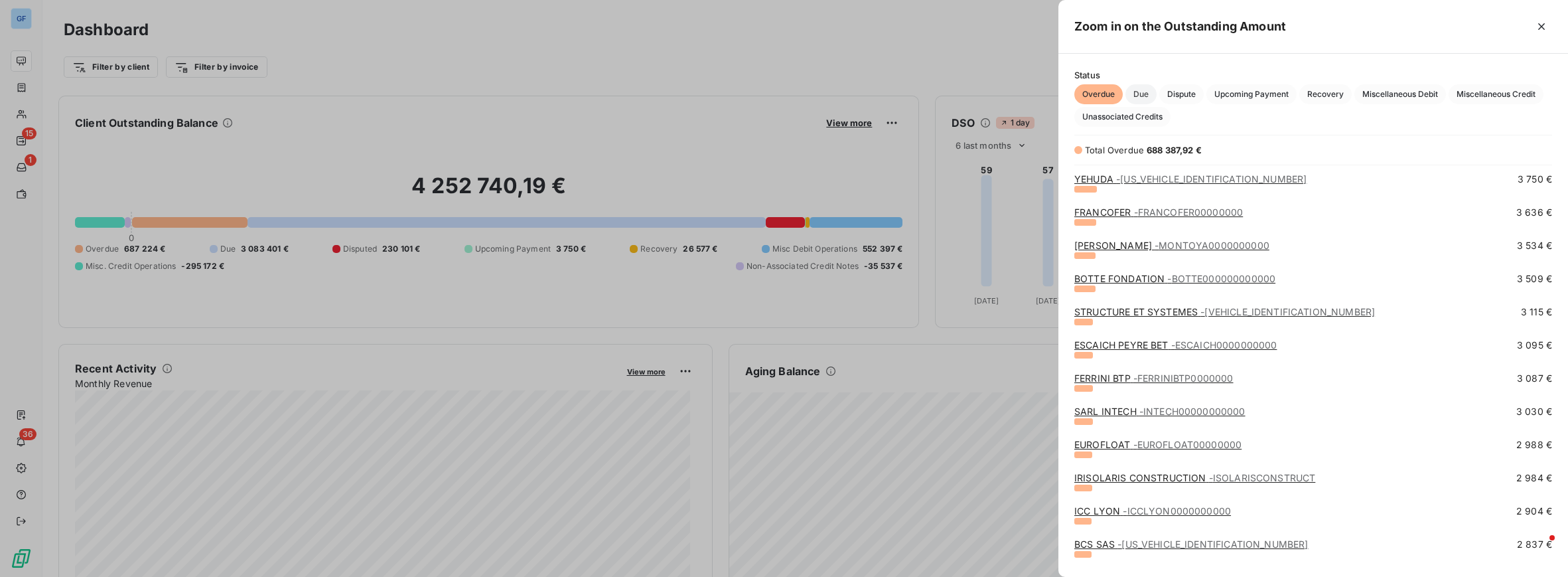
click at [1143, 95] on span "Due" at bounding box center [1141, 94] width 31 height 20
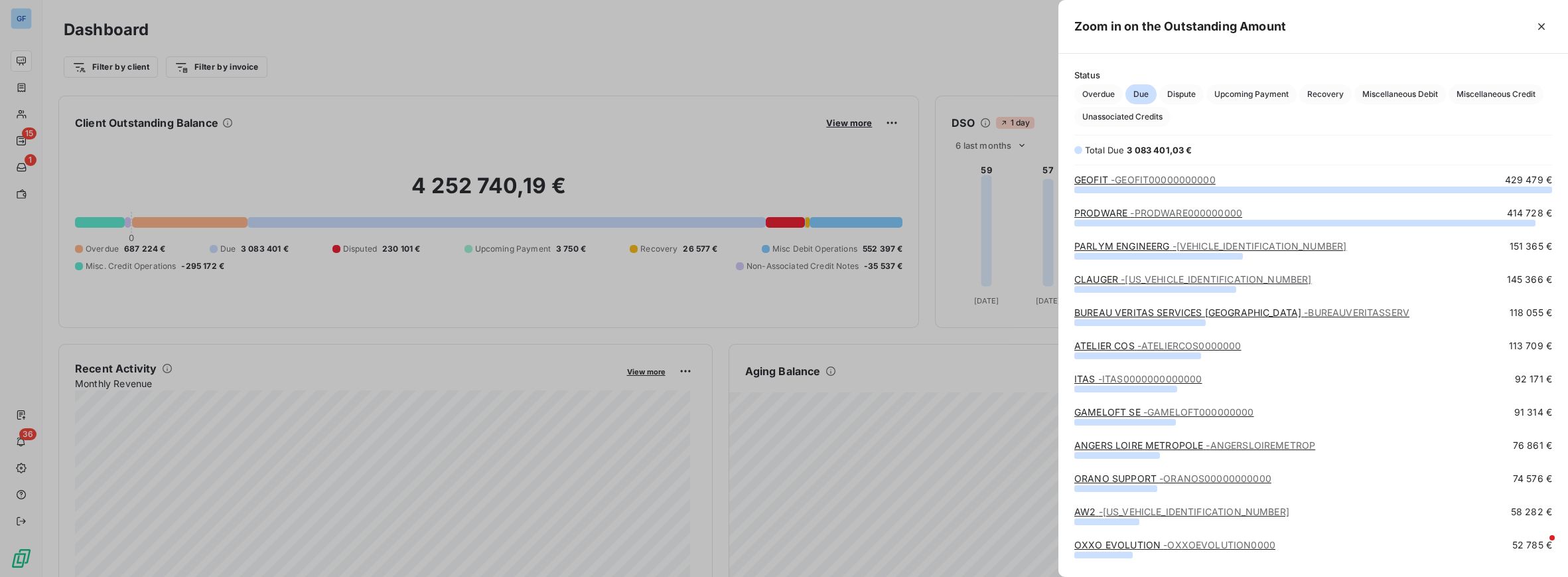
scroll to position [376, 498]
click at [1101, 96] on span "Overdue" at bounding box center [1099, 94] width 48 height 20
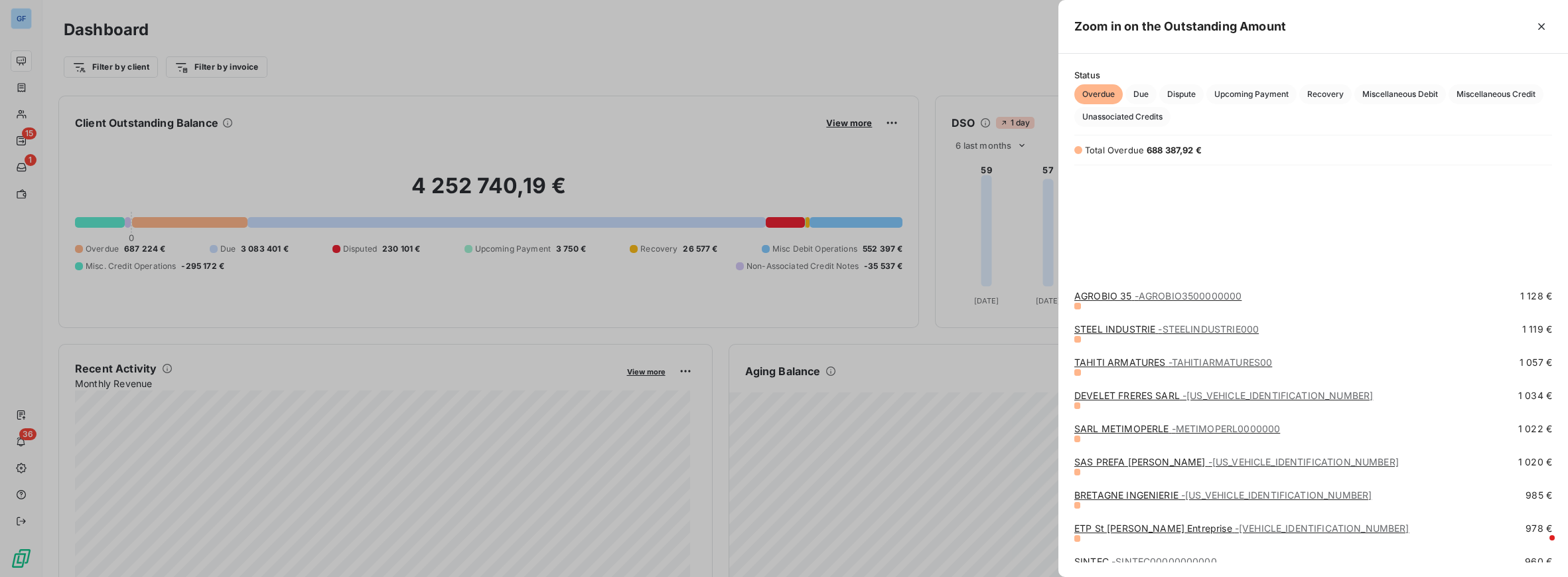
scroll to position [4130, 0]
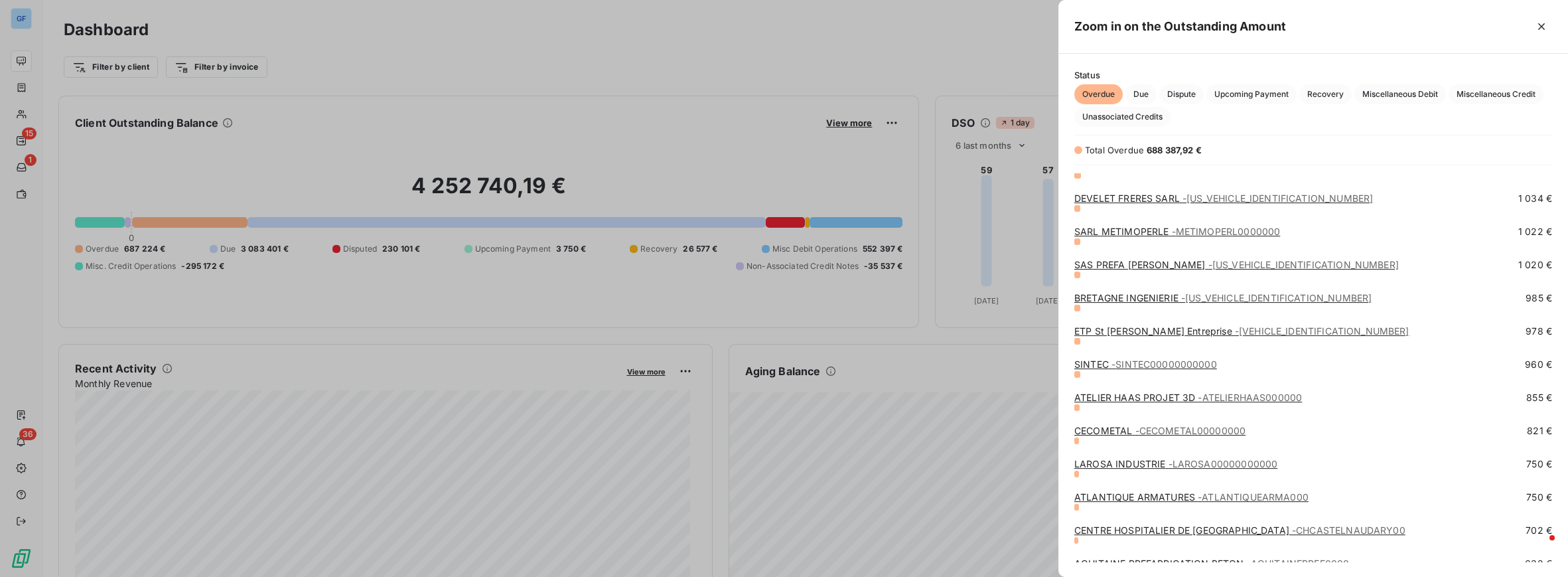
click at [797, 169] on div at bounding box center [784, 288] width 1568 height 577
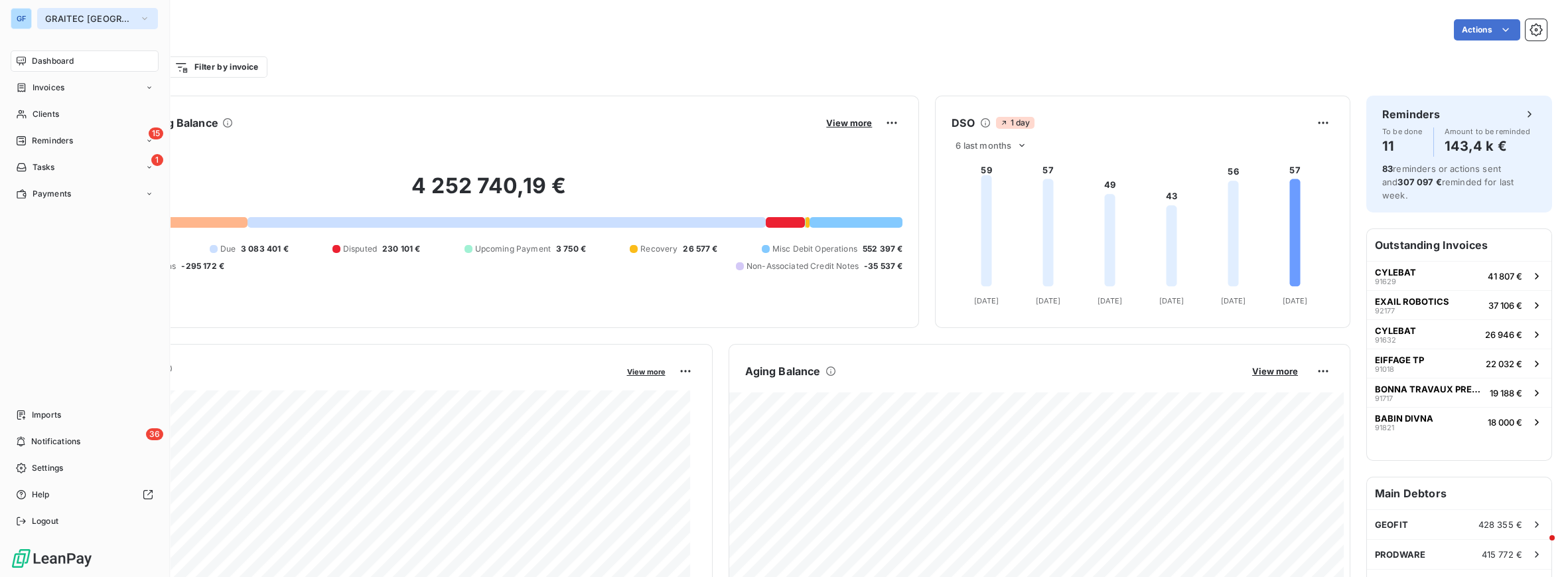
click at [110, 23] on span "GRAITEC [GEOGRAPHIC_DATA]" at bounding box center [89, 18] width 89 height 11
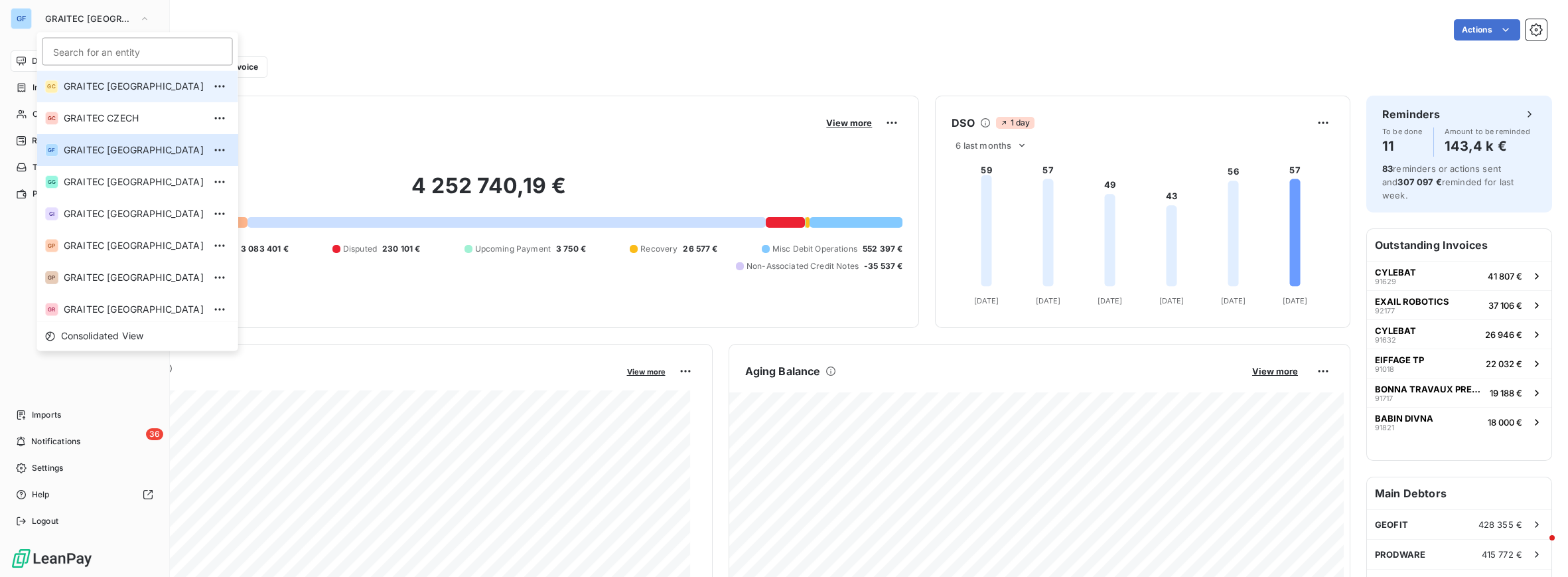
click at [107, 80] on span "GRAITEC [GEOGRAPHIC_DATA]" at bounding box center [134, 86] width 140 height 13
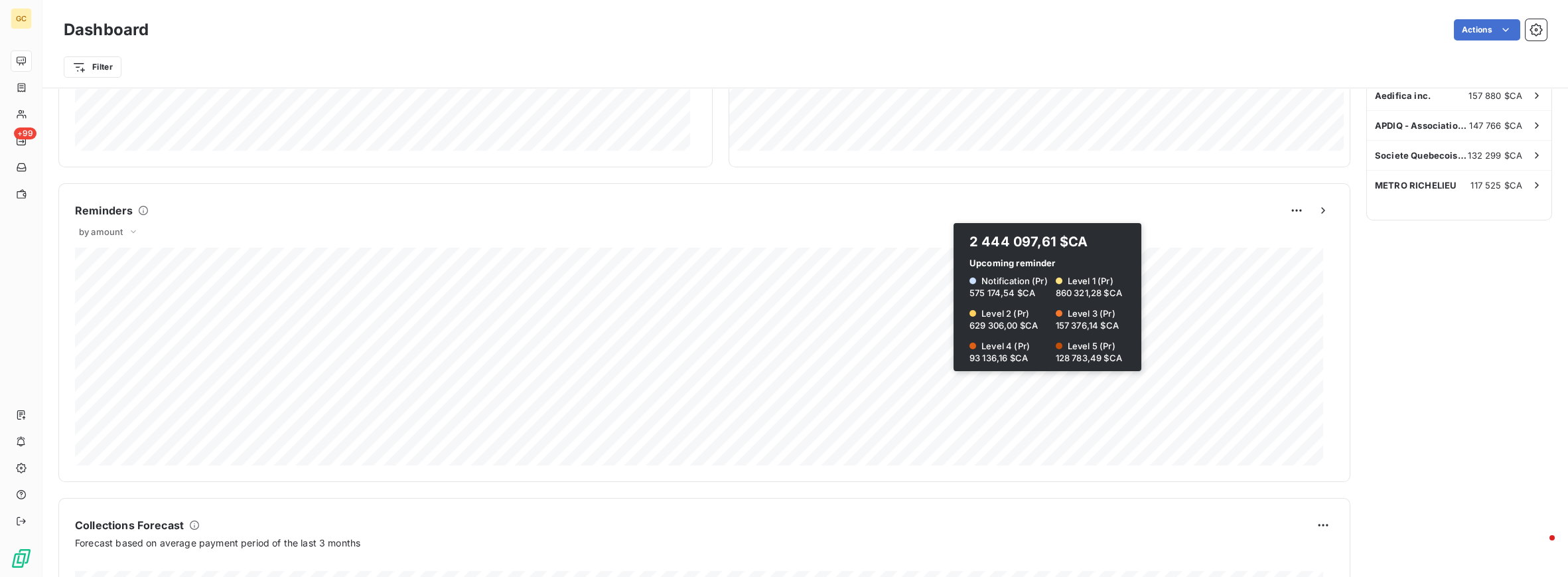
scroll to position [520, 0]
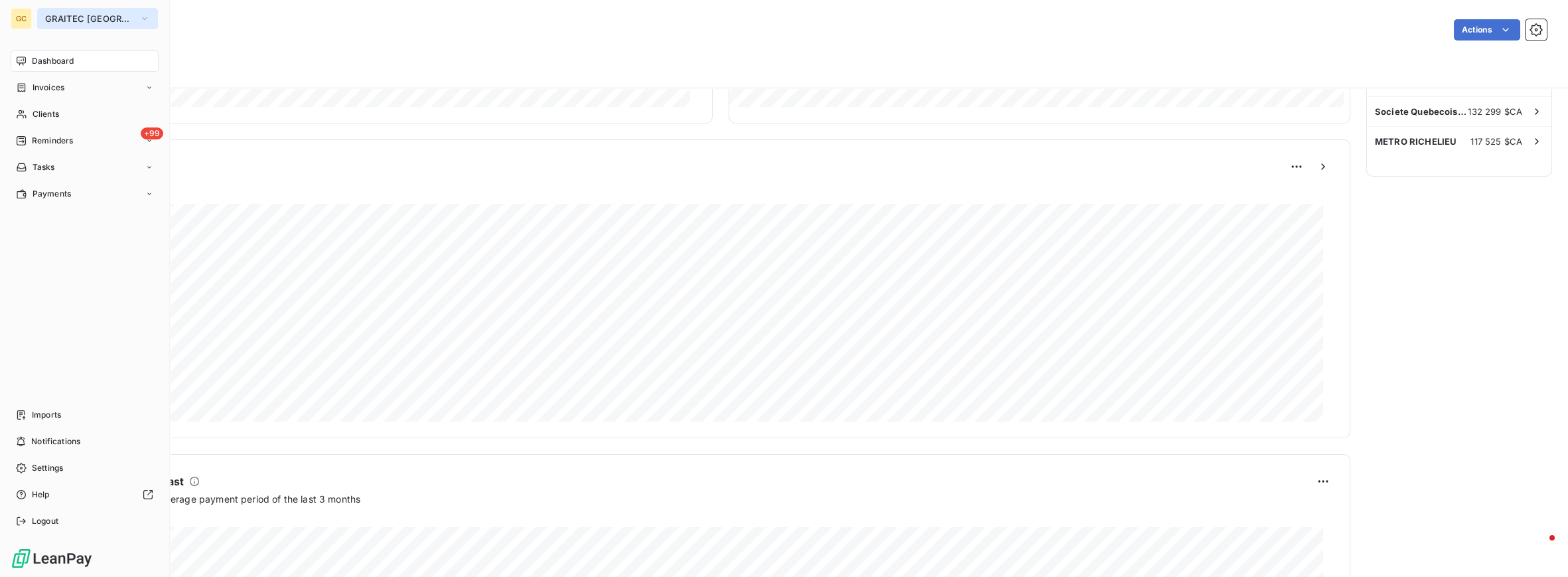
click at [110, 21] on span "GRAITEC [GEOGRAPHIC_DATA]" at bounding box center [89, 18] width 89 height 11
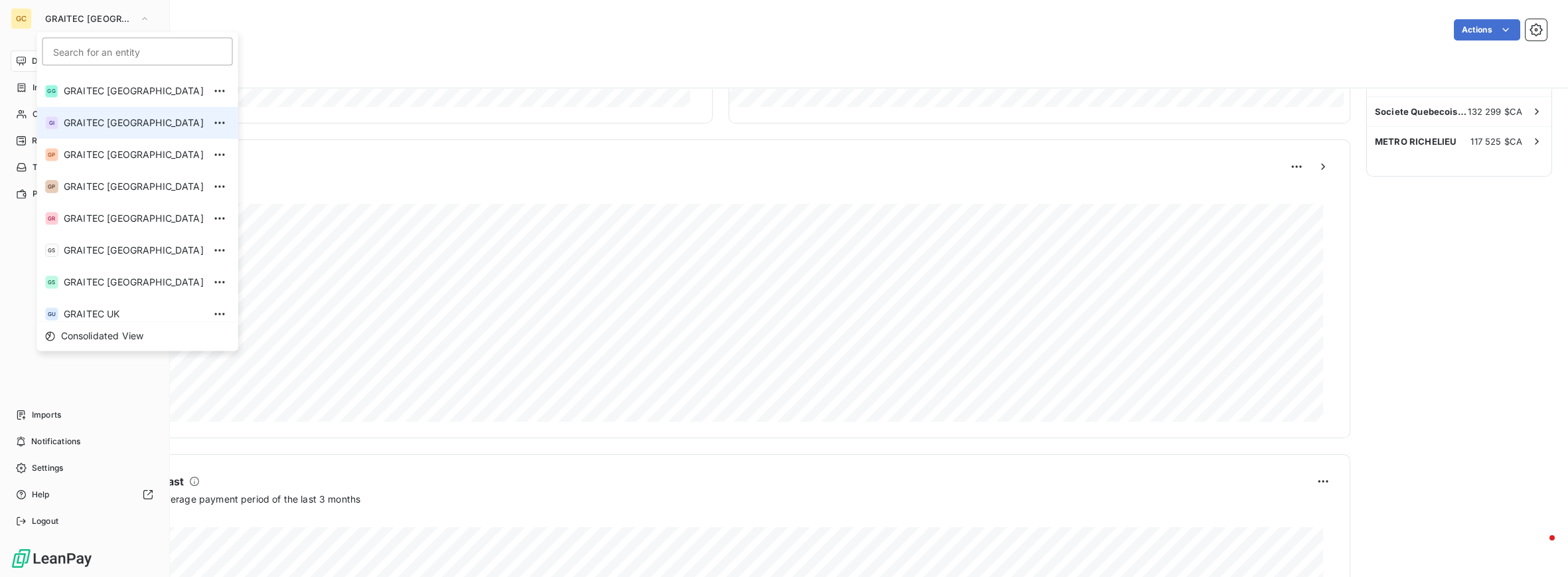
scroll to position [131, 0]
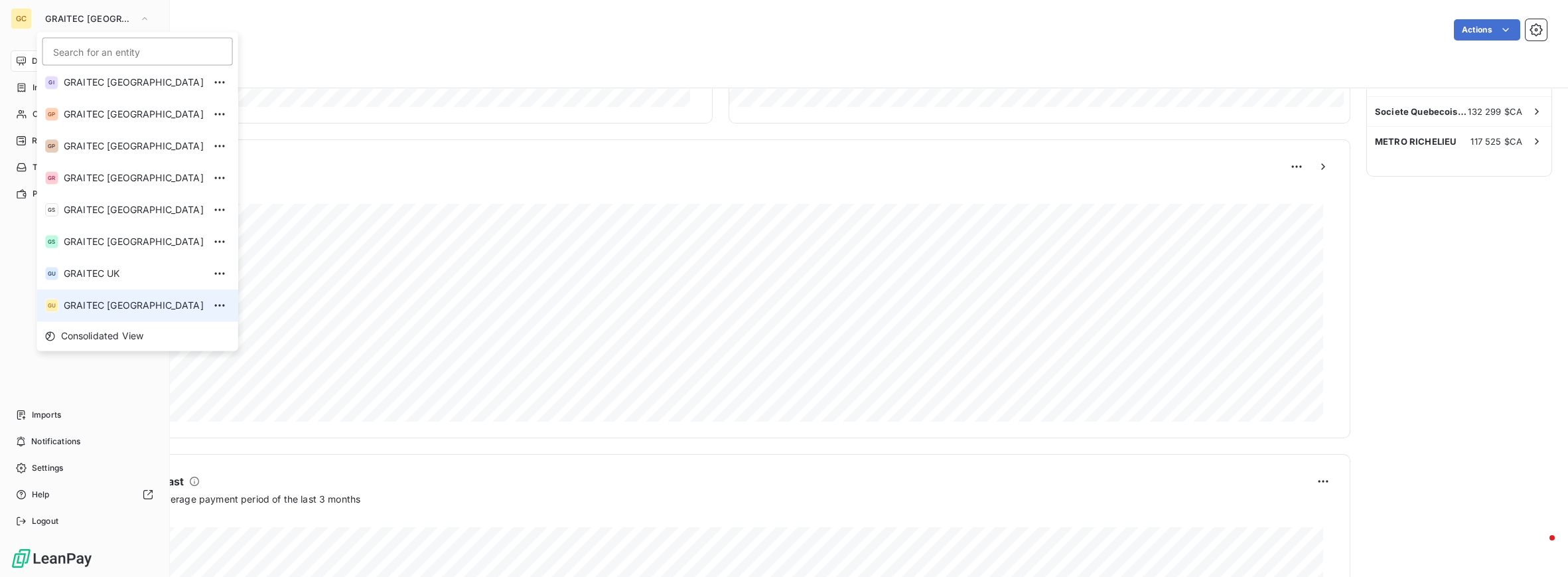
click at [115, 307] on span "GRAITEC [GEOGRAPHIC_DATA]" at bounding box center [134, 305] width 140 height 13
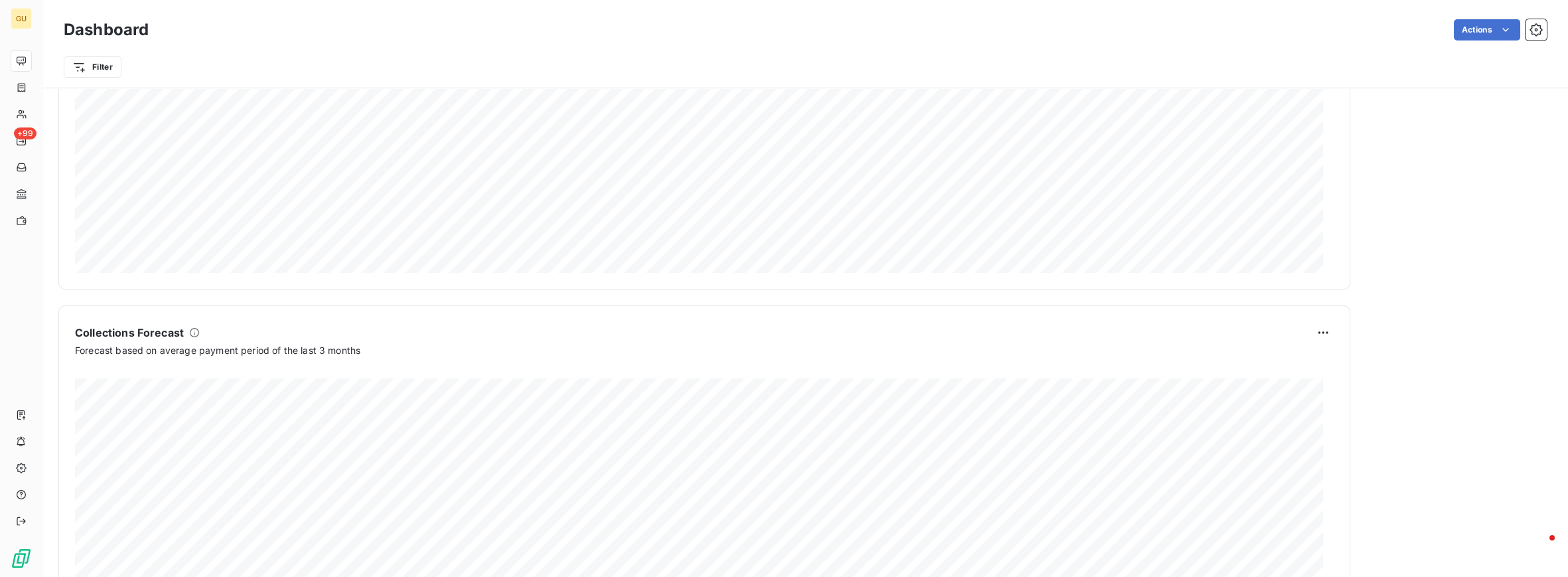
scroll to position [716, 0]
